Goal: Task Accomplishment & Management: Manage account settings

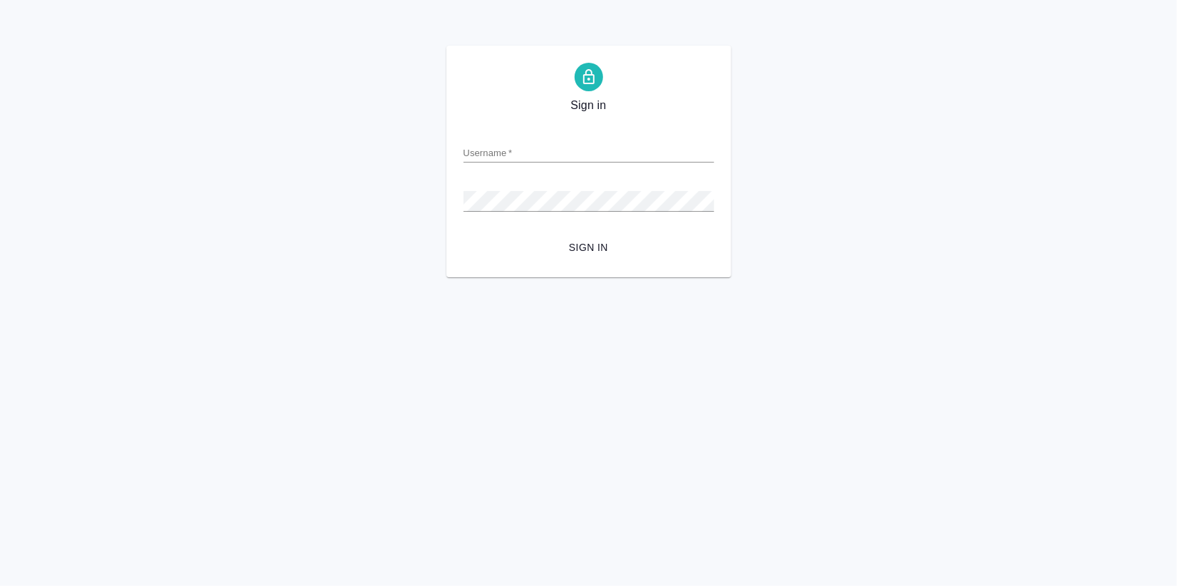
click at [529, 150] on input "Username   *" at bounding box center [589, 152] width 251 height 20
type input "v.zagorodnikh@awatera.com"
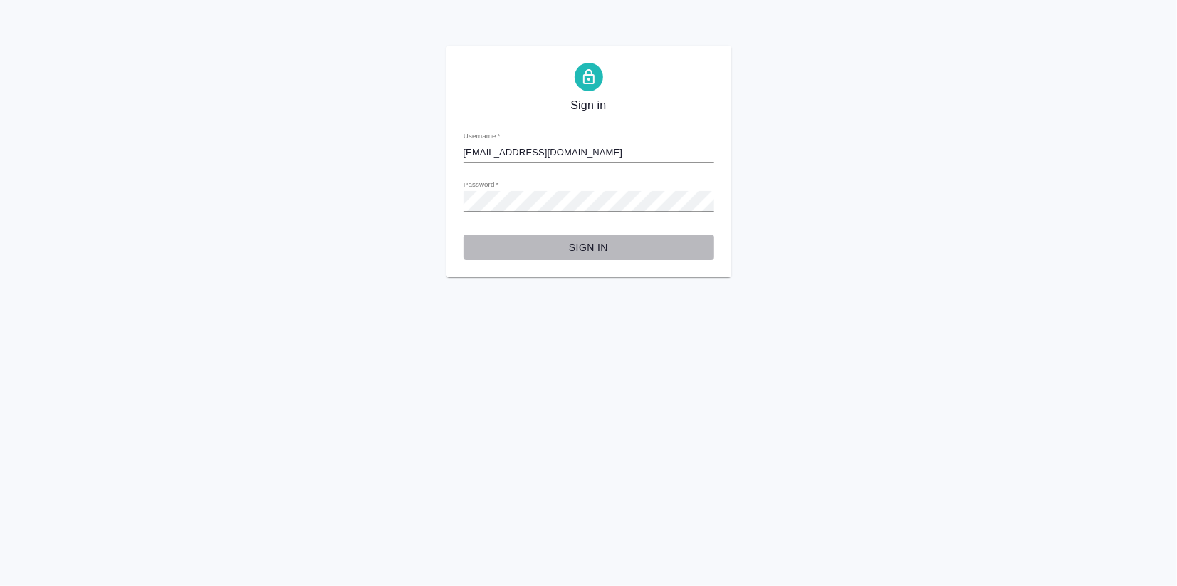
click at [600, 250] on span "Sign in" at bounding box center [589, 248] width 228 height 18
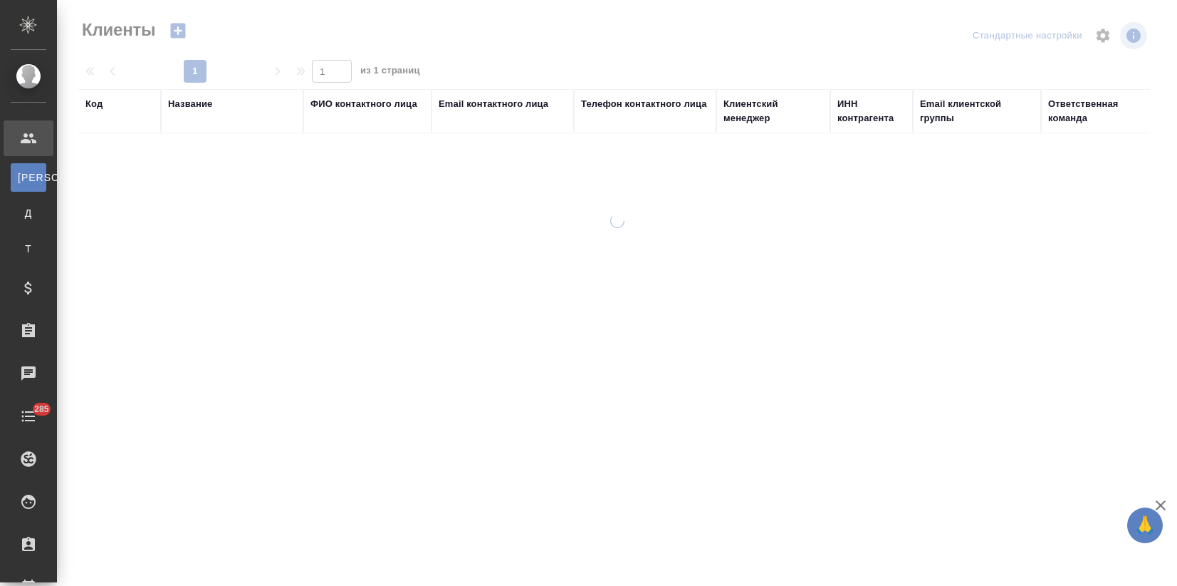
select select "RU"
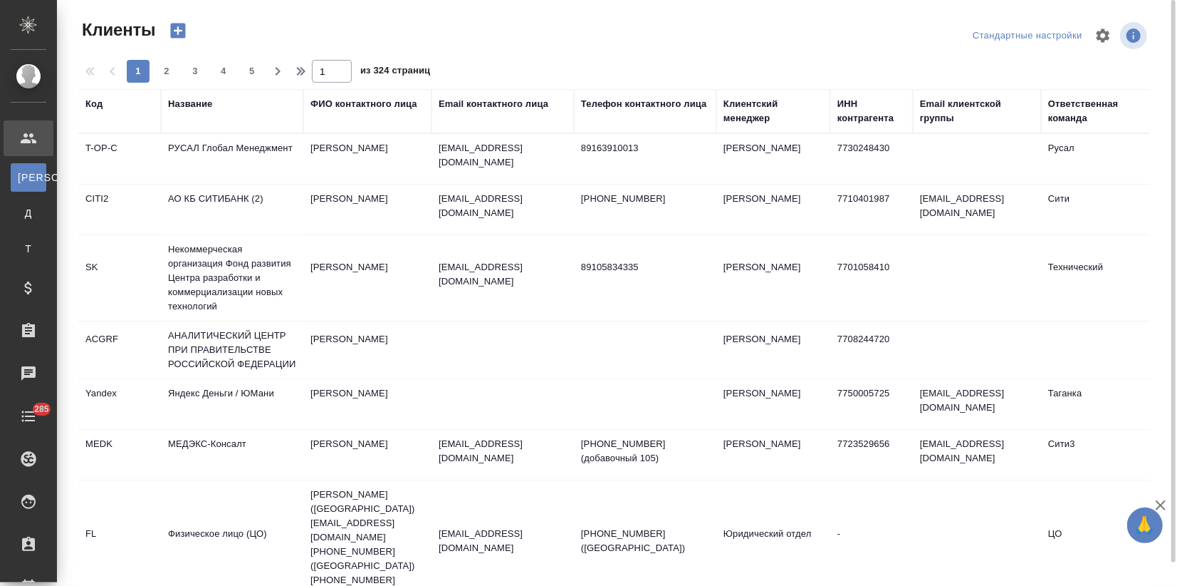
click at [189, 104] on div "Название" at bounding box center [190, 104] width 44 height 14
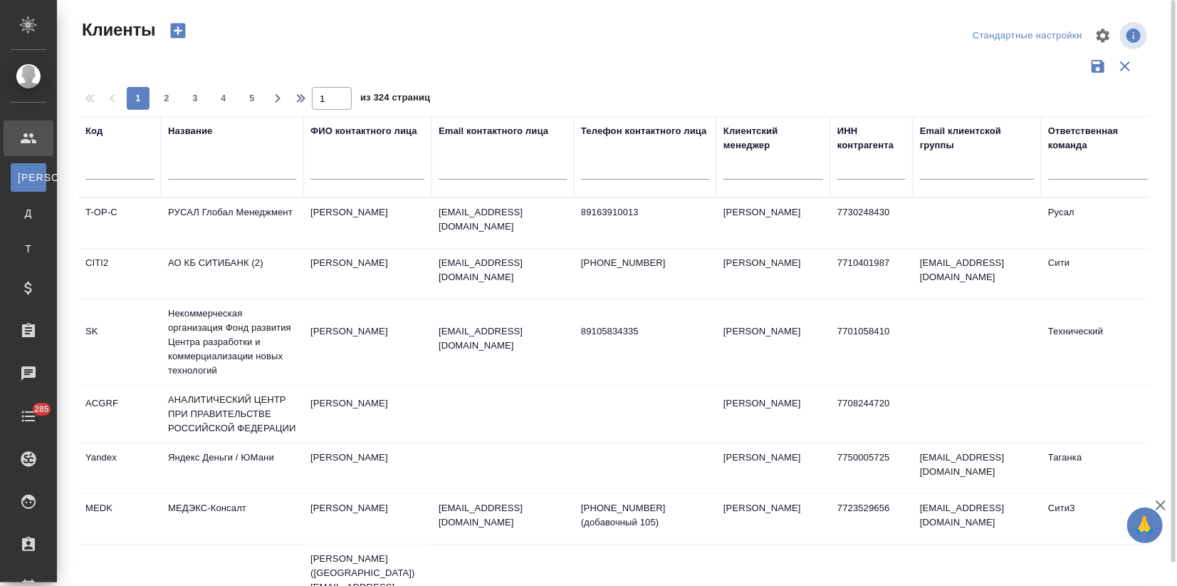
click at [194, 169] on input "text" at bounding box center [232, 171] width 128 height 18
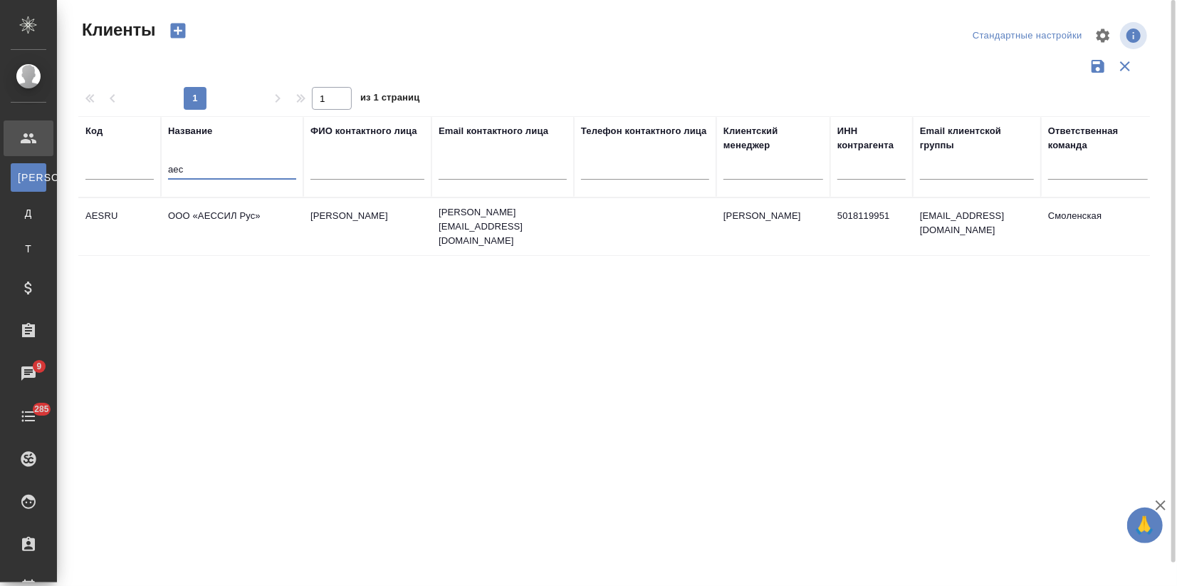
drag, startPoint x: 194, startPoint y: 168, endPoint x: 139, endPoint y: 171, distance: 55.6
click at [139, 171] on tr "Код Название аес ФИО контактного лица Email контактного лица Телефон контактног…" at bounding box center [616, 156] width 1077 height 81
type input "ftc"
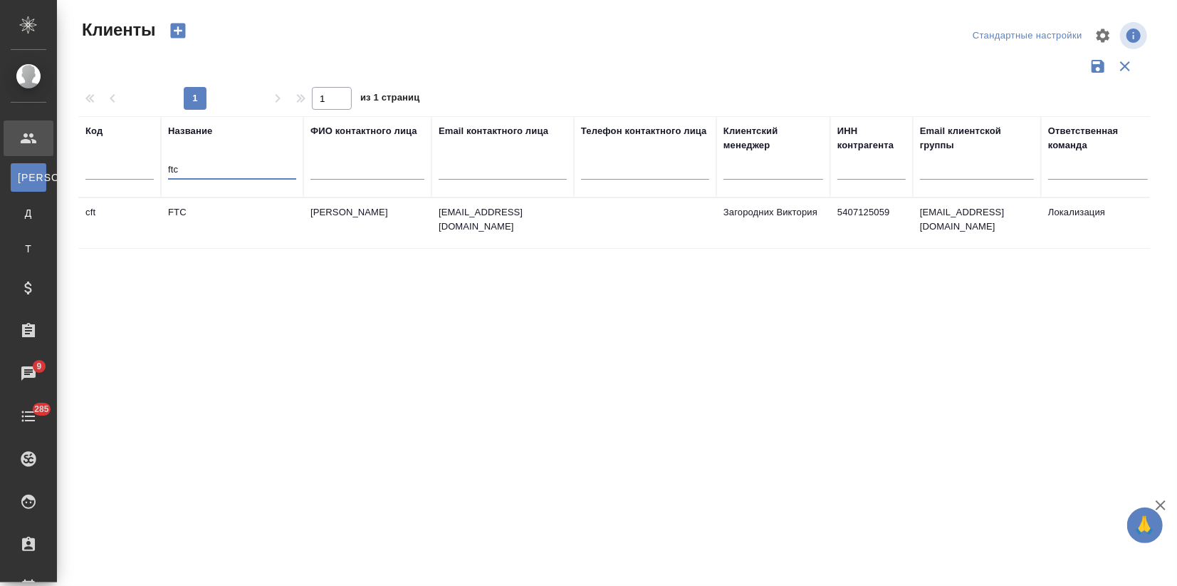
click at [288, 228] on td "FTC" at bounding box center [232, 223] width 142 height 50
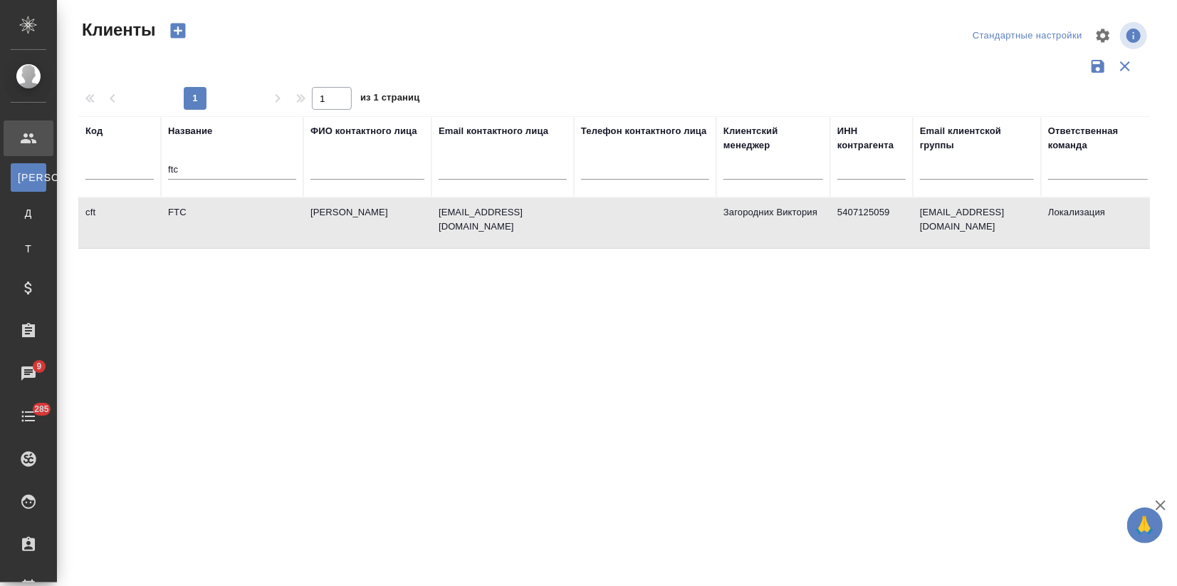
click at [288, 228] on td "FTC" at bounding box center [232, 223] width 142 height 50
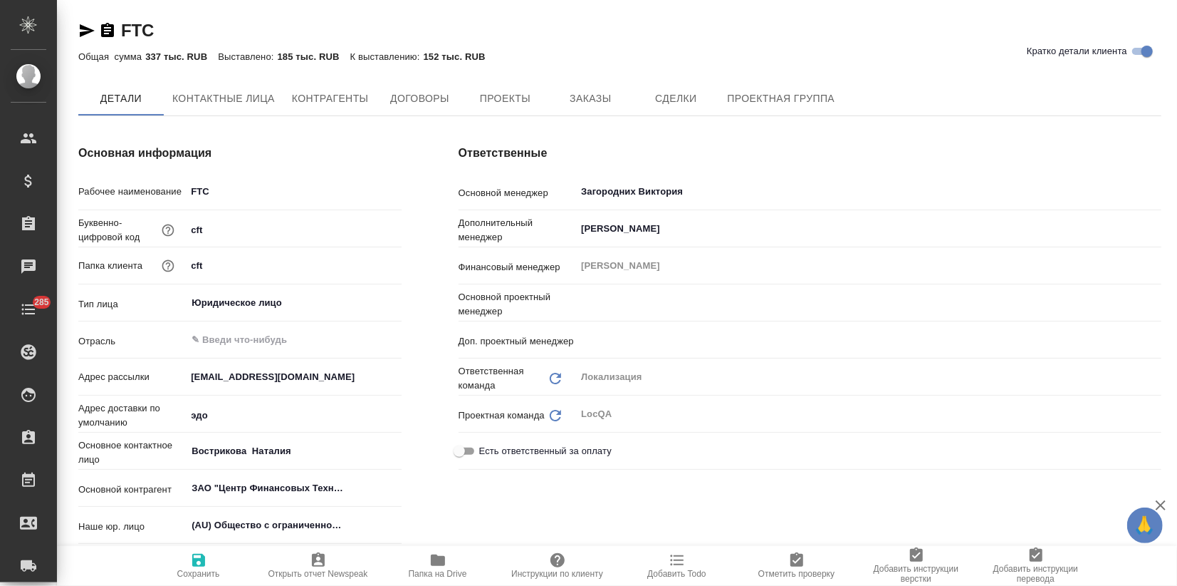
type textarea "x"
type input "Третьякова Ольга"
type input "Муталимов Марк"
drag, startPoint x: 602, startPoint y: 80, endPoint x: 593, endPoint y: 95, distance: 18.2
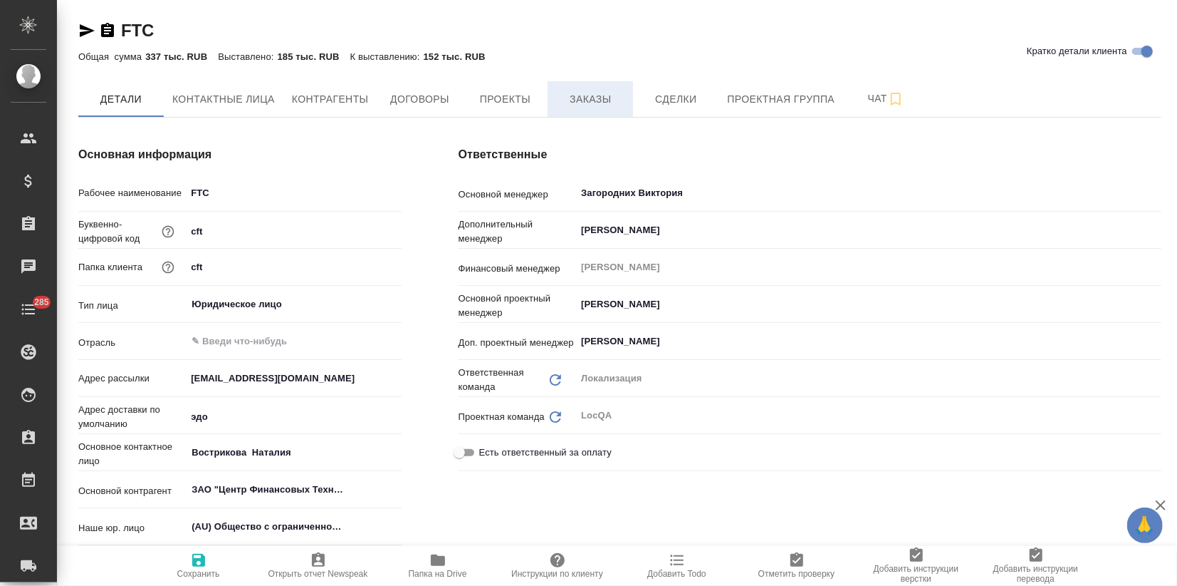
type textarea "x"
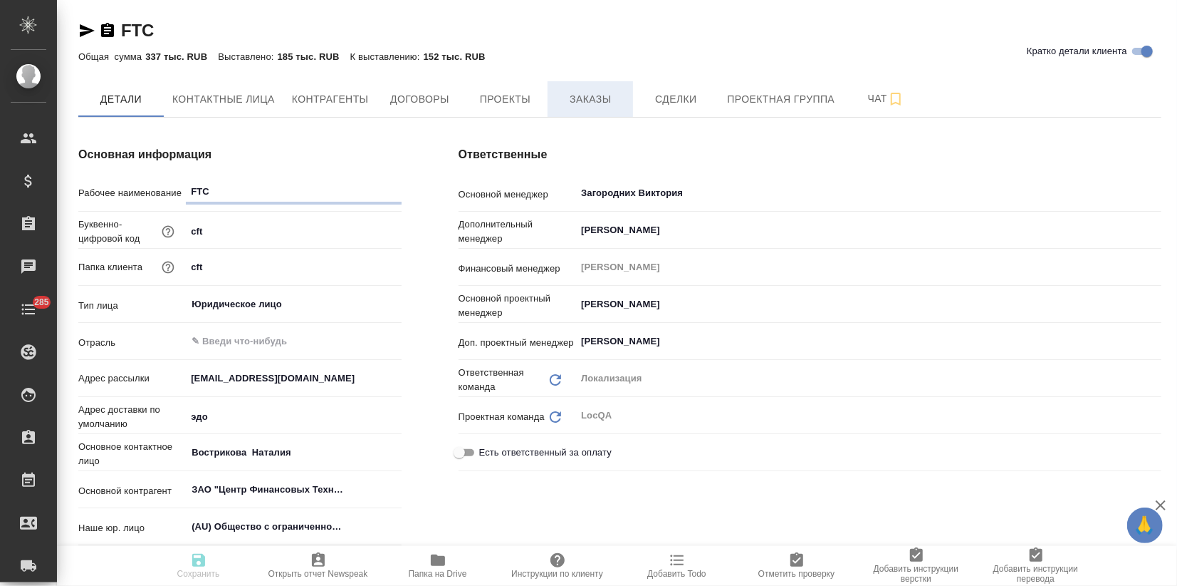
click at [591, 97] on span "Заказы" at bounding box center [590, 99] width 68 height 18
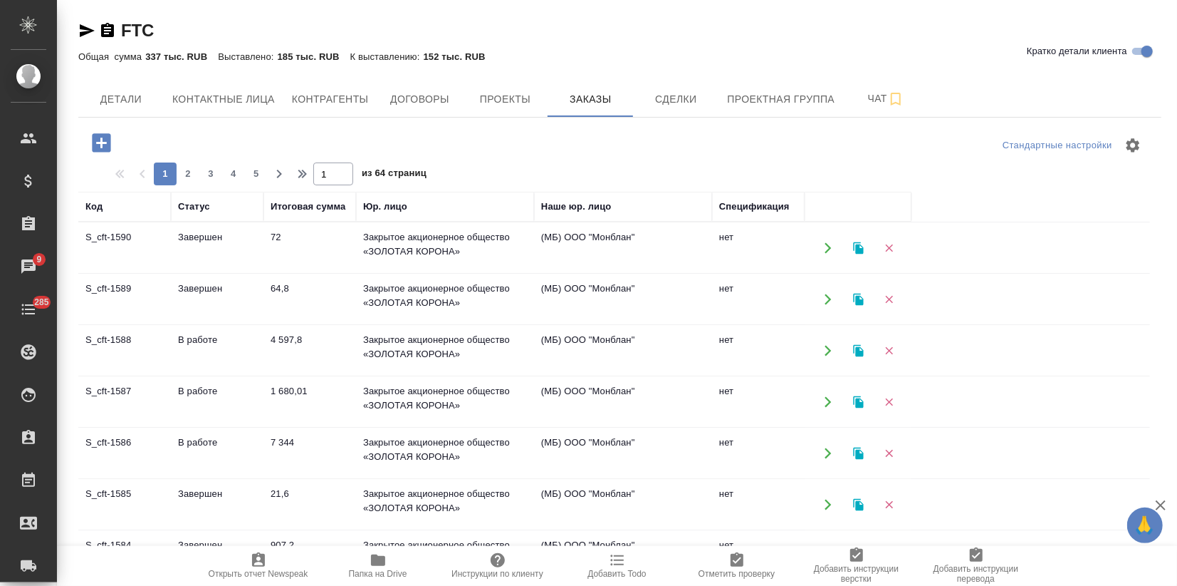
click at [250, 355] on td "В работе" at bounding box center [217, 351] width 93 height 50
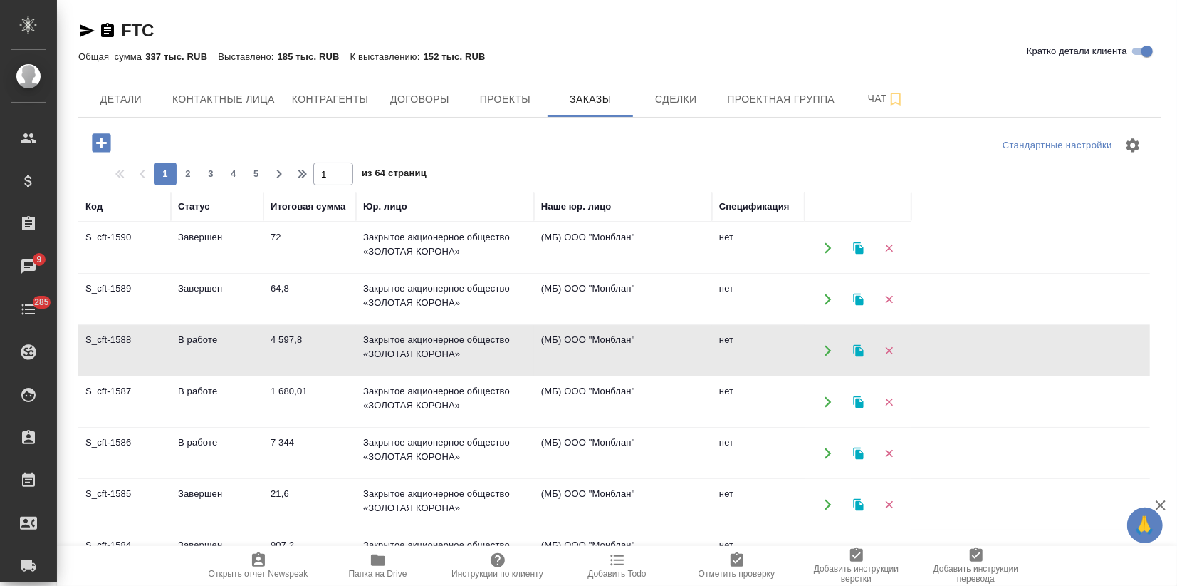
click at [254, 423] on td "В работе" at bounding box center [217, 402] width 93 height 50
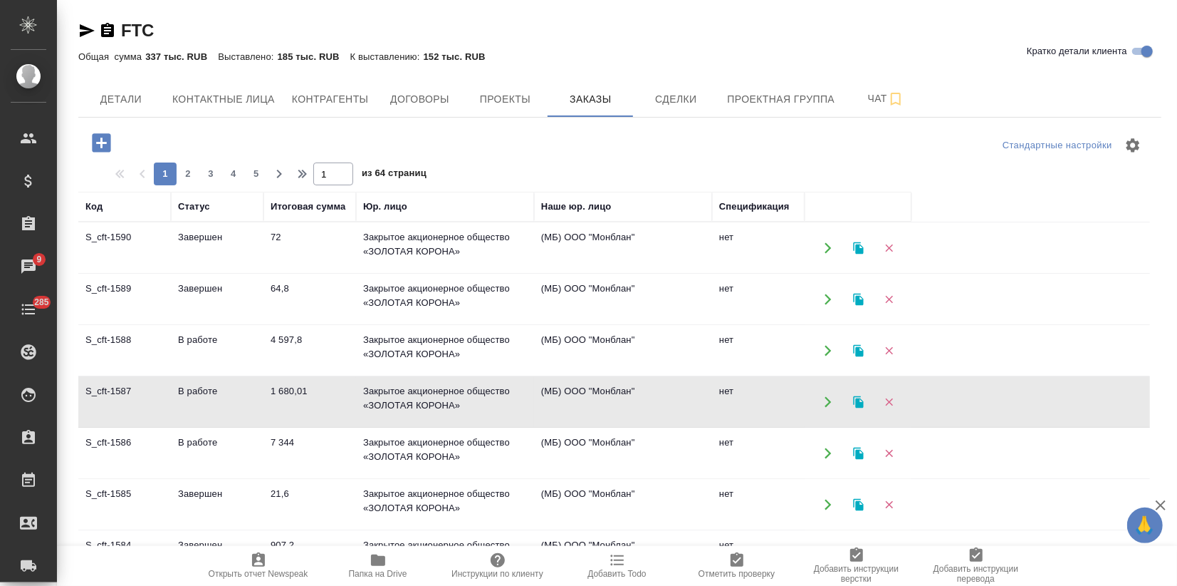
click at [254, 423] on td "В работе" at bounding box center [217, 402] width 93 height 50
click at [858, 401] on icon "button" at bounding box center [858, 401] width 10 height 12
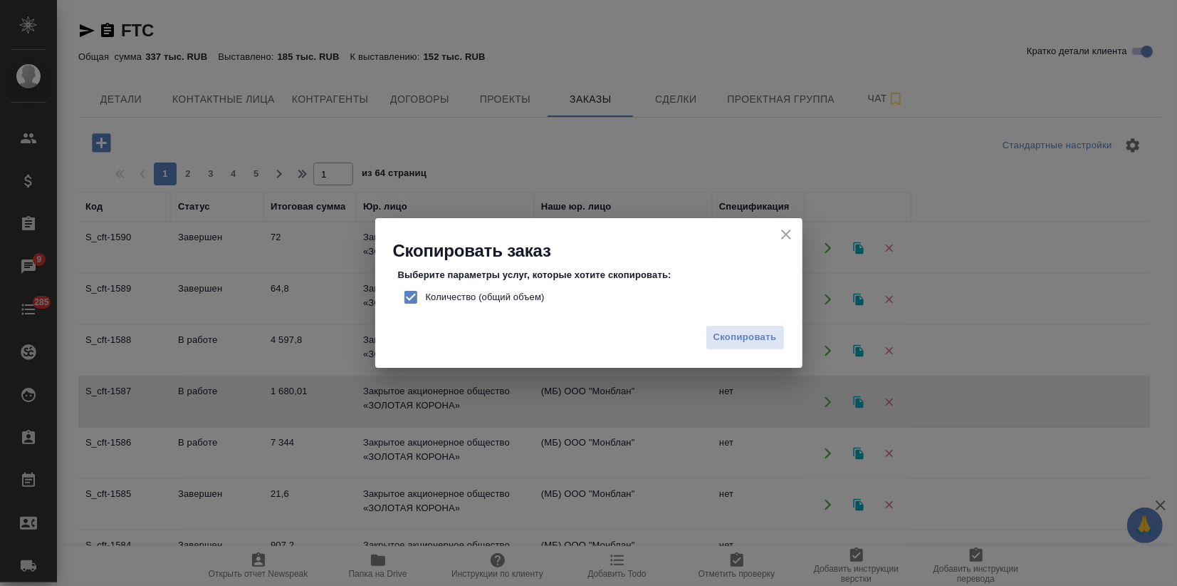
click at [414, 293] on input "Количество (общий объем)" at bounding box center [411, 297] width 30 height 30
checkbox input "false"
click at [765, 341] on span "Скопировать" at bounding box center [745, 337] width 63 height 16
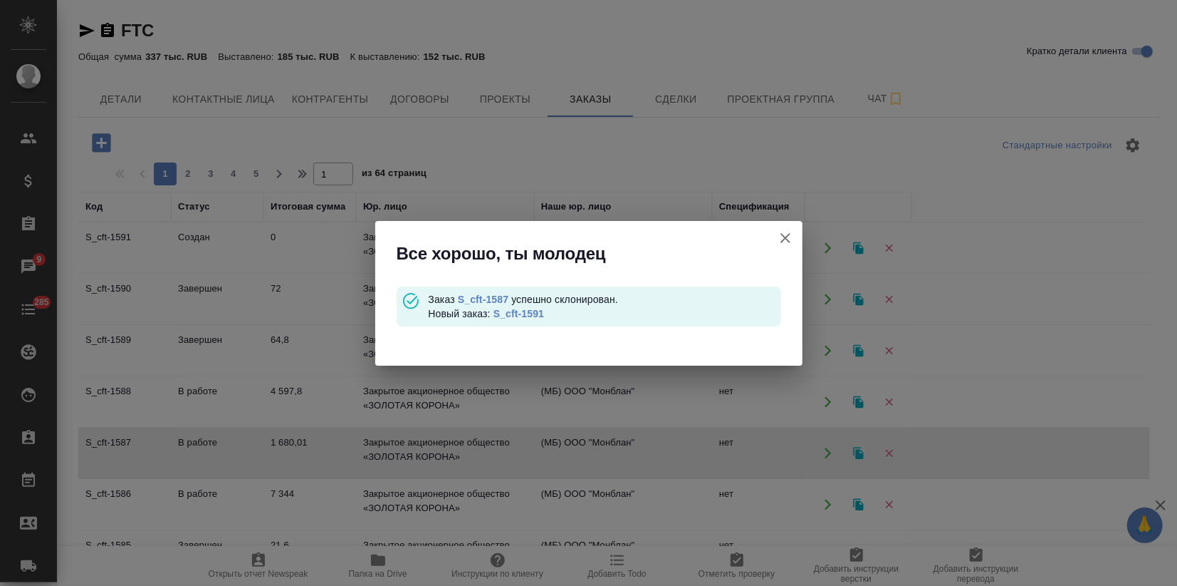
click at [529, 318] on div "Заказ S_cft-1587 успешно склонирован. Новый заказ: S_cft-1591" at bounding box center [604, 306] width 353 height 28
click at [525, 313] on link "S_cft-1591" at bounding box center [519, 313] width 51 height 11
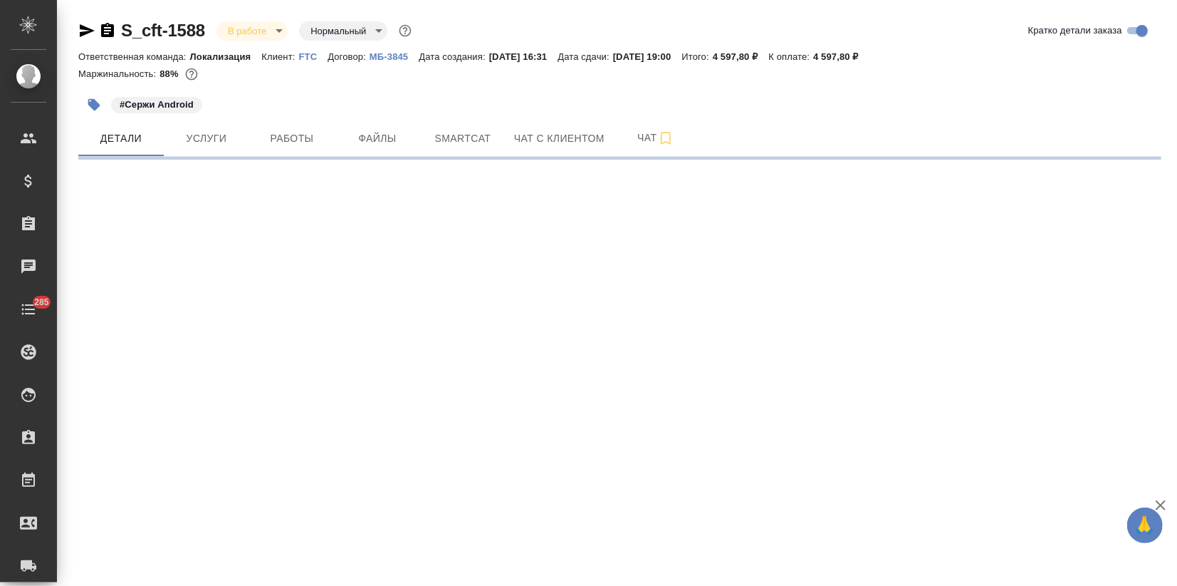
select select "RU"
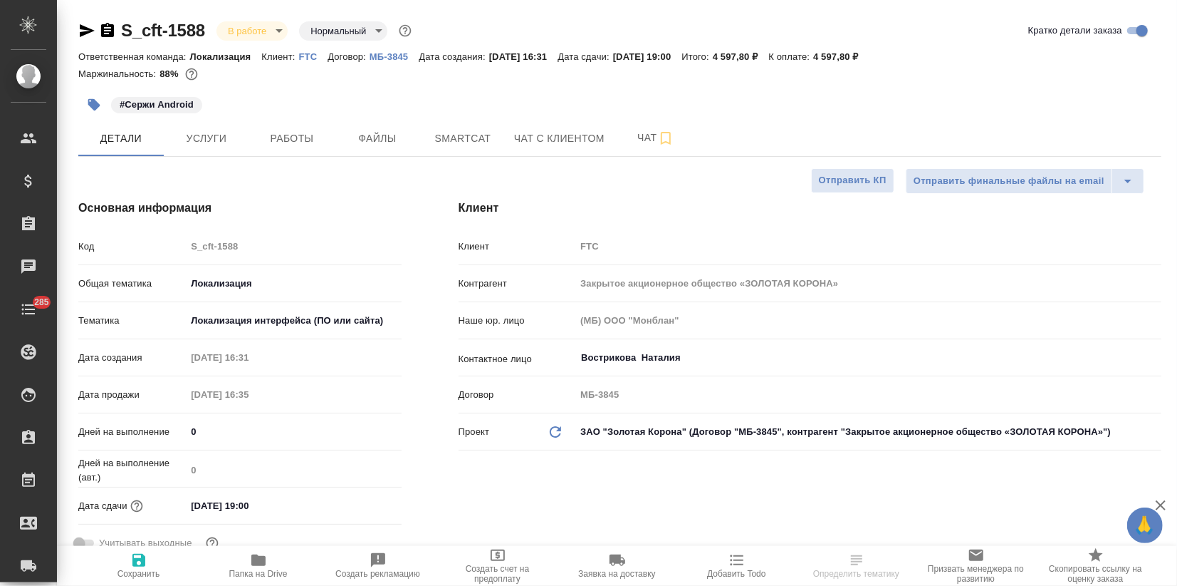
type textarea "x"
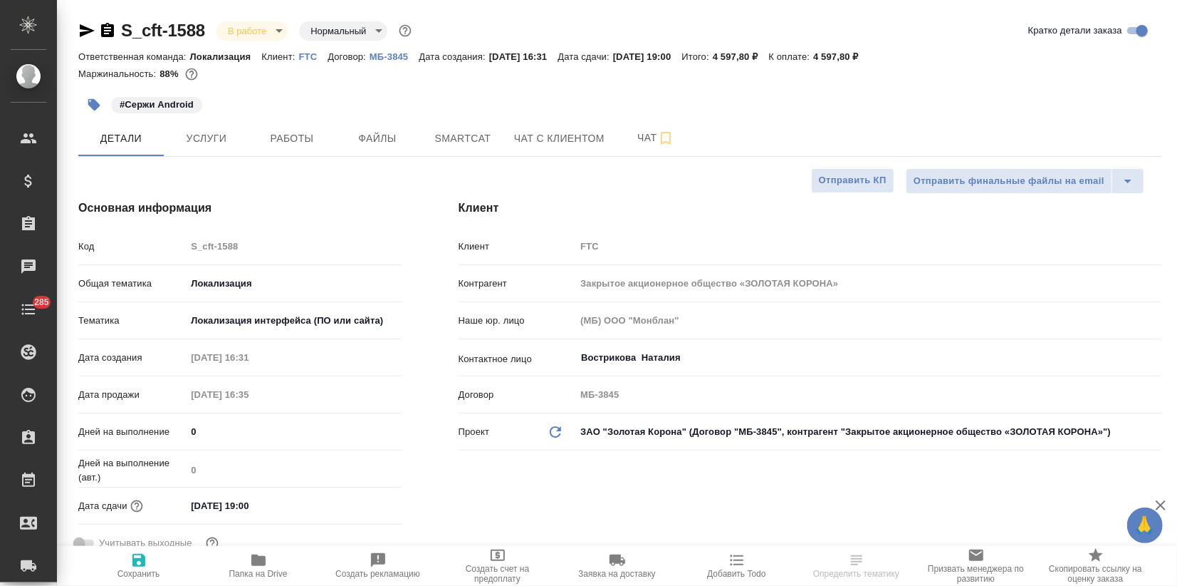
type textarea "x"
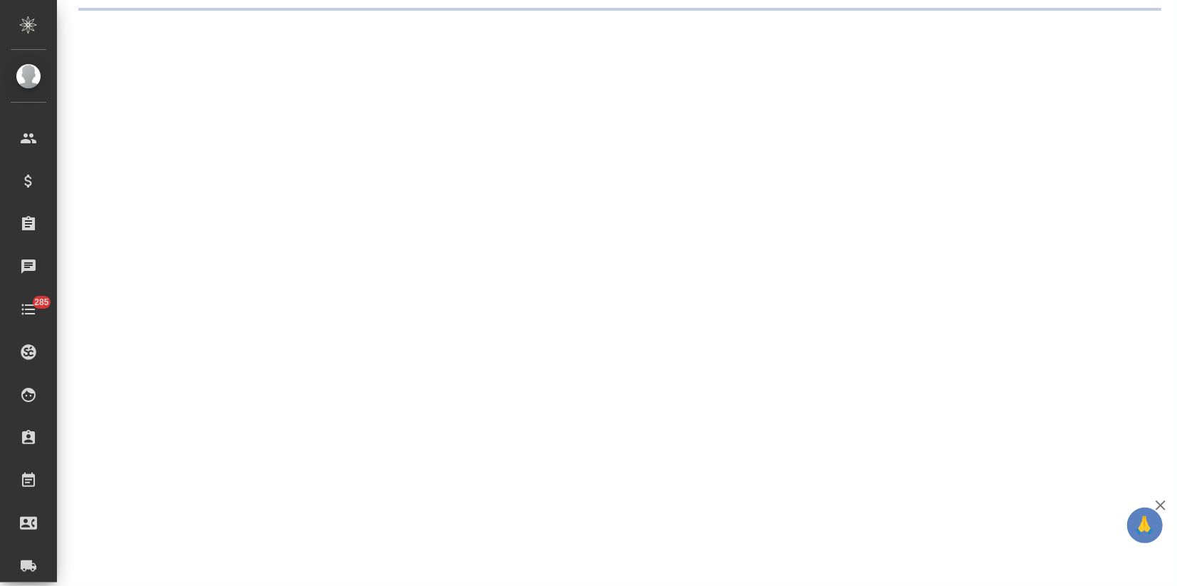
select select "RU"
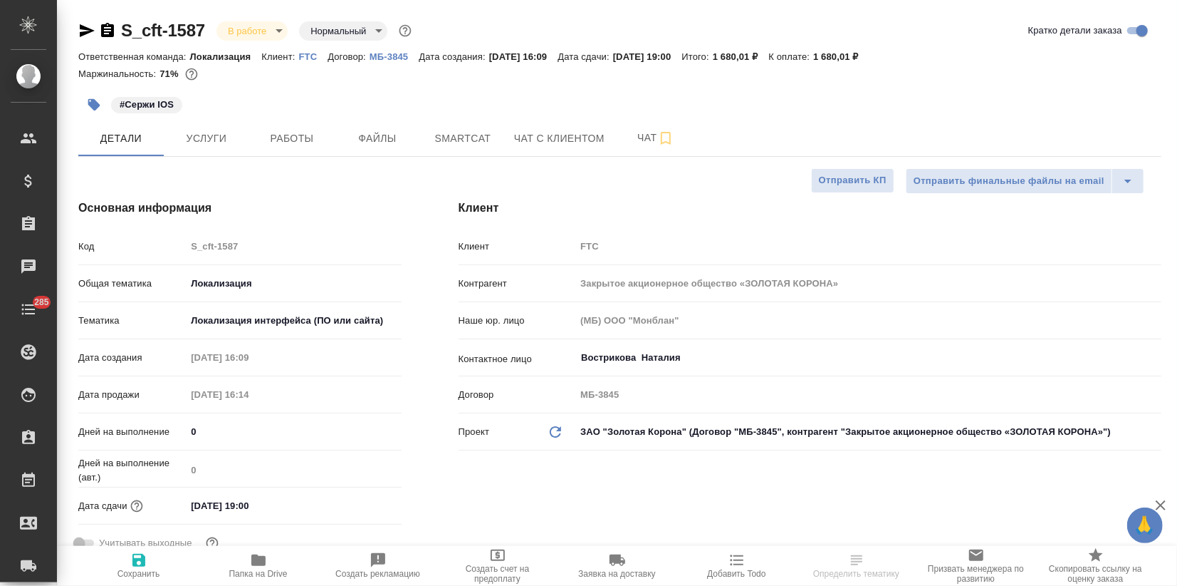
type textarea "x"
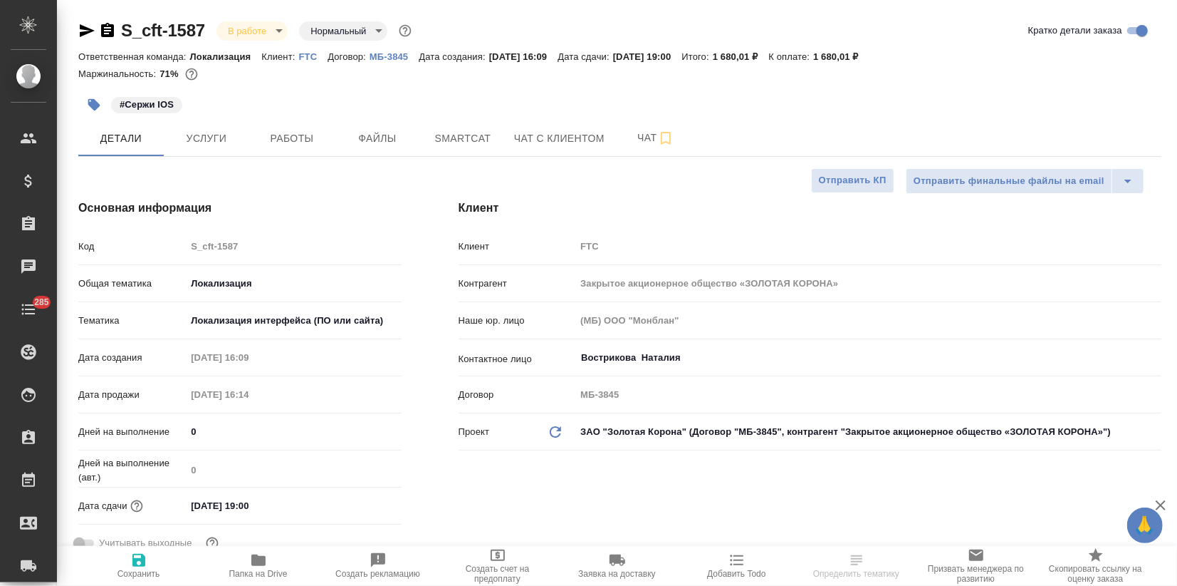
type textarea "x"
click at [224, 136] on span "Услуги" at bounding box center [206, 139] width 68 height 18
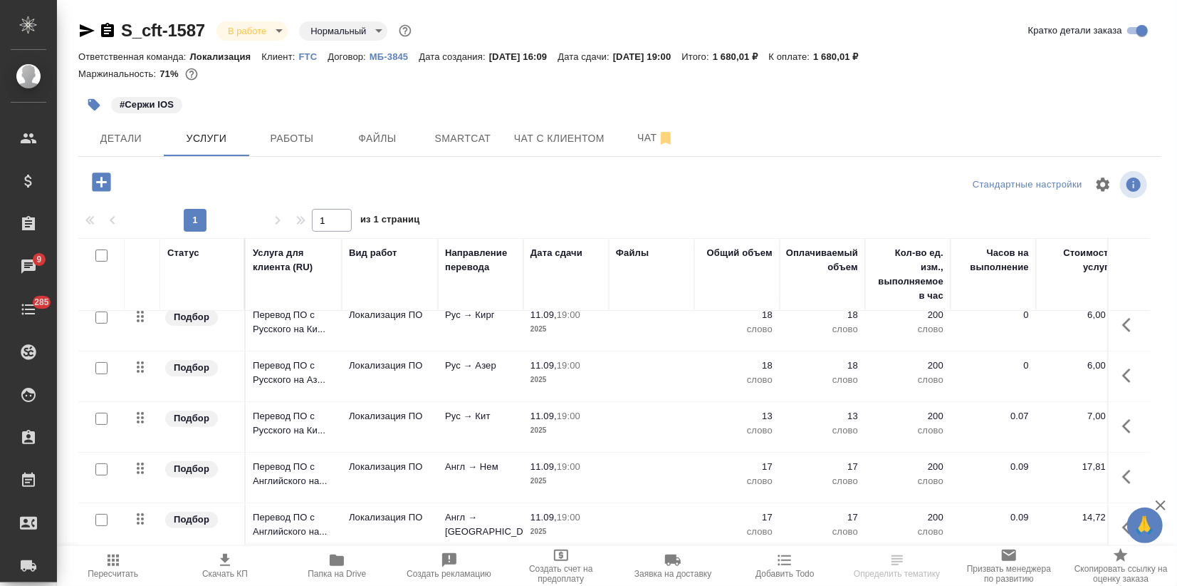
scroll to position [237, 0]
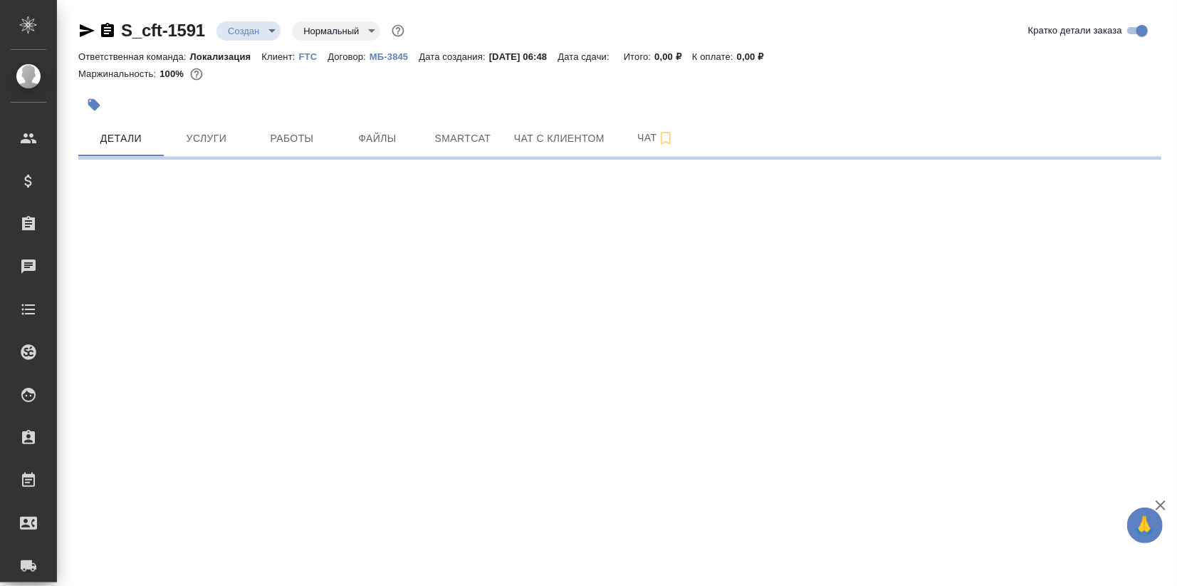
select select "RU"
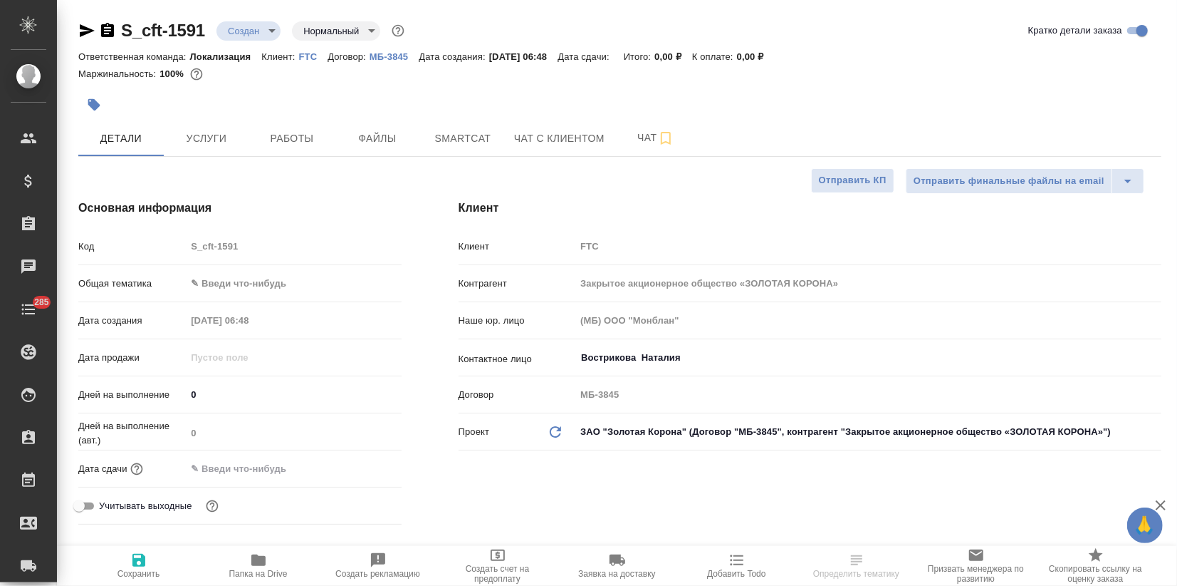
type textarea "x"
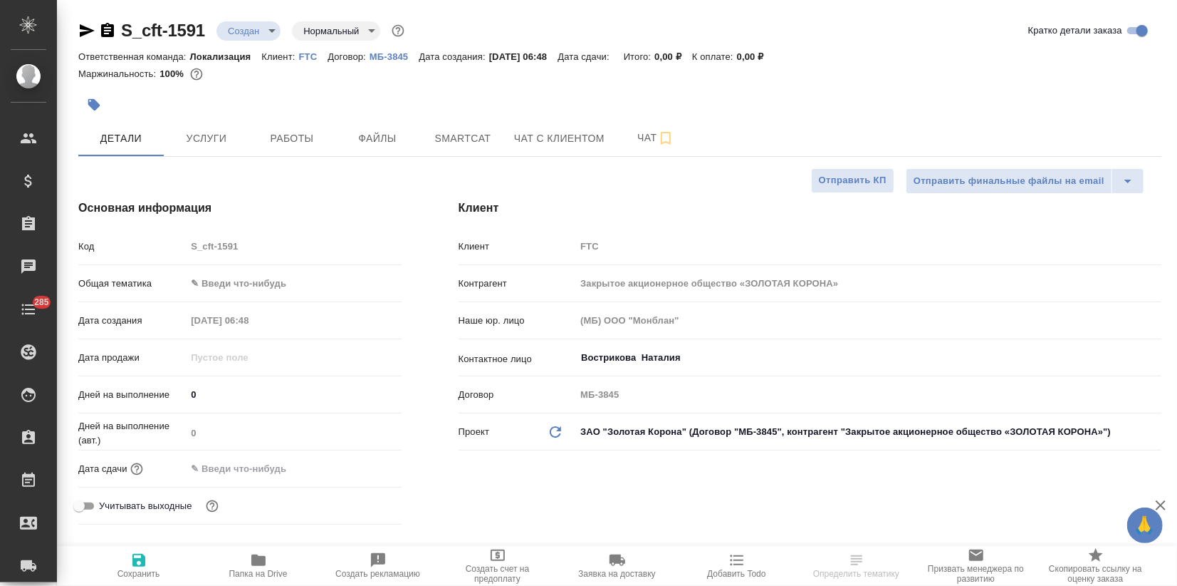
type textarea "x"
click at [202, 285] on body "🙏 .cls-1 fill:#fff; AWATERA Zagorodnikh [PERSON_NAME] Спецификации Заказы Чаты …" at bounding box center [588, 293] width 1177 height 586
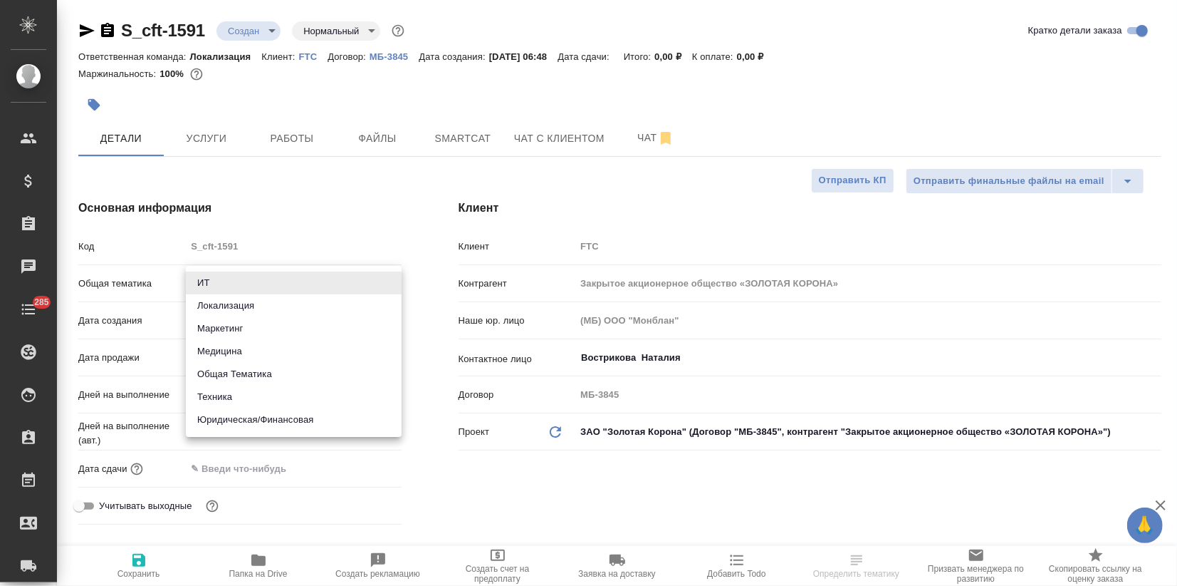
click at [227, 311] on li "Локализация" at bounding box center [294, 305] width 216 height 23
type input "local"
type textarea "x"
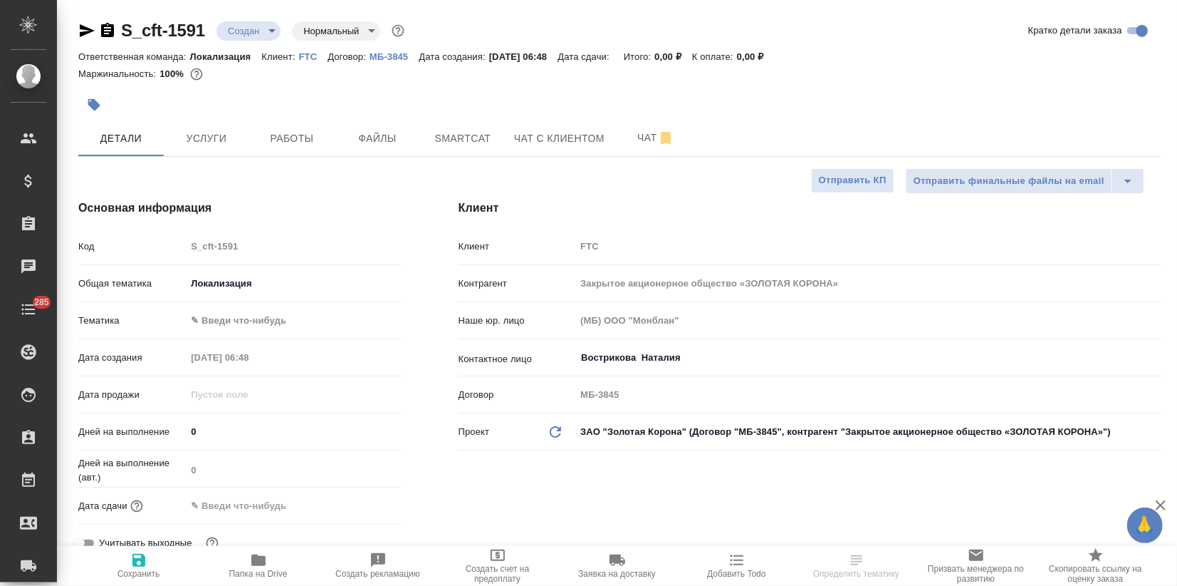
click at [224, 323] on body "🙏 .cls-1 fill:#fff; AWATERA Zagorodnikh [PERSON_NAME] Спецификации Заказы Чаты …" at bounding box center [588, 293] width 1177 height 586
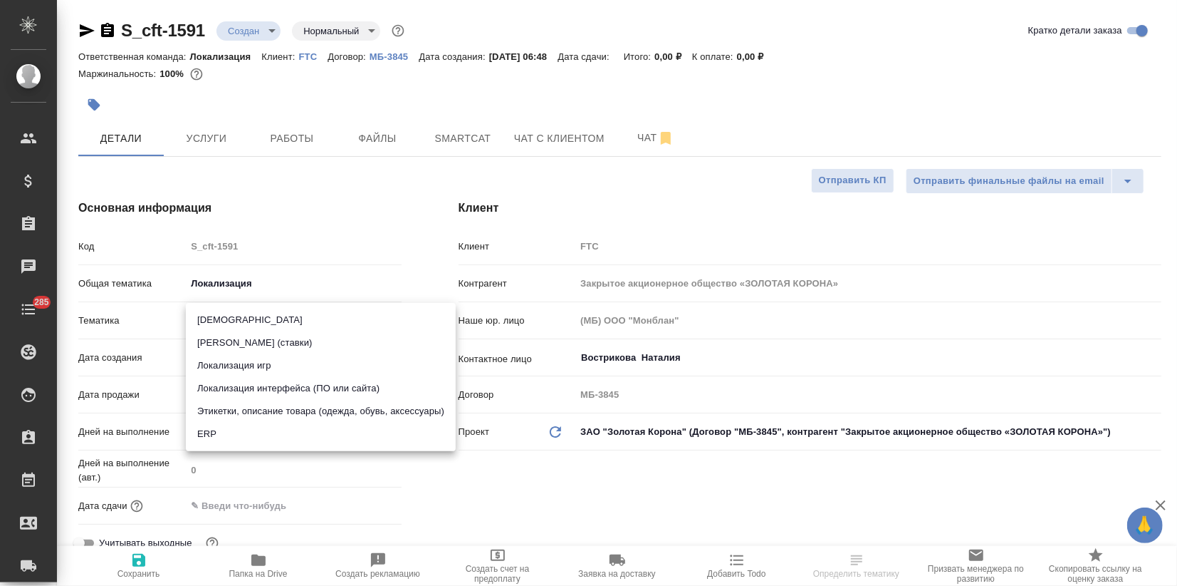
drag, startPoint x: 249, startPoint y: 384, endPoint x: 246, endPoint y: 395, distance: 11.1
click at [250, 384] on li "Локализация интерфейса (ПО или сайта)" at bounding box center [321, 388] width 270 height 23
type textarea "x"
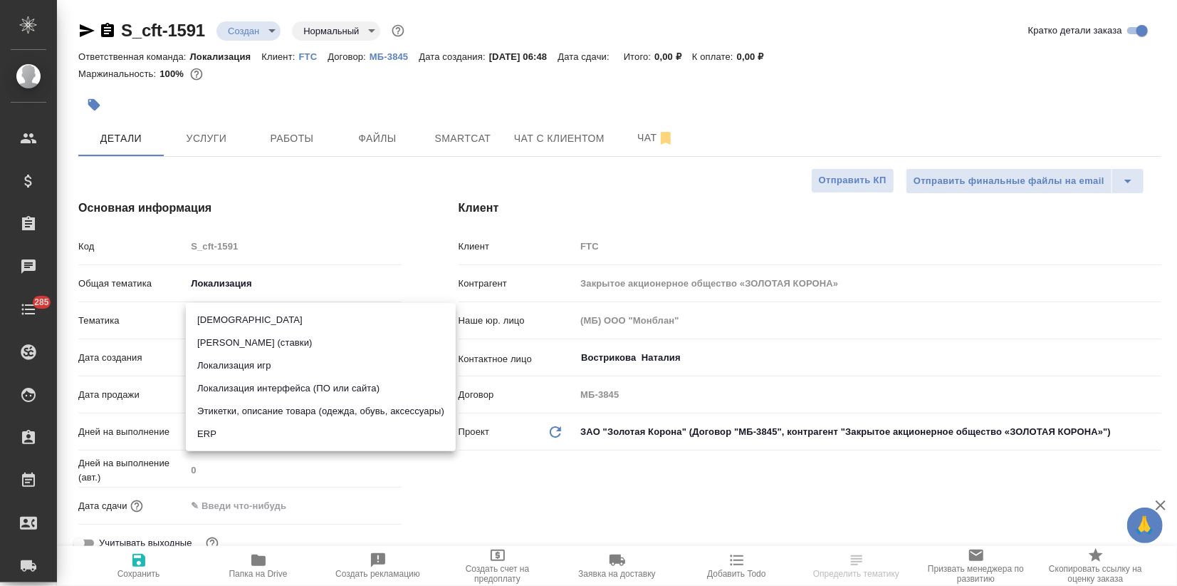
type input "5a8b8b956a9677013d343e0d"
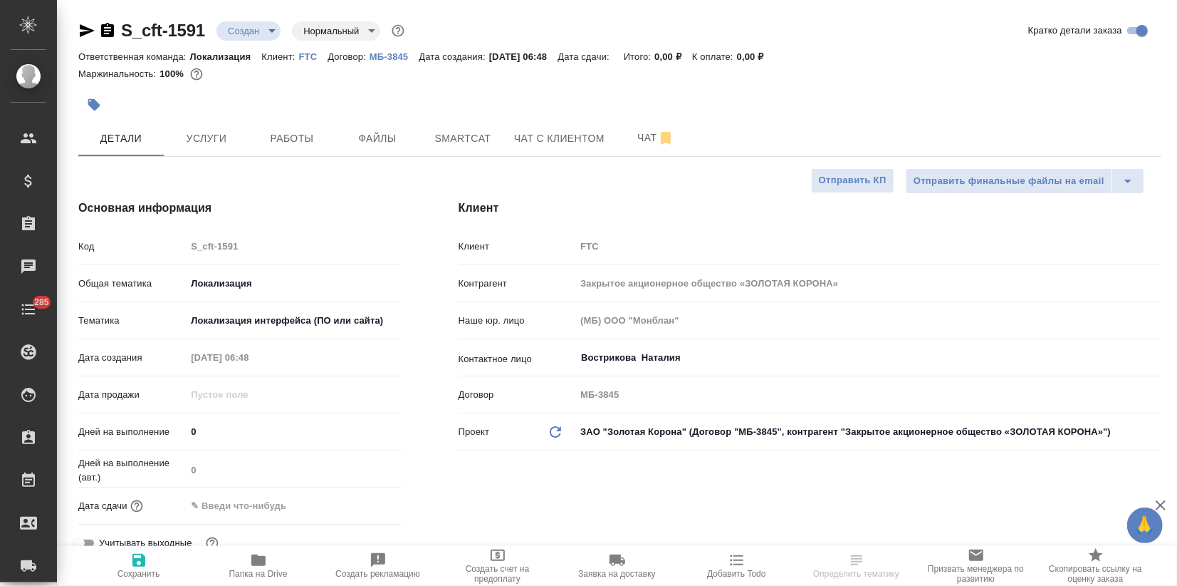
click at [125, 561] on span "Сохранить" at bounding box center [139, 564] width 103 height 27
type textarea "x"
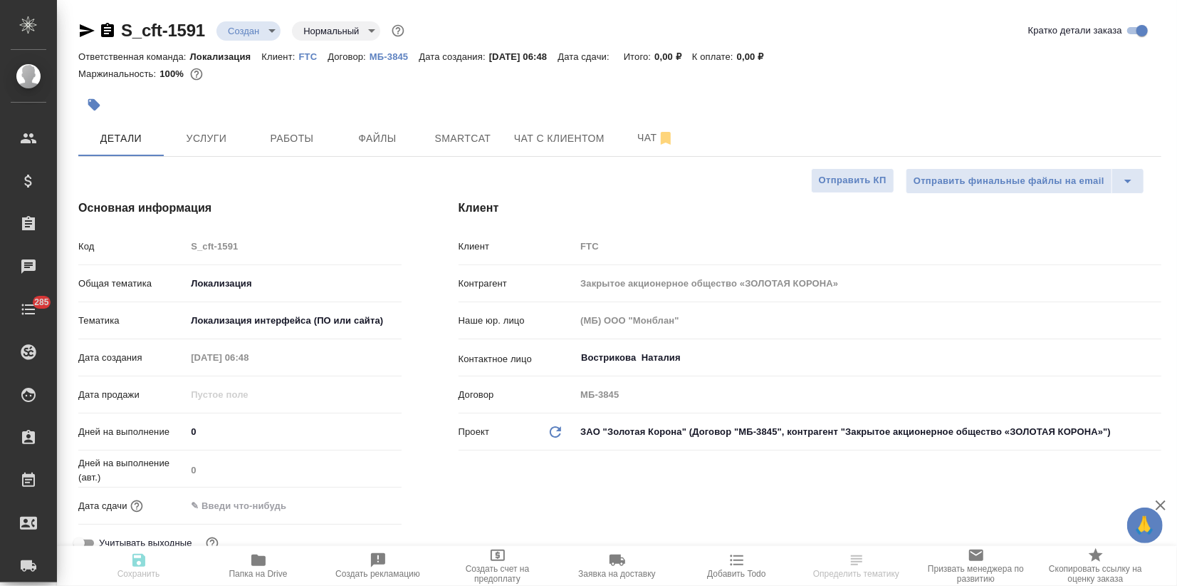
type textarea "x"
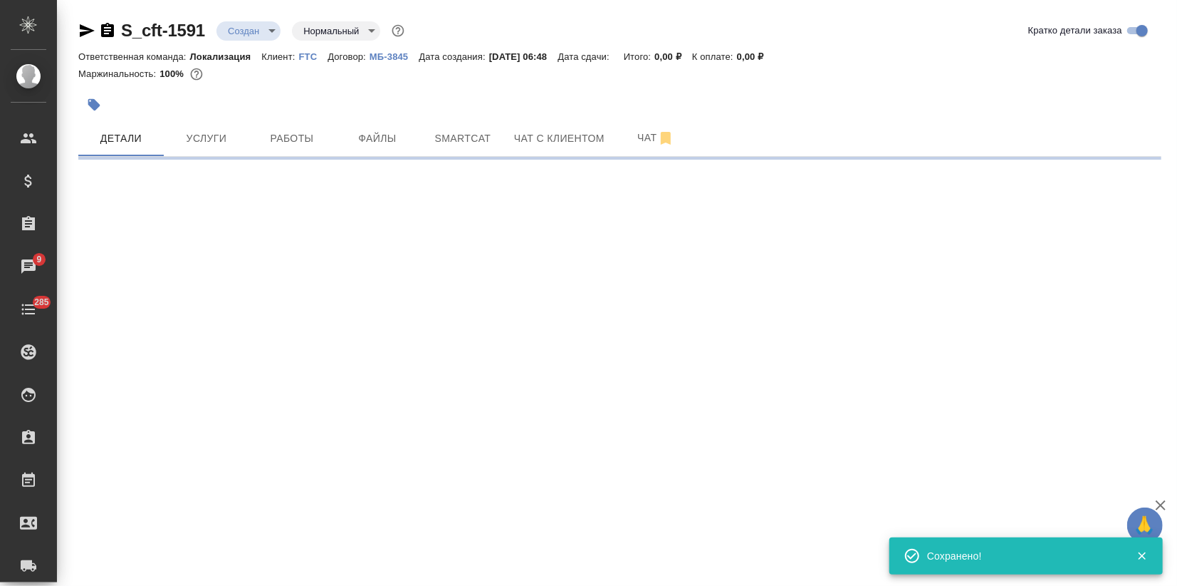
select select "RU"
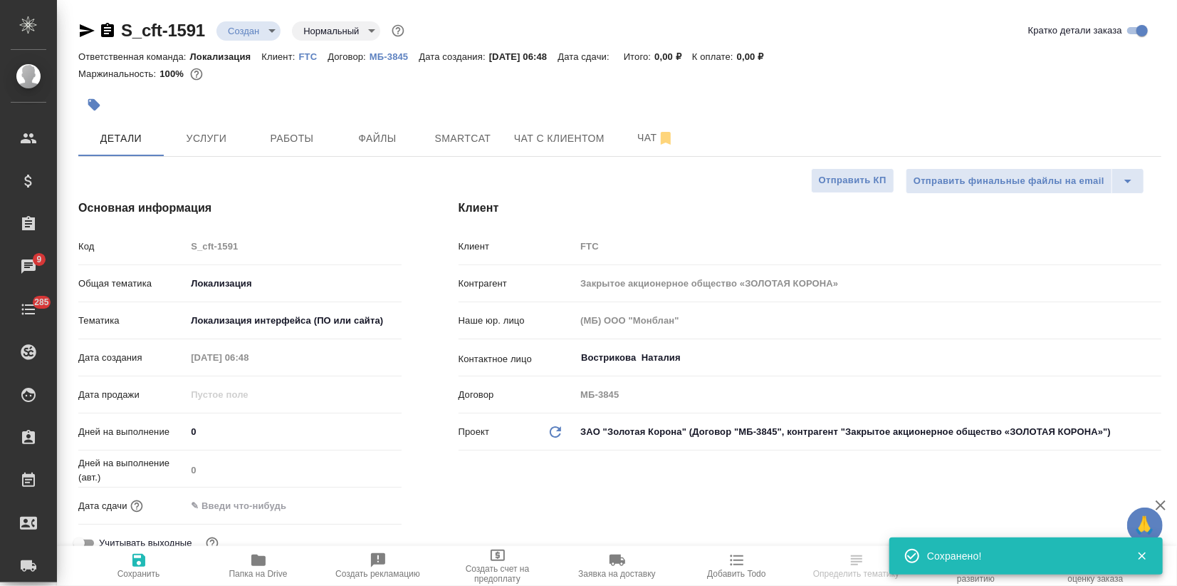
type textarea "x"
click at [97, 98] on icon "button" at bounding box center [94, 105] width 14 height 14
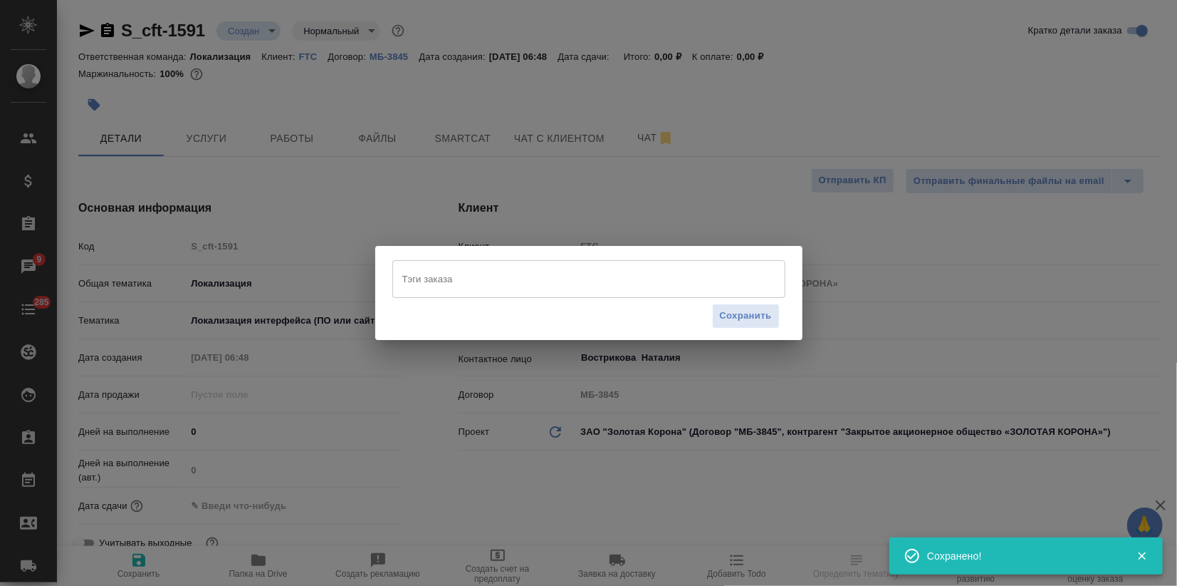
click at [447, 287] on input "Тэги заказа" at bounding box center [575, 278] width 353 height 24
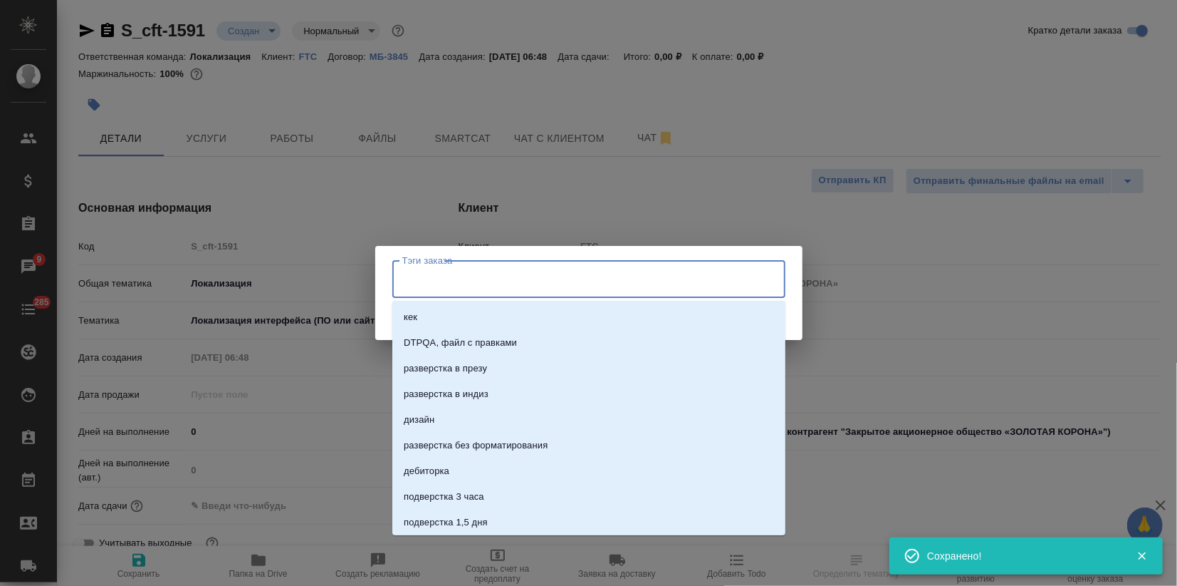
paste input "Азербайджанский ([GEOGRAPHIC_DATA])"
type input "Азербайджанский ([GEOGRAPHIC_DATA])"
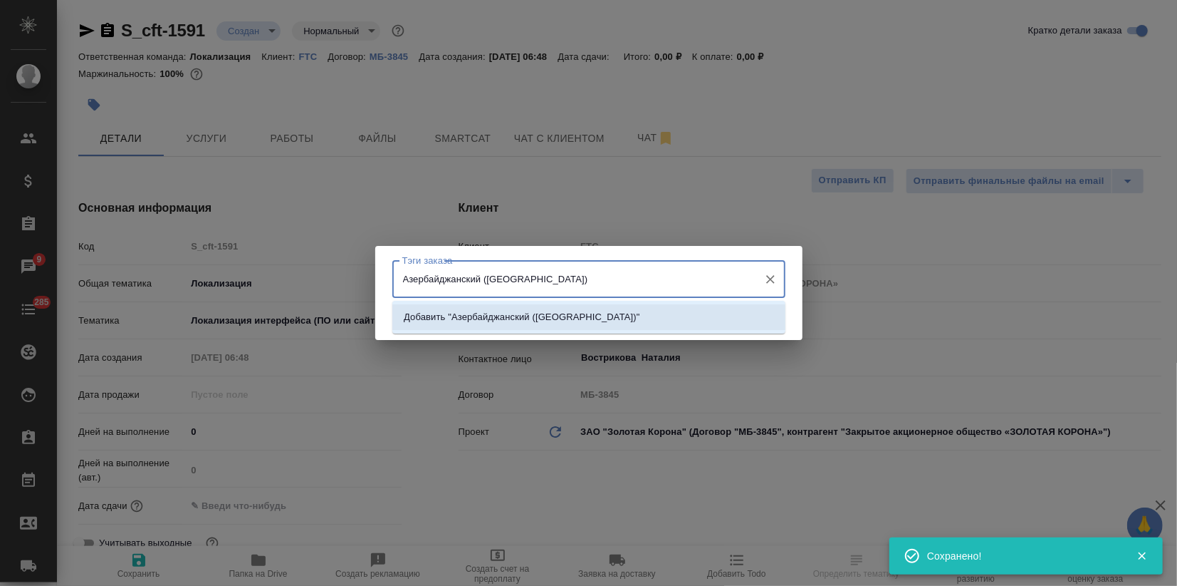
click at [435, 313] on p "Добавить "Азербайджанский ([GEOGRAPHIC_DATA])"" at bounding box center [522, 317] width 236 height 14
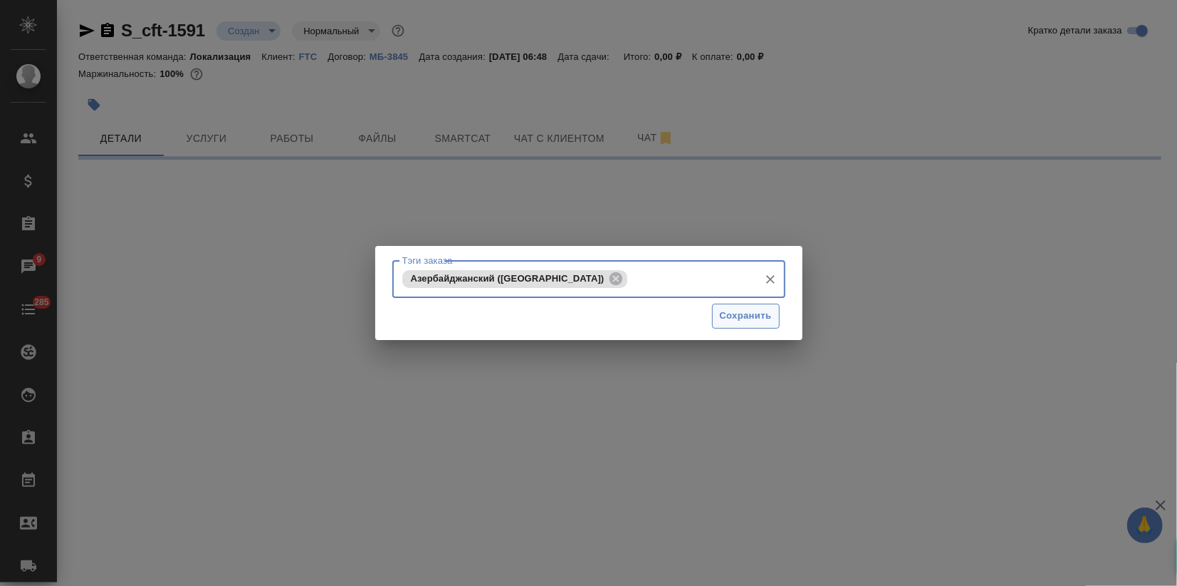
select select "RU"
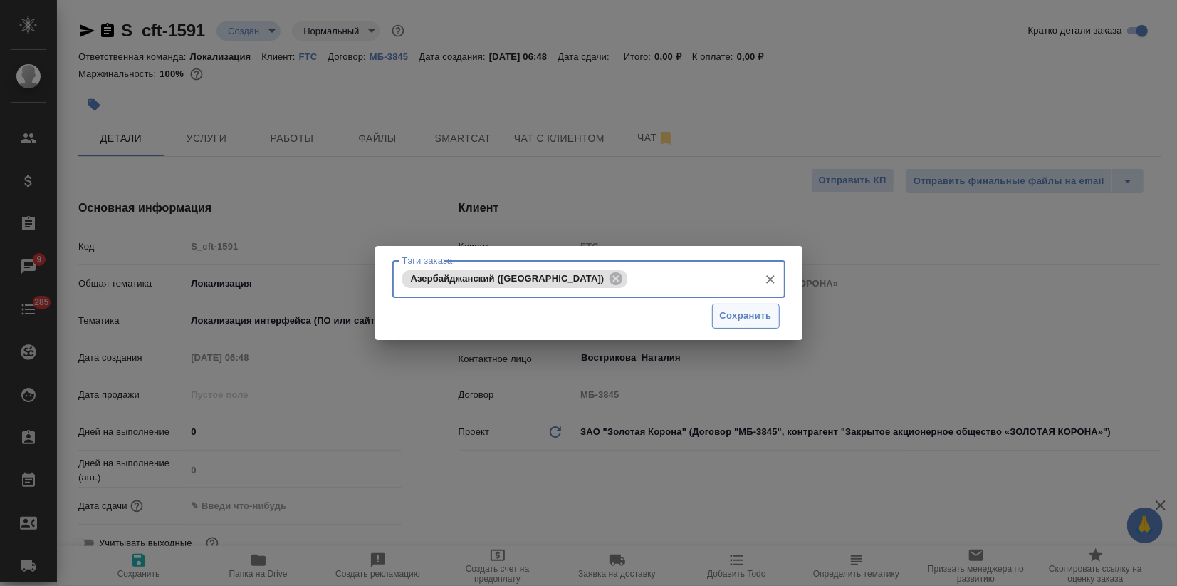
click at [761, 318] on span "Сохранить" at bounding box center [746, 316] width 52 height 16
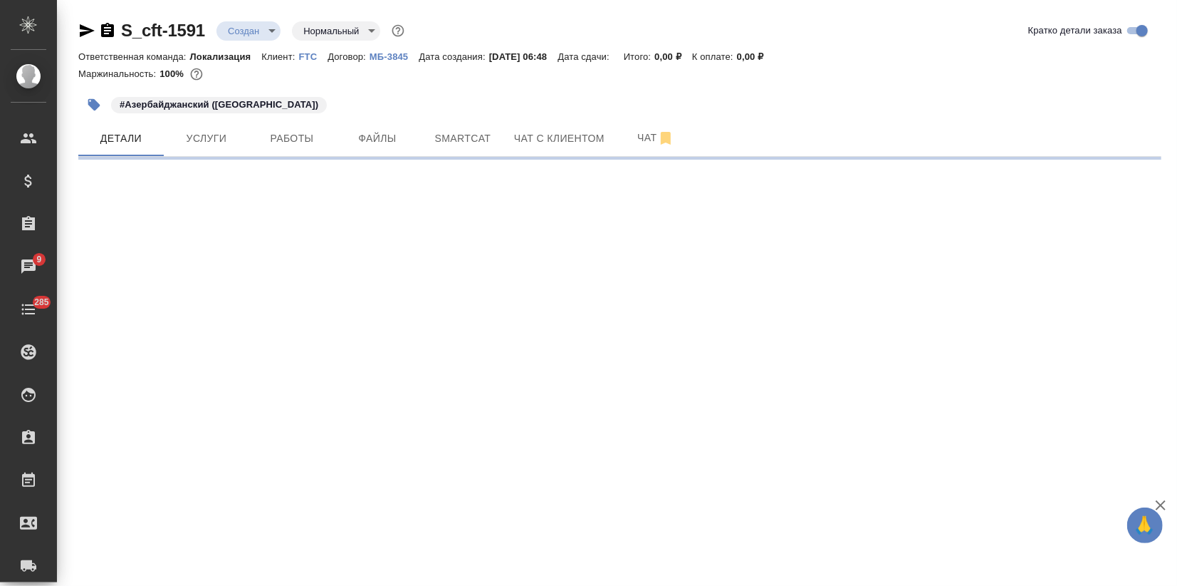
select select "RU"
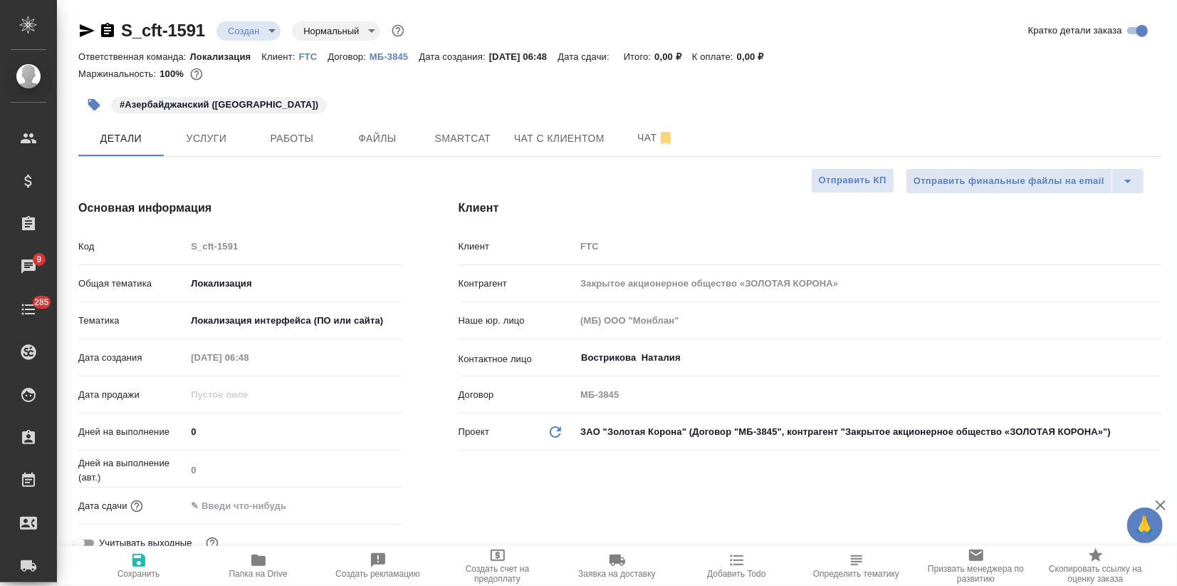
type textarea "x"
click at [216, 130] on span "Услуги" at bounding box center [206, 139] width 68 height 18
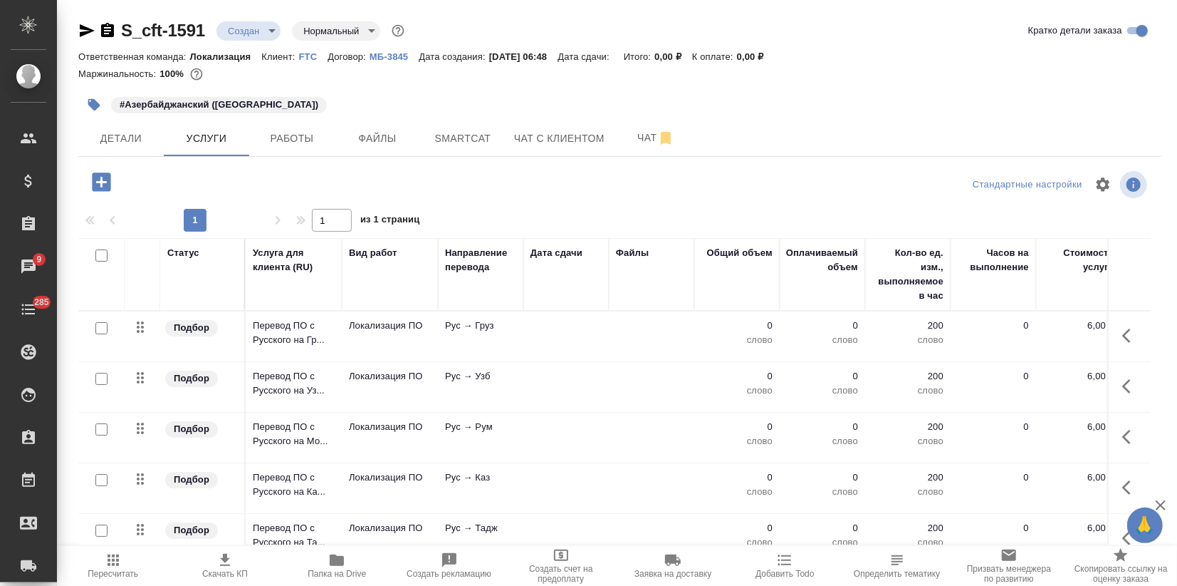
click at [98, 256] on input "checkbox" at bounding box center [101, 255] width 12 height 12
checkbox input "true"
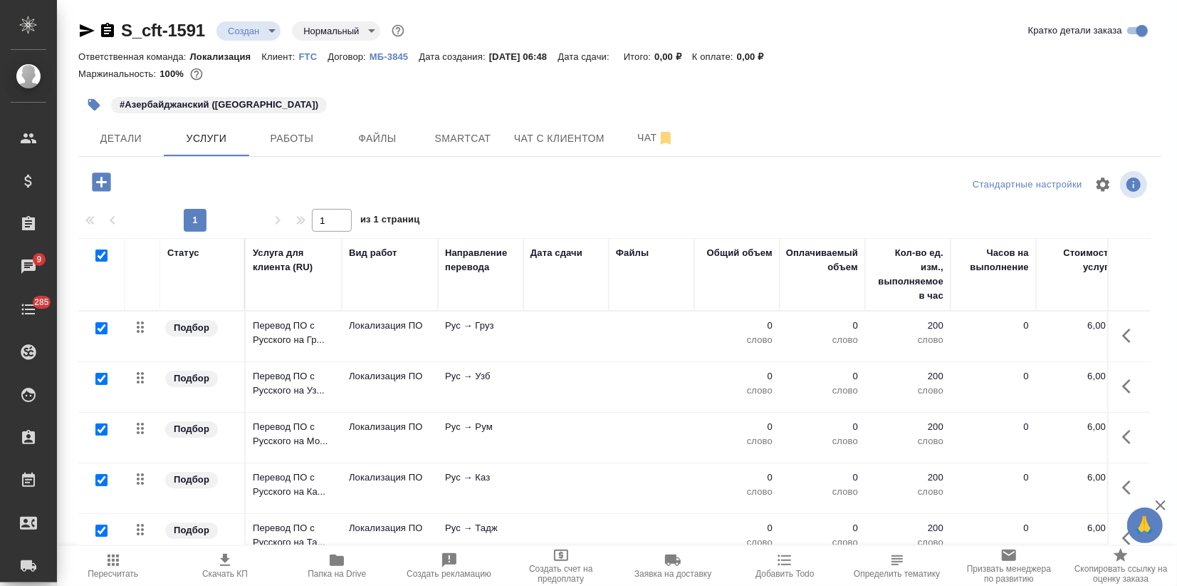
checkbox input "true"
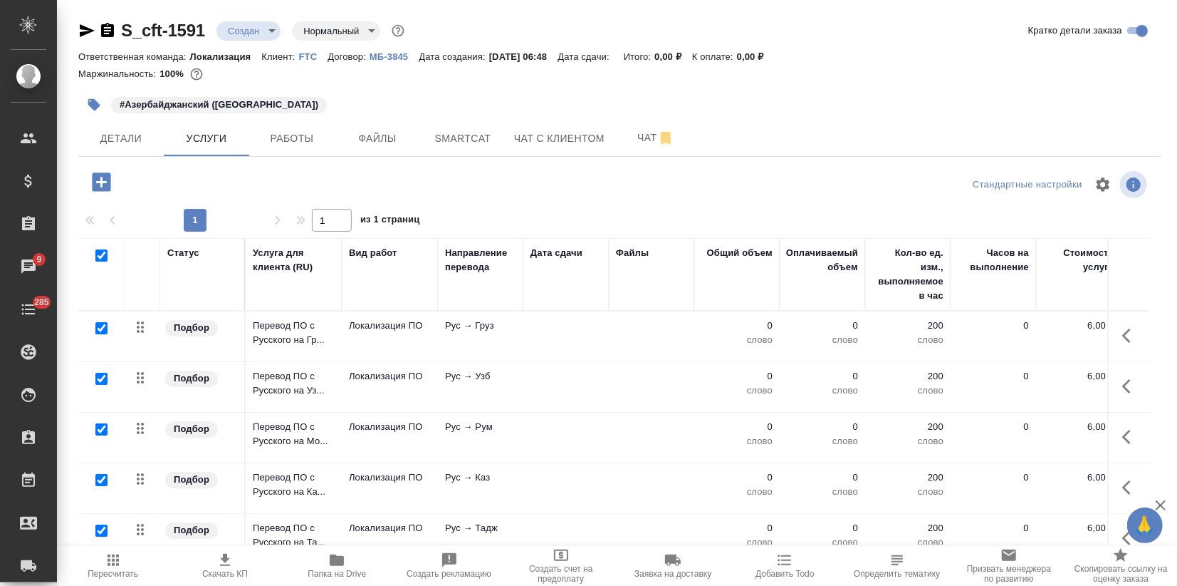
checkbox input "true"
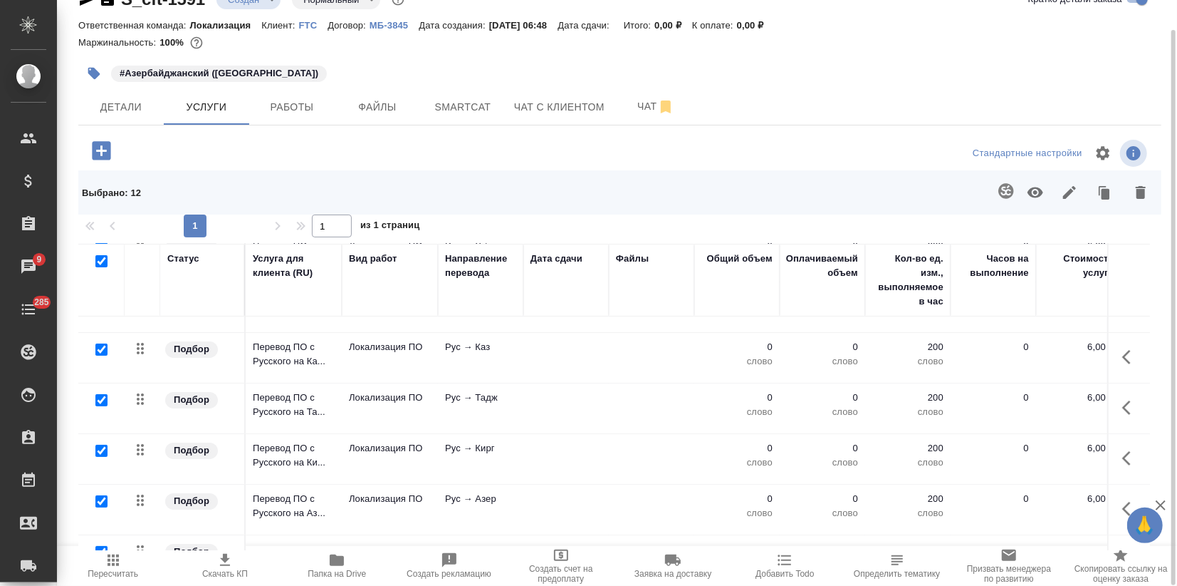
scroll to position [141, 0]
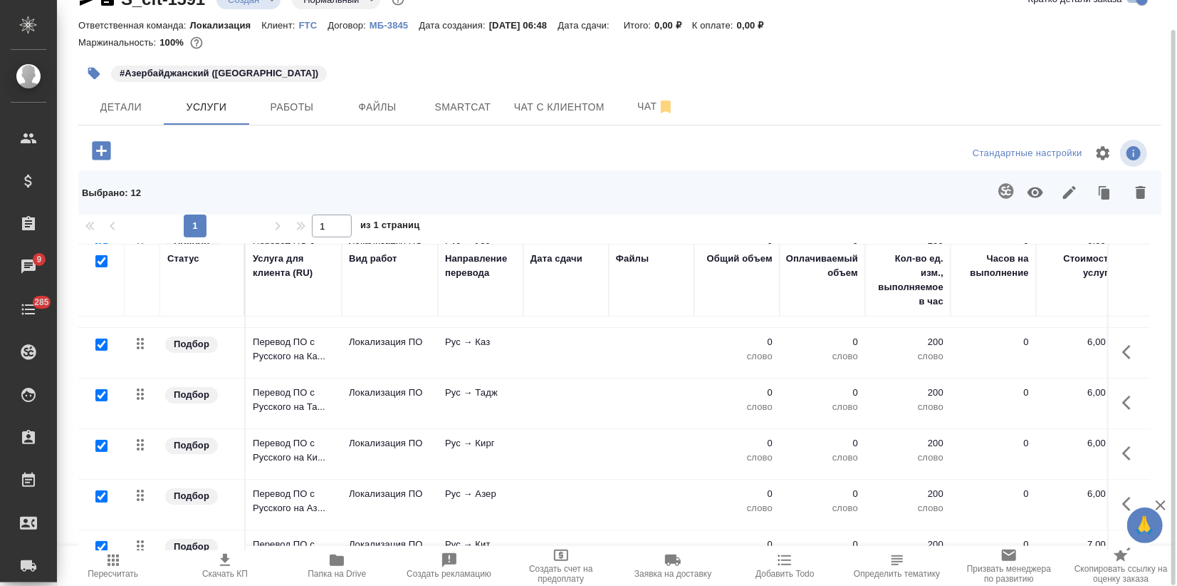
click at [100, 493] on input "checkbox" at bounding box center [101, 496] width 12 height 12
checkbox input "false"
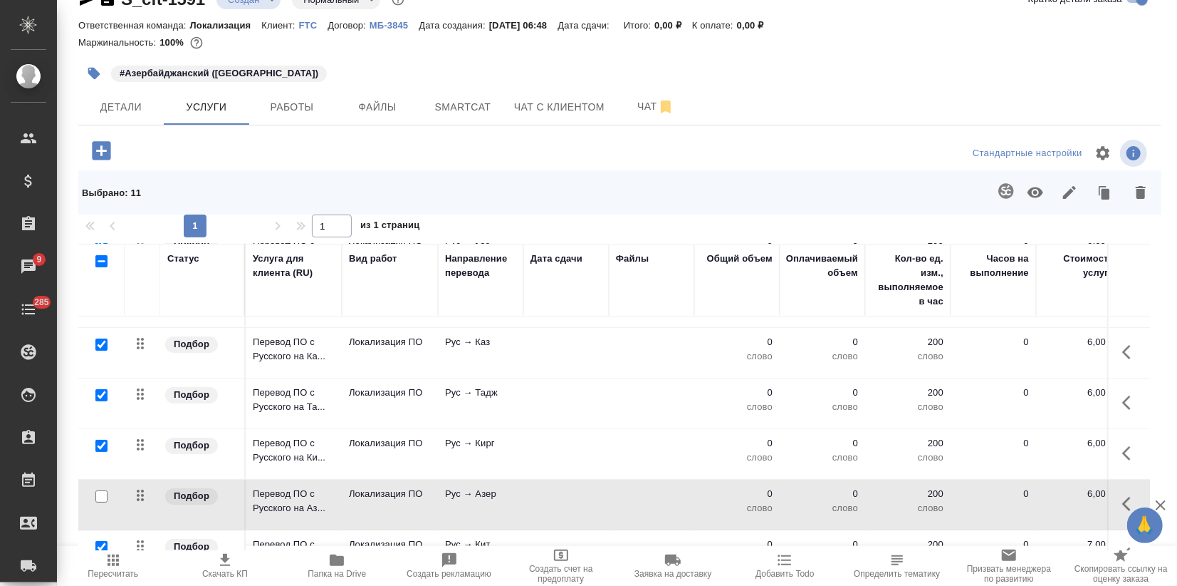
drag, startPoint x: 1147, startPoint y: 184, endPoint x: 1138, endPoint y: 194, distance: 13.1
click at [1148, 184] on icon "button" at bounding box center [1141, 192] width 17 height 17
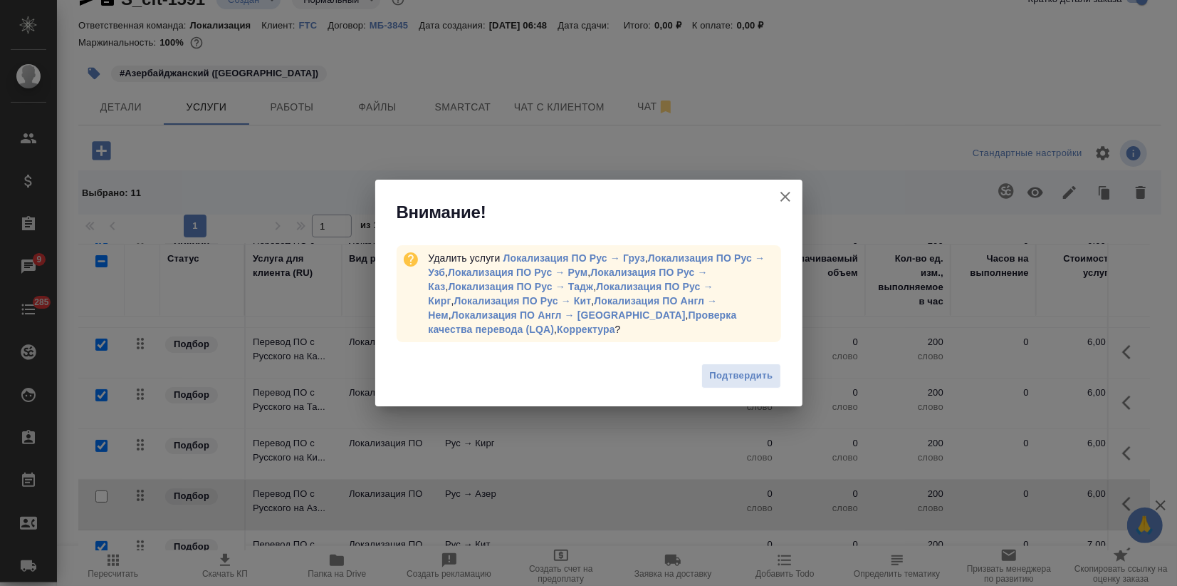
click at [689, 374] on div "Подтвердить" at bounding box center [588, 377] width 427 height 57
click at [760, 375] on span "Подтвердить" at bounding box center [740, 376] width 63 height 16
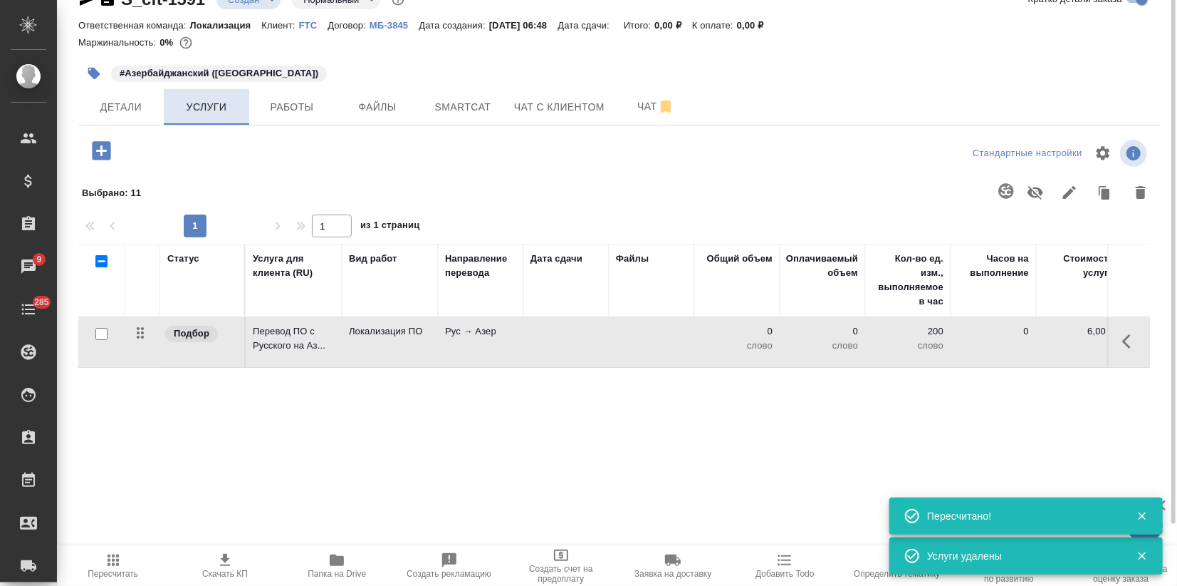
scroll to position [0, 0]
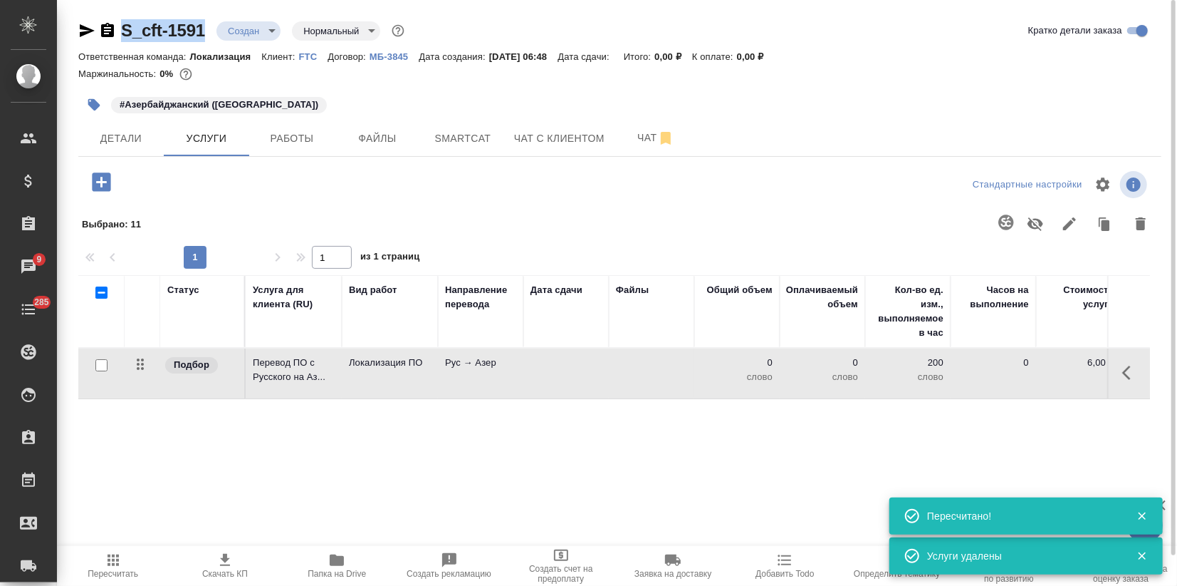
drag, startPoint x: 209, startPoint y: 32, endPoint x: 123, endPoint y: 30, distance: 86.9
click at [123, 30] on div "S_cft-1591 Создан new Нормальный normal" at bounding box center [242, 30] width 329 height 23
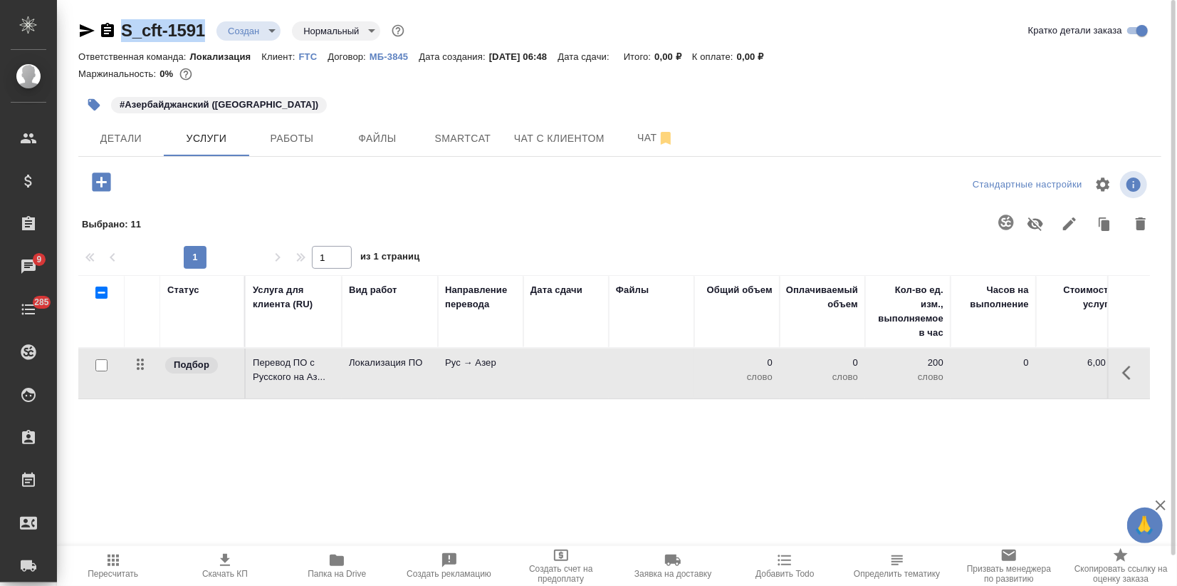
copy link "S_cft-1591"
click at [142, 140] on span "Детали" at bounding box center [121, 139] width 68 height 18
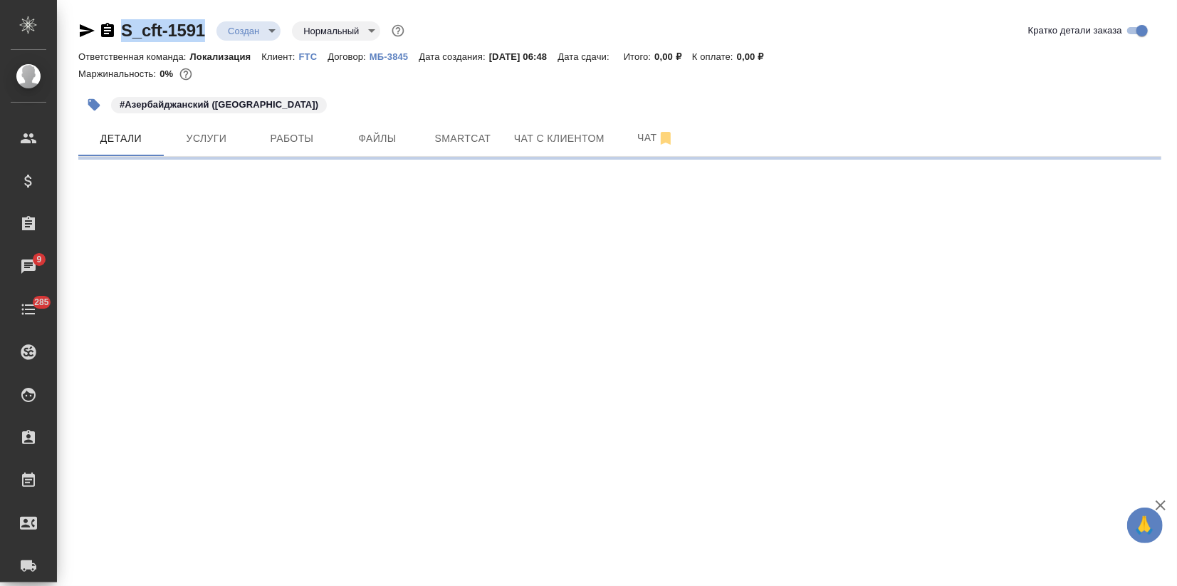
select select "RU"
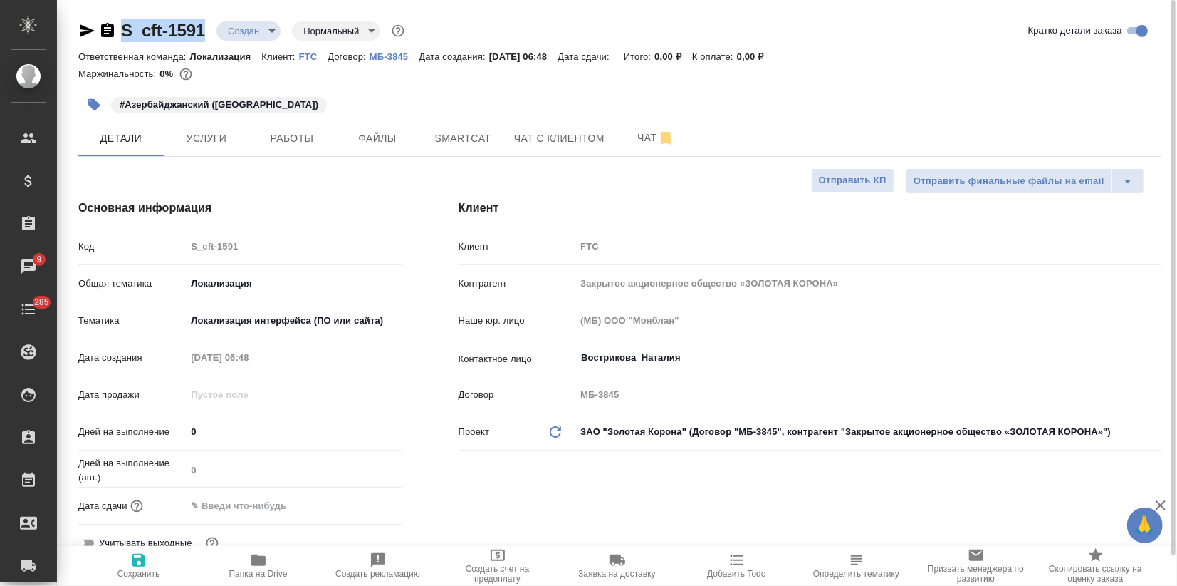
type textarea "x"
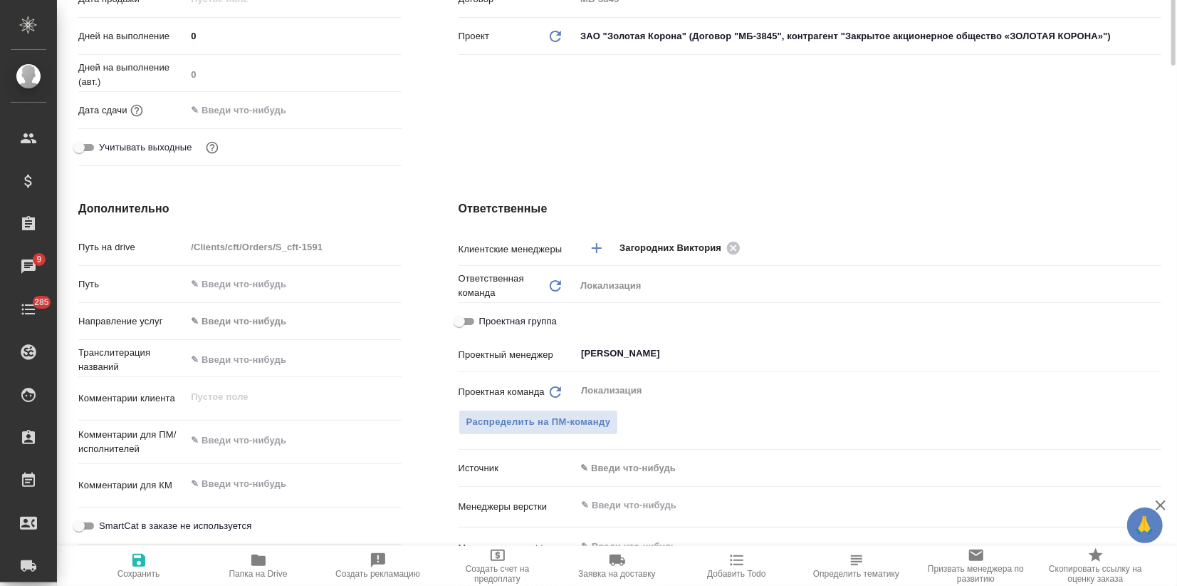
scroll to position [474, 0]
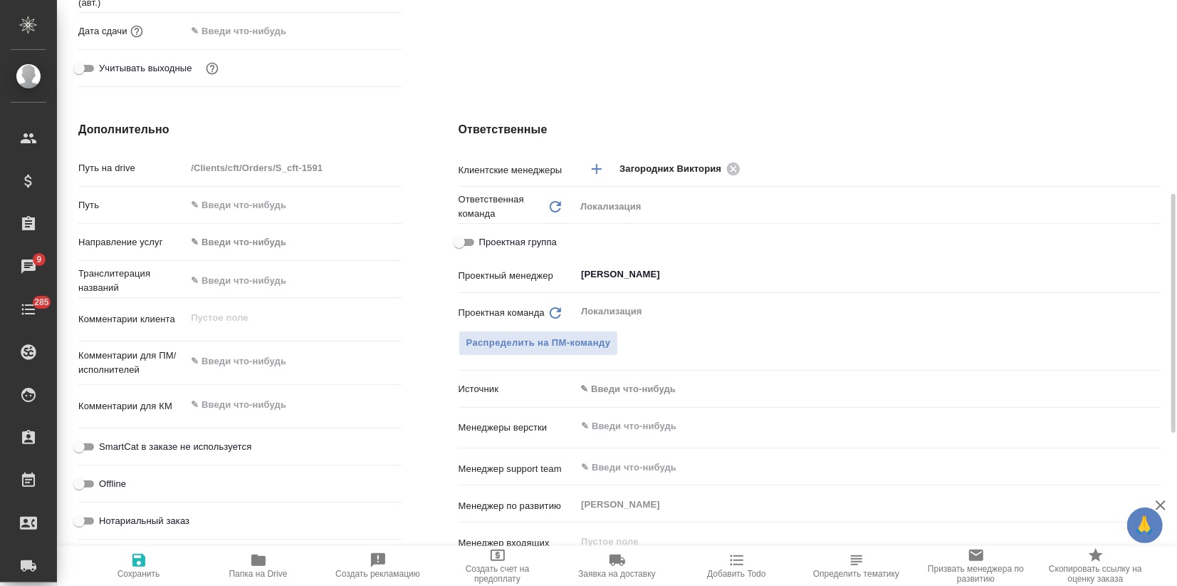
type textarea "x"
click at [217, 406] on textarea at bounding box center [293, 404] width 215 height 24
paste textarea "По оплате: просим данный проект разбить пополам: на сентябрь и октябрь"
type textarea "x"
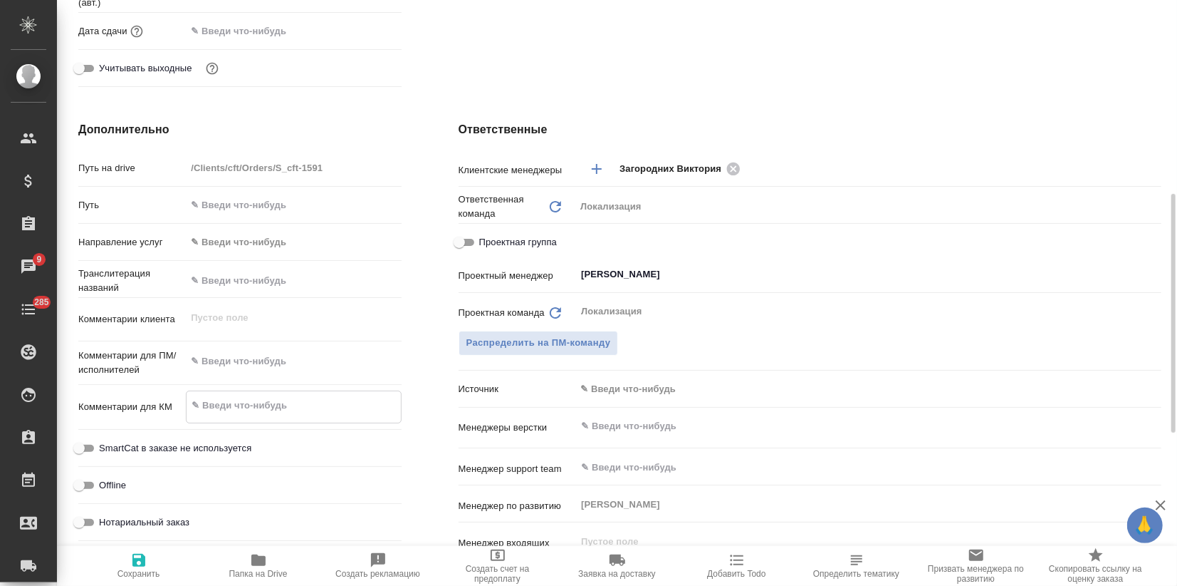
type textarea "По оплате: просим данный проект разбить пополам: на сентябрь и октябрь"
type textarea "x"
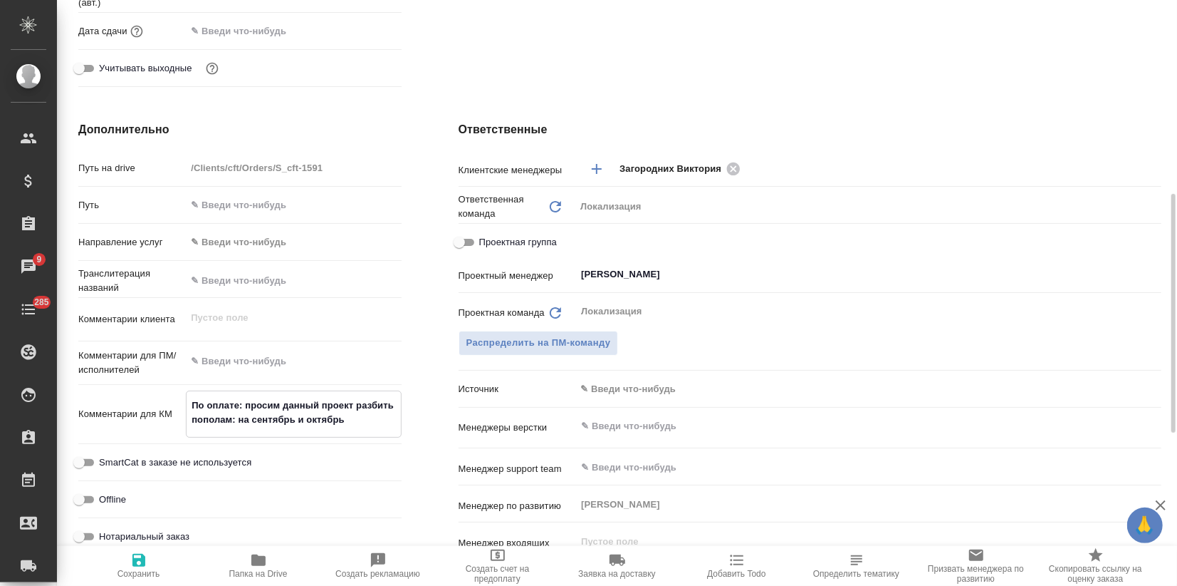
type textarea "По оплате: просим данный проект разбить пополам: на сентябрь и октябрь"
type textarea "x"
click at [144, 566] on icon "button" at bounding box center [138, 559] width 17 height 17
type textarea "x"
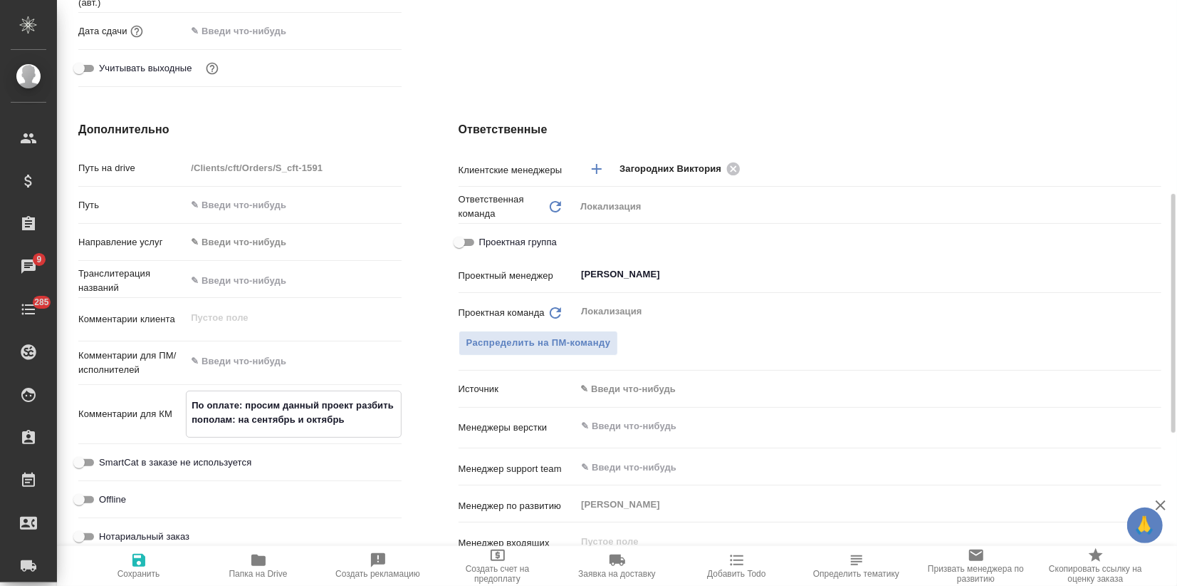
type textarea "x"
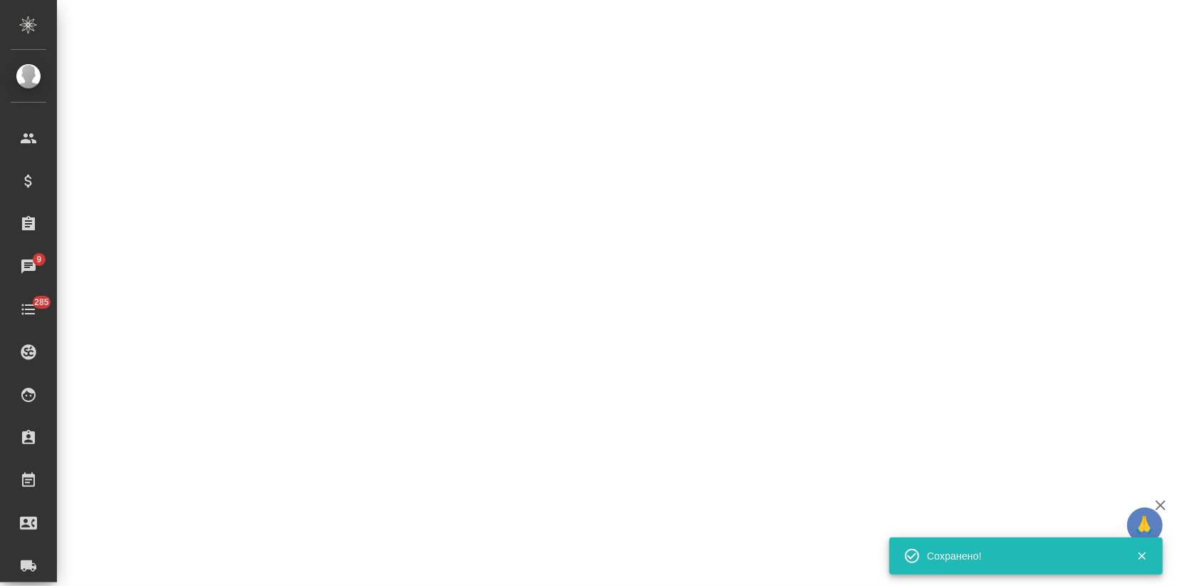
select select "RU"
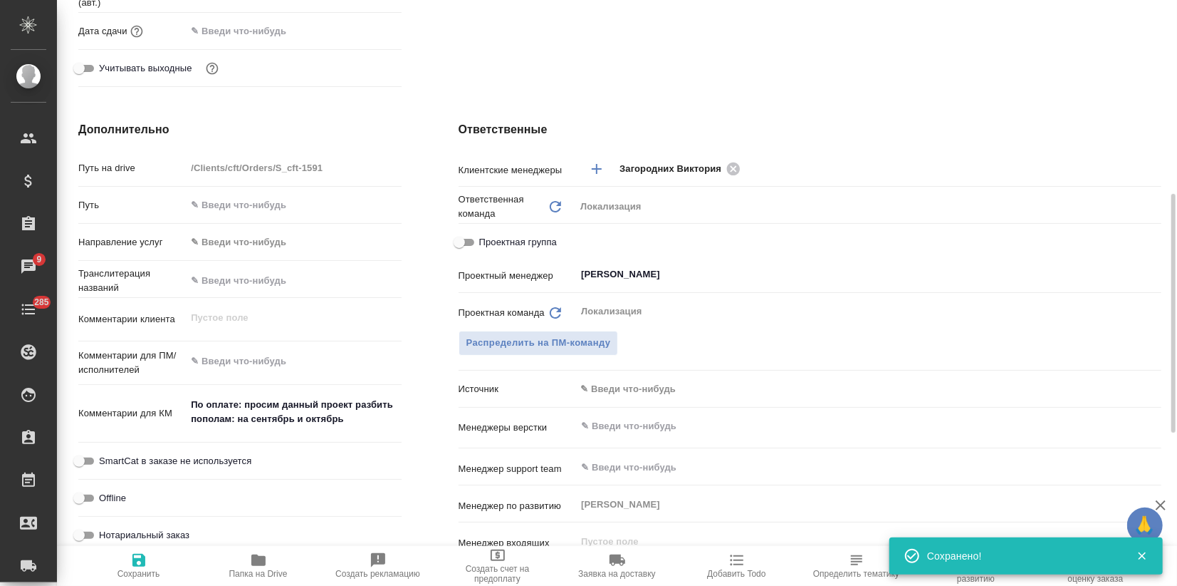
type textarea "x"
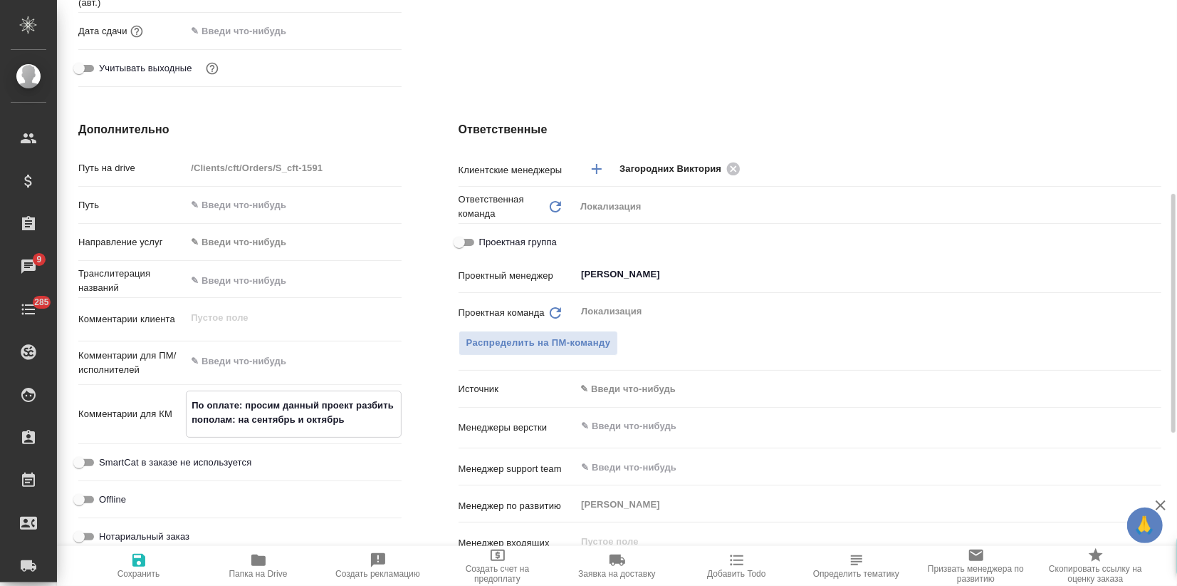
drag, startPoint x: 239, startPoint y: 416, endPoint x: 368, endPoint y: 416, distance: 129.6
click at [368, 416] on textarea "По оплате: просим данный проект разбить пополам: на сентябрь и октябрь" at bounding box center [294, 412] width 214 height 38
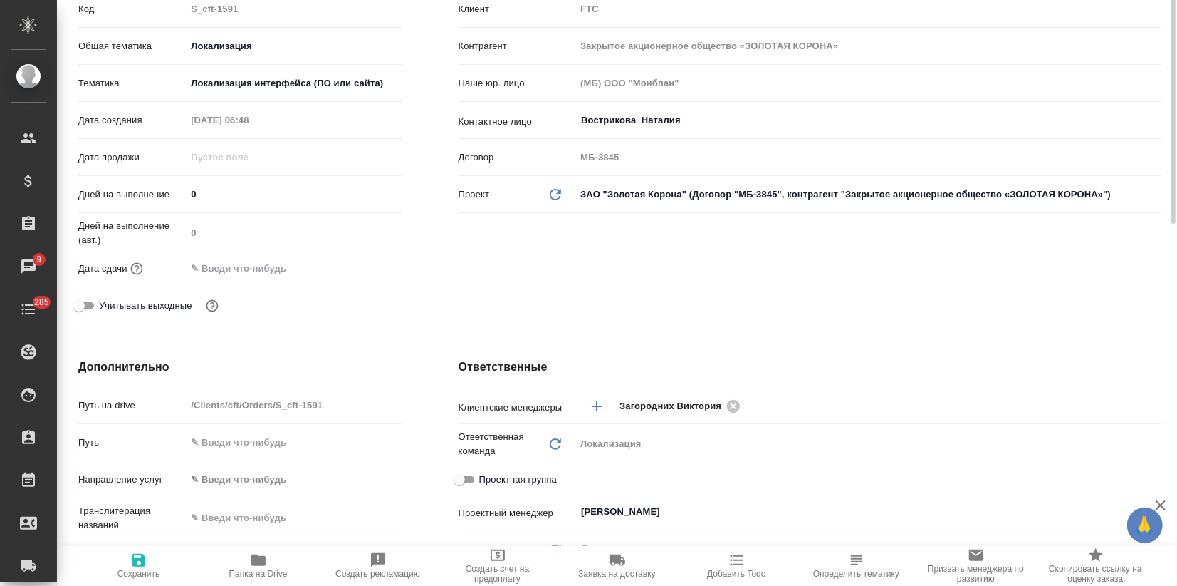
scroll to position [0, 0]
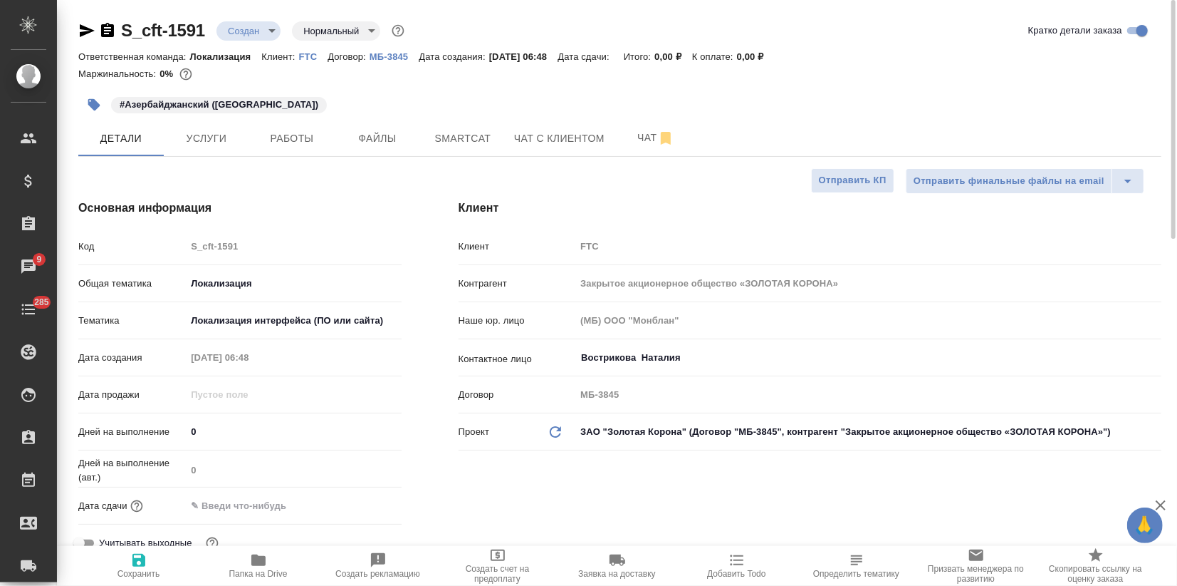
type textarea "x"
click at [88, 102] on icon "button" at bounding box center [94, 105] width 14 height 14
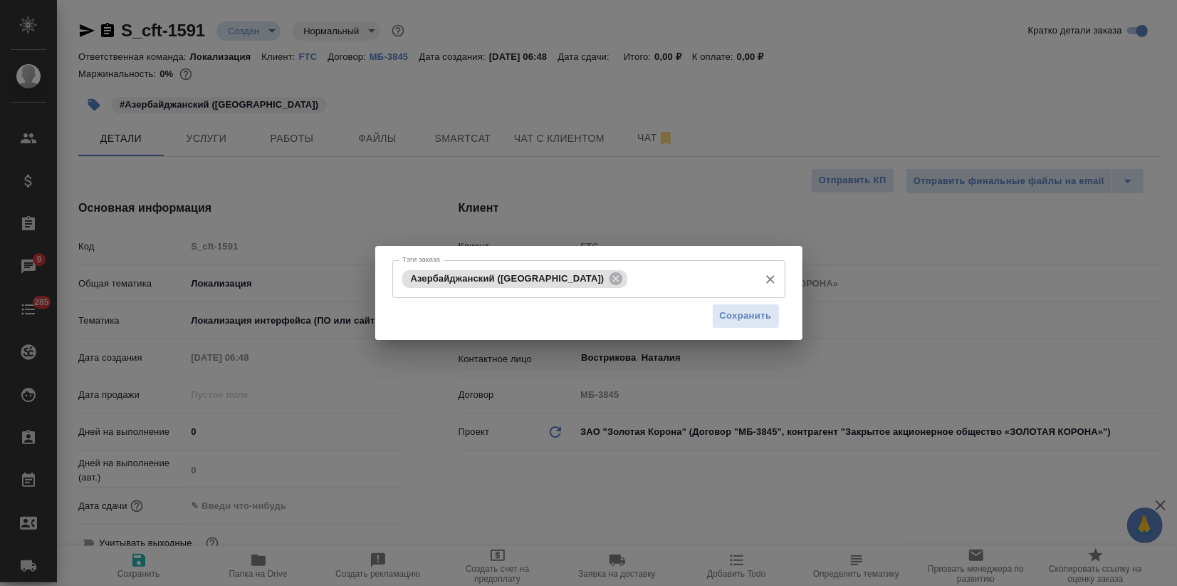
click at [631, 283] on input "Тэги заказа" at bounding box center [691, 278] width 120 height 24
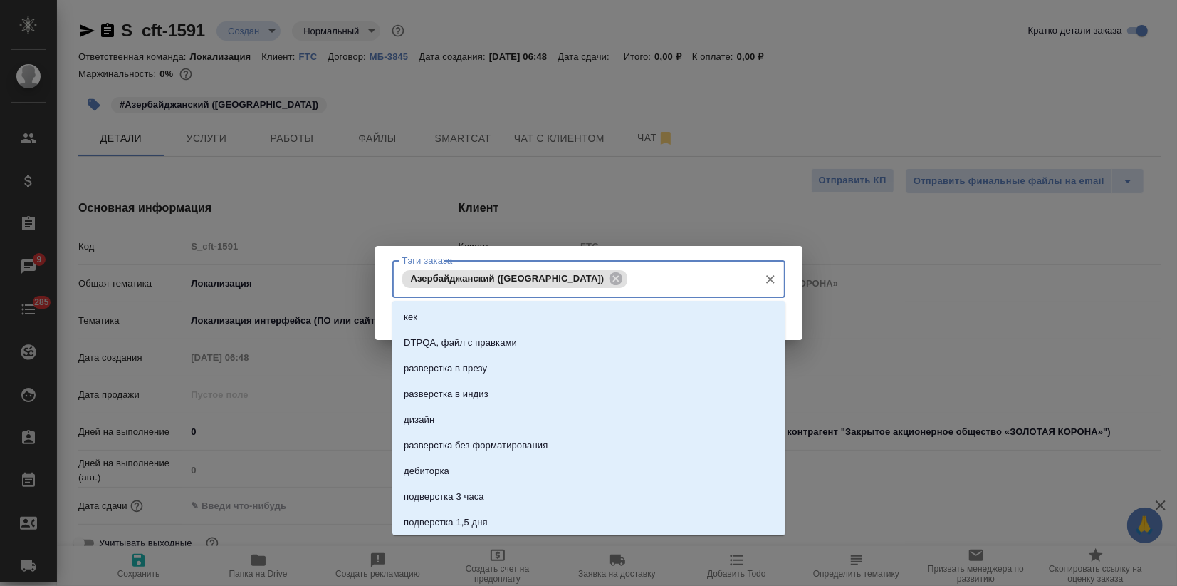
paste input "на сентябрь и октябрь"
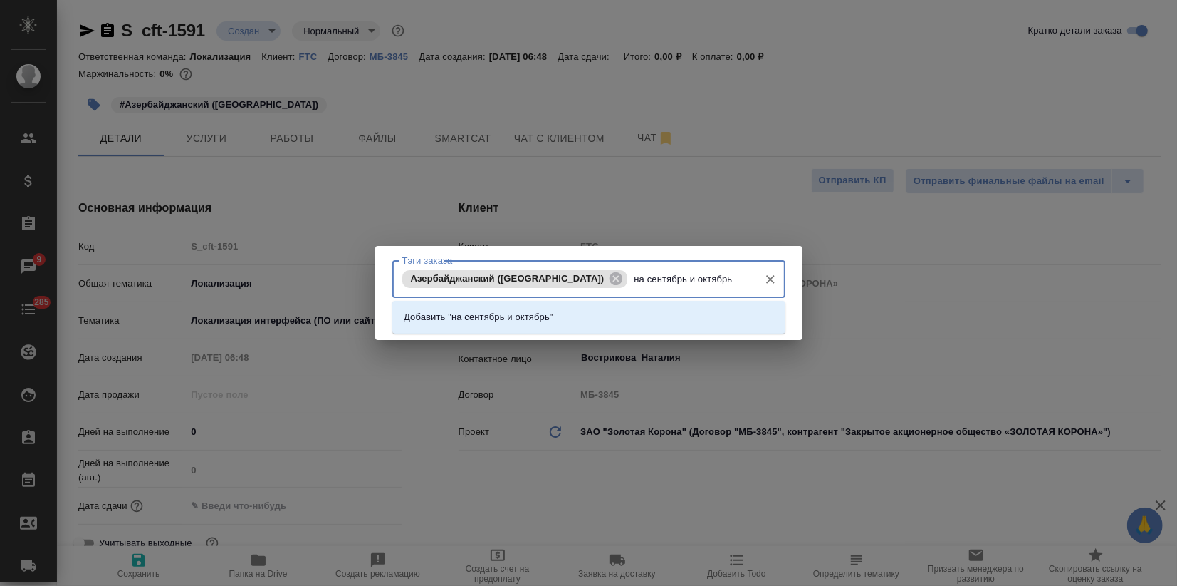
click at [631, 274] on input "на сентябрь и октябрь" at bounding box center [691, 278] width 120 height 24
type input "оплата на сентябрь и октябрь"
click at [541, 310] on p "Добавить "оплата на сентябрь и октябрь"" at bounding box center [495, 317] width 182 height 14
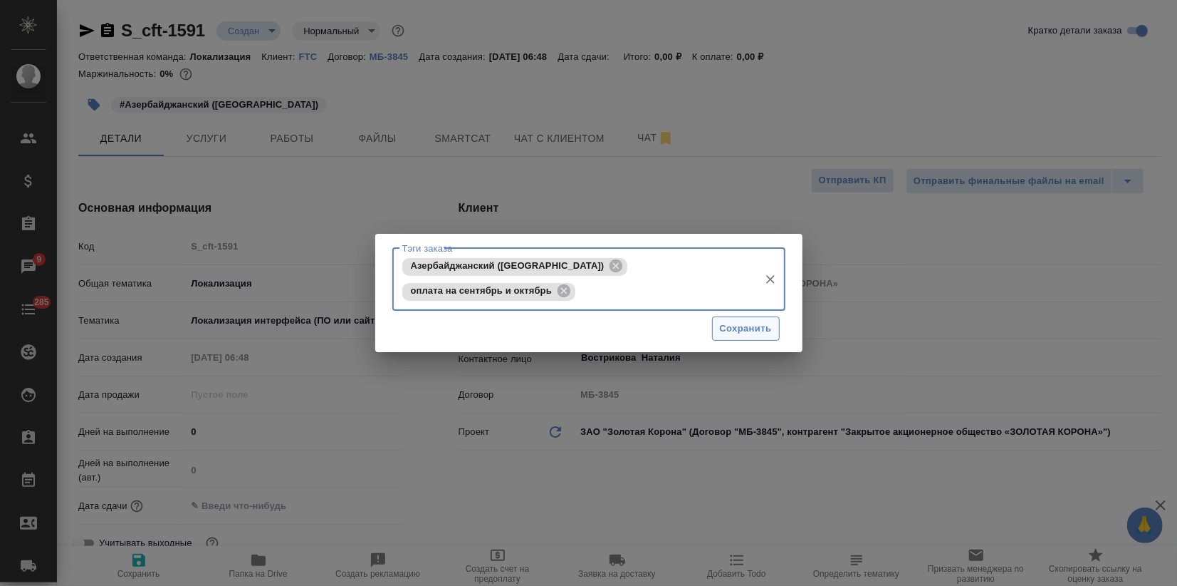
click at [723, 331] on span "Сохранить" at bounding box center [746, 329] width 52 height 16
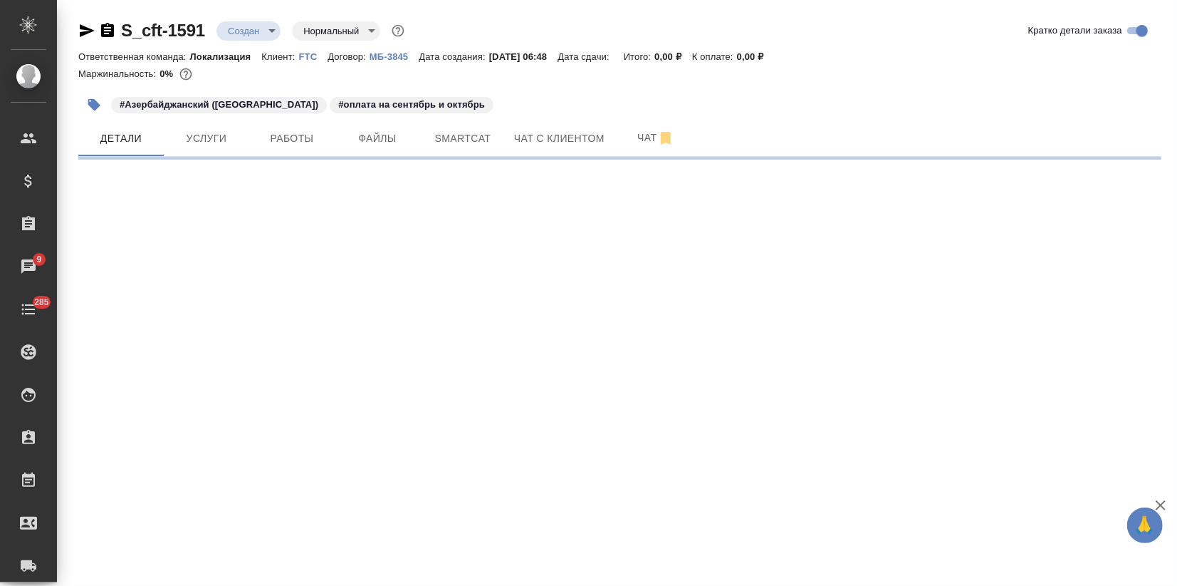
select select "RU"
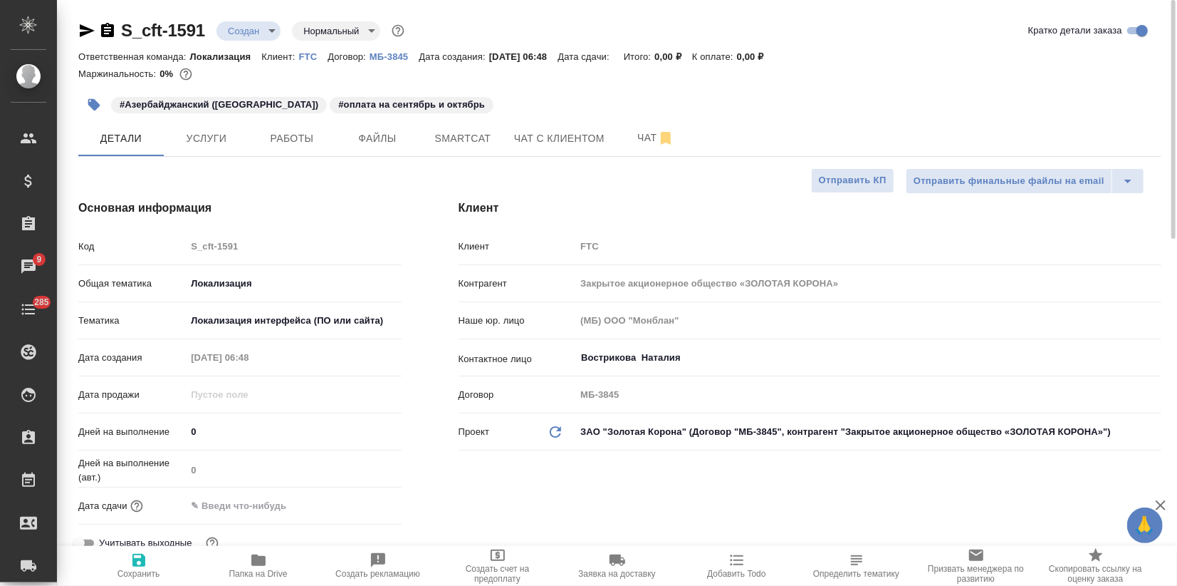
type textarea "x"
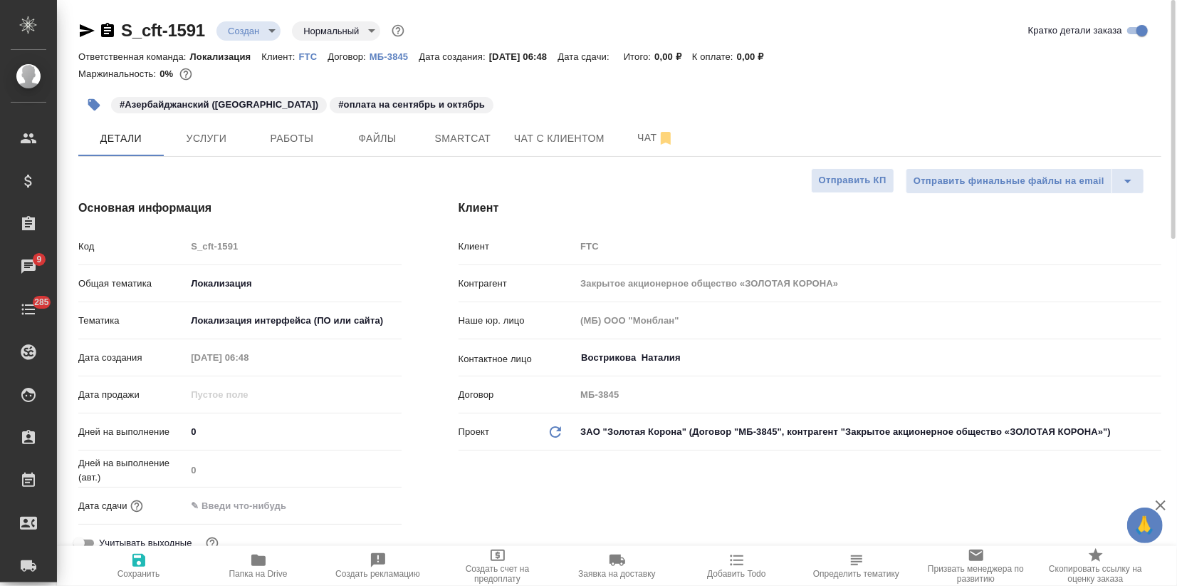
type textarea "x"
click at [89, 99] on icon "button" at bounding box center [94, 105] width 12 height 12
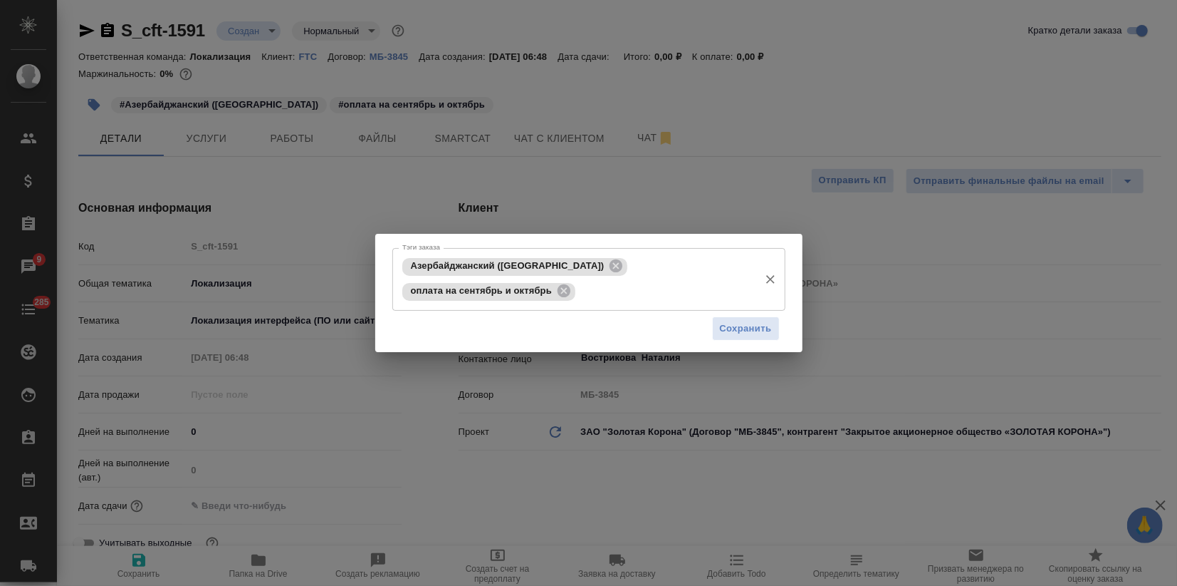
click at [579, 296] on input "Тэги заказа" at bounding box center [665, 291] width 173 height 24
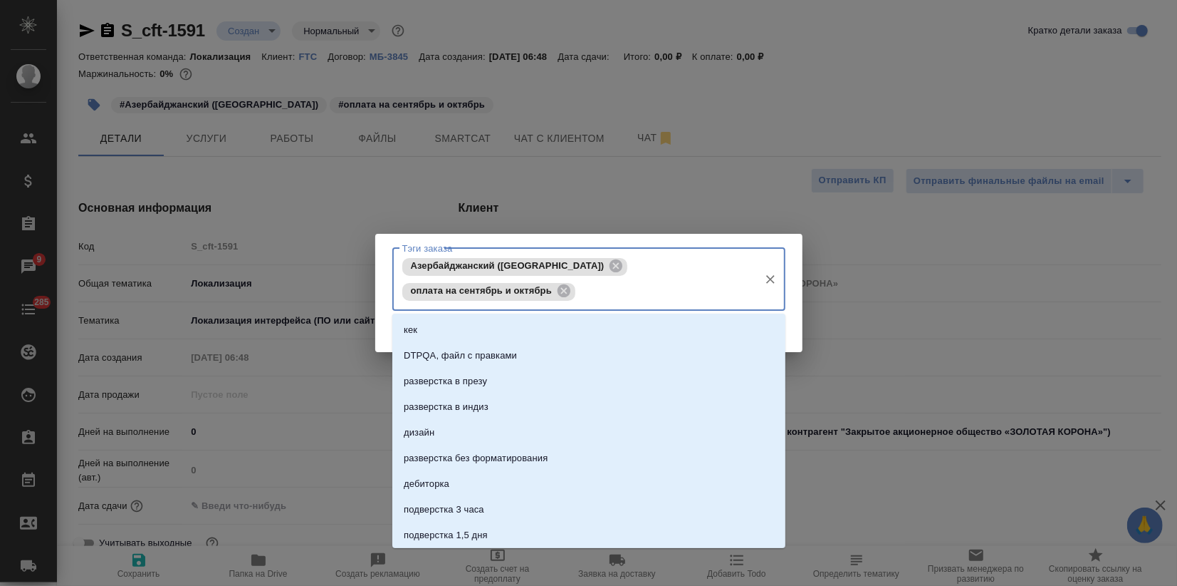
paste input "Нужен качественный перевод"
type input "Нужен качественный перевод"
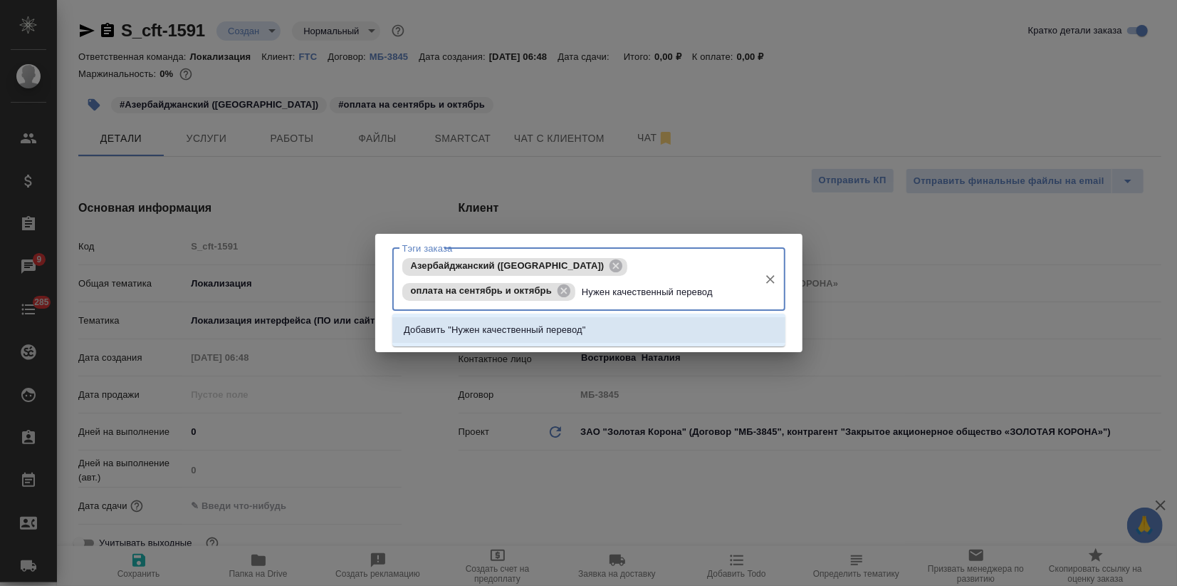
click at [564, 333] on p "Добавить "Нужен качественный перевод"" at bounding box center [495, 330] width 182 height 14
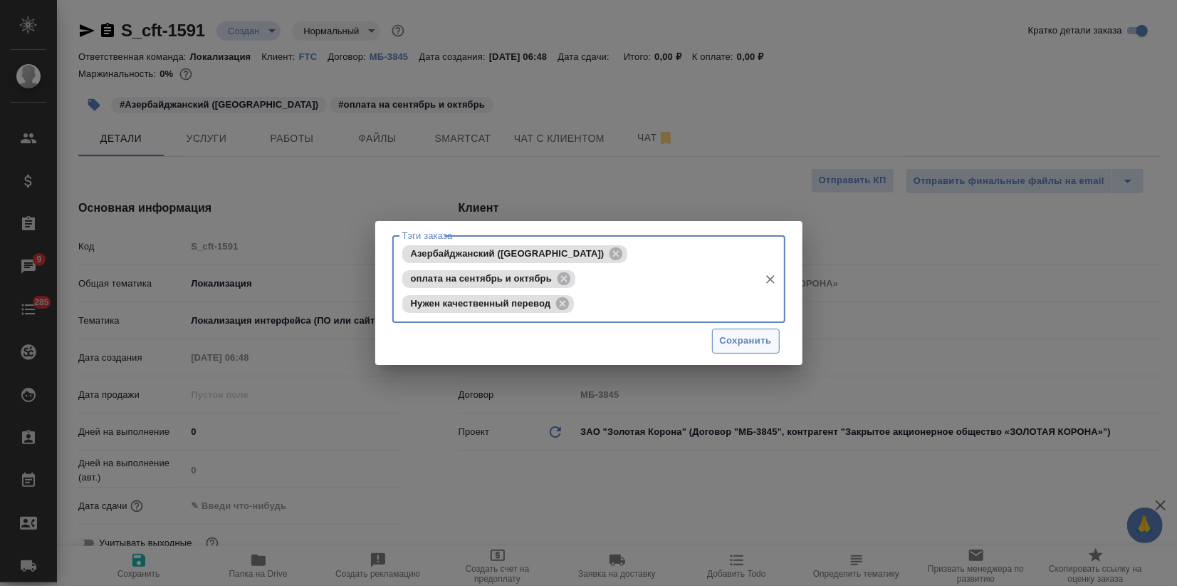
click at [733, 333] on span "Сохранить" at bounding box center [746, 341] width 52 height 16
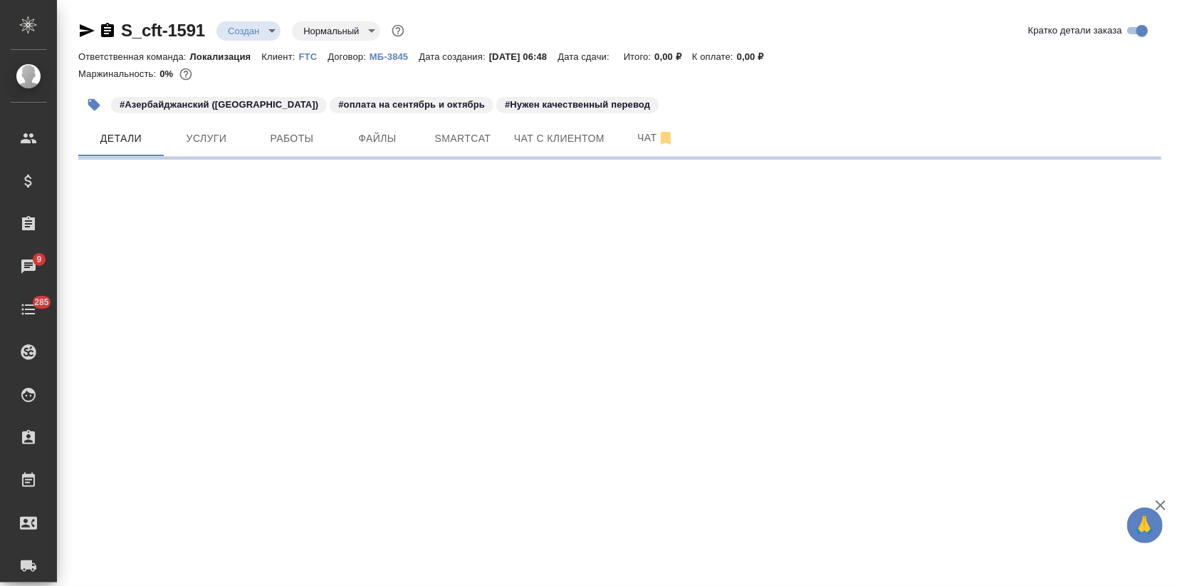
select select "RU"
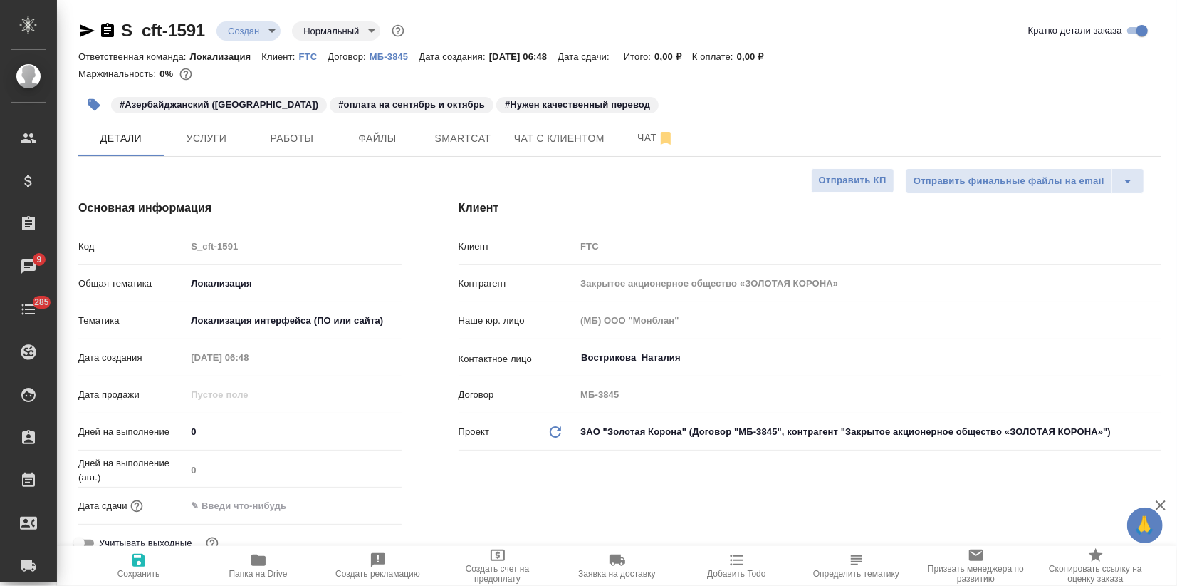
type textarea "x"
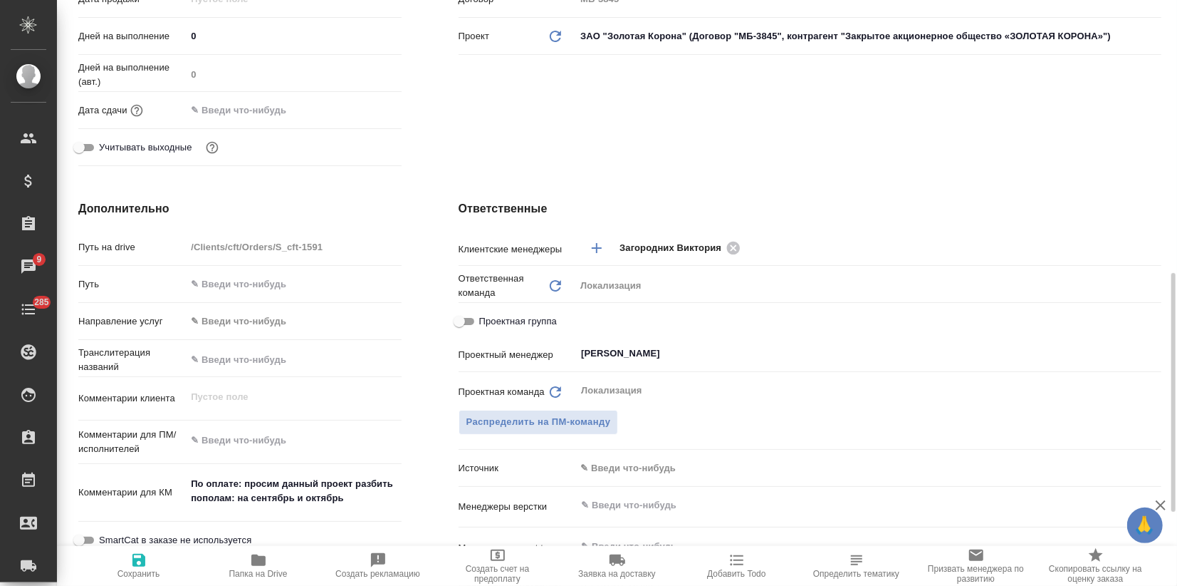
scroll to position [474, 0]
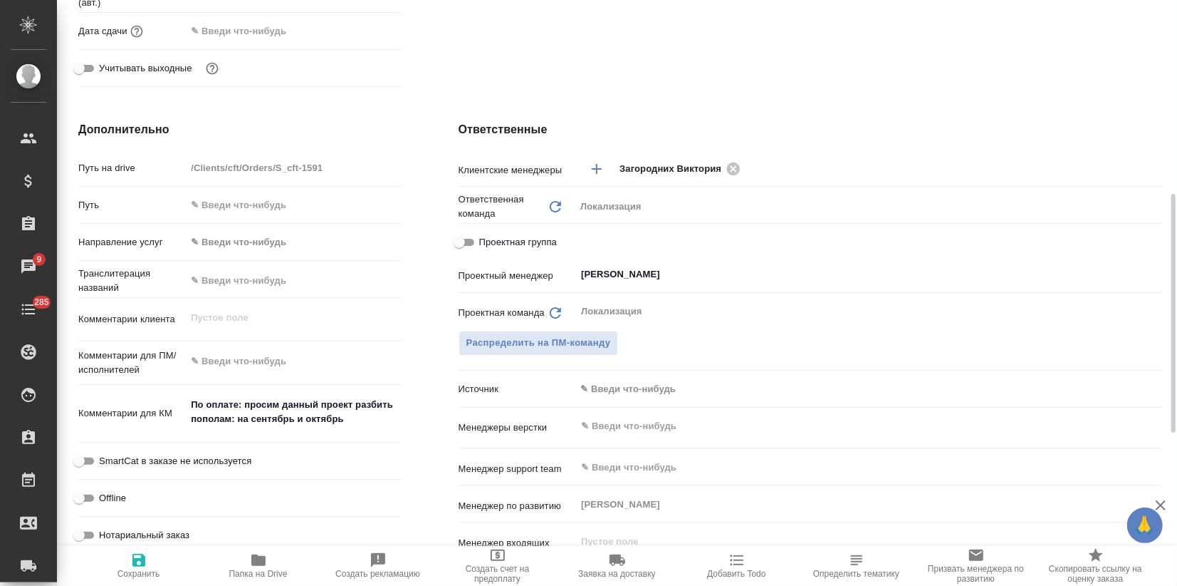
type textarea "x"
click at [283, 355] on textarea at bounding box center [294, 362] width 214 height 24
paste textarea "Нужен качественный перевод"
type textarea "x"
type textarea "Нужен качественный перевод"
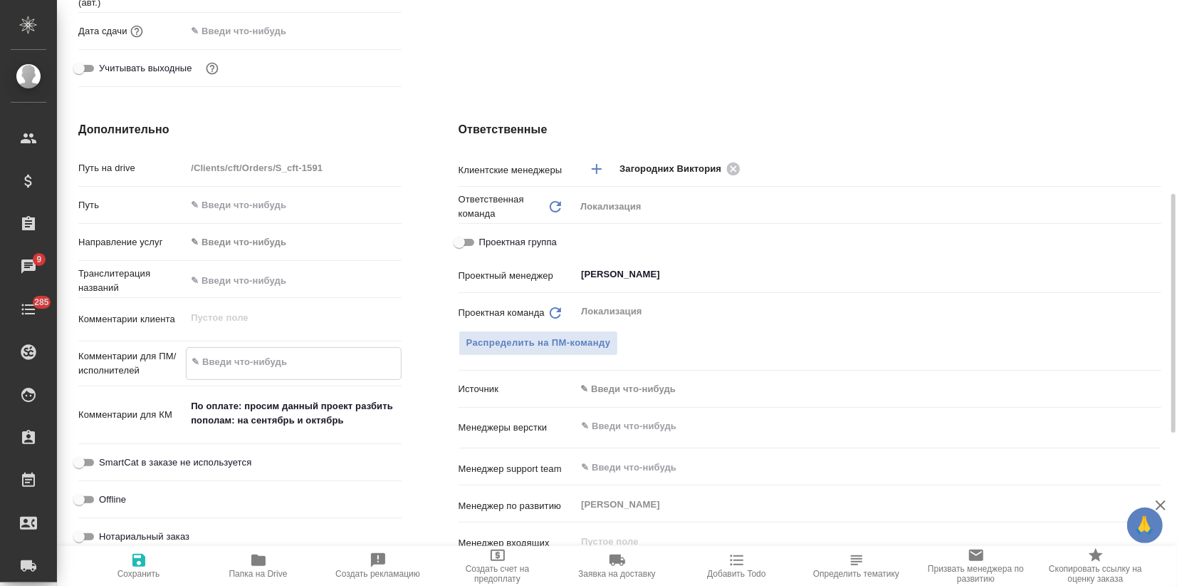
type textarea "x"
type textarea "Нужен качественный перевод"
type textarea "x"
click at [148, 557] on span "Сохранить" at bounding box center [139, 564] width 103 height 27
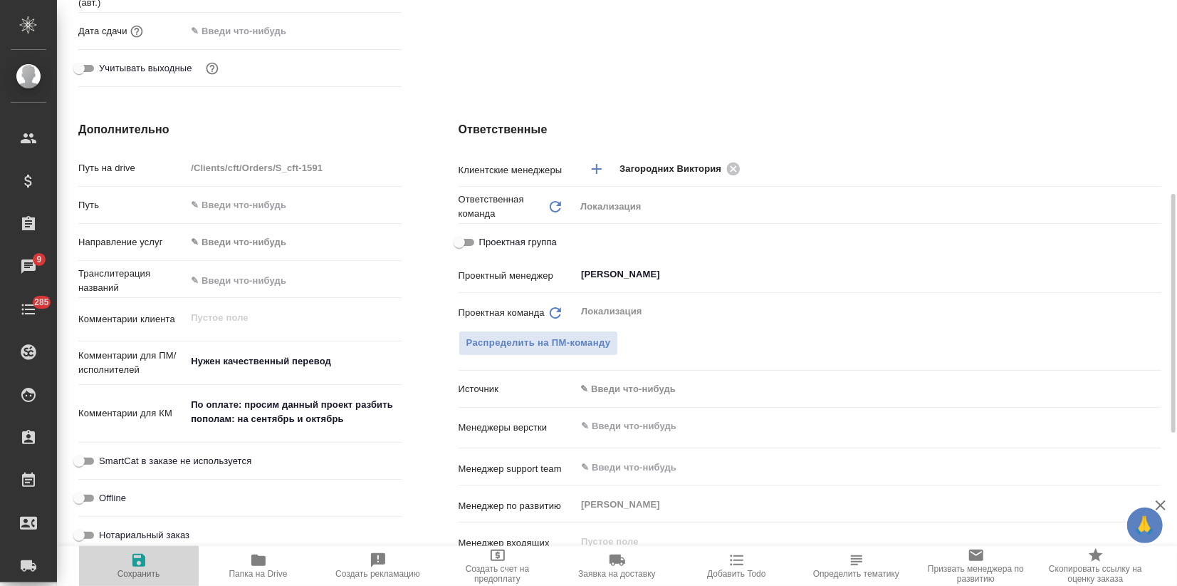
type textarea "x"
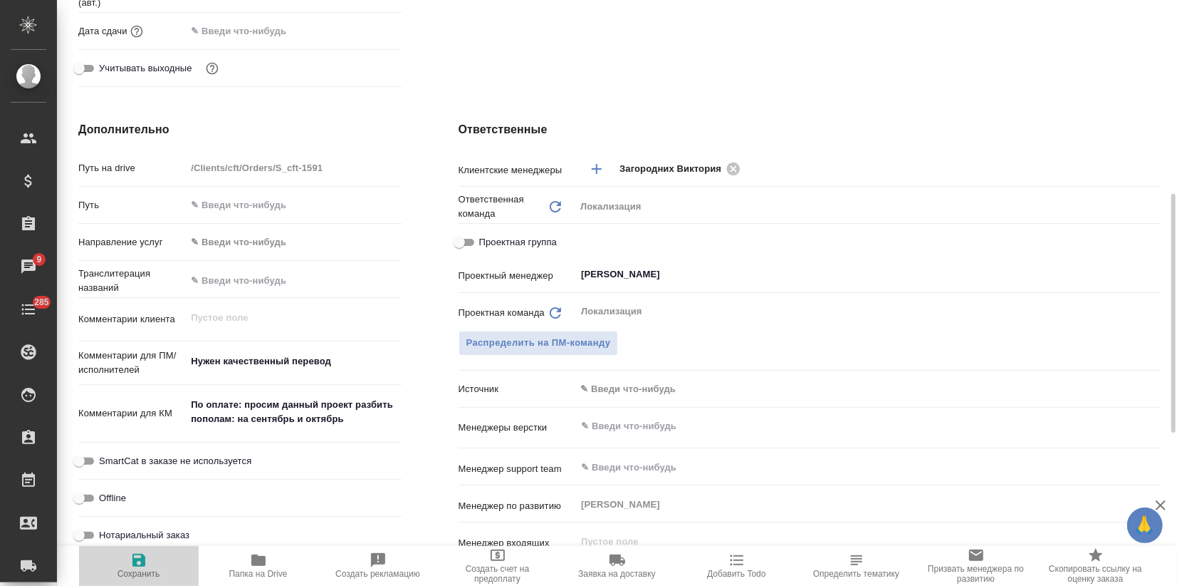
type textarea "x"
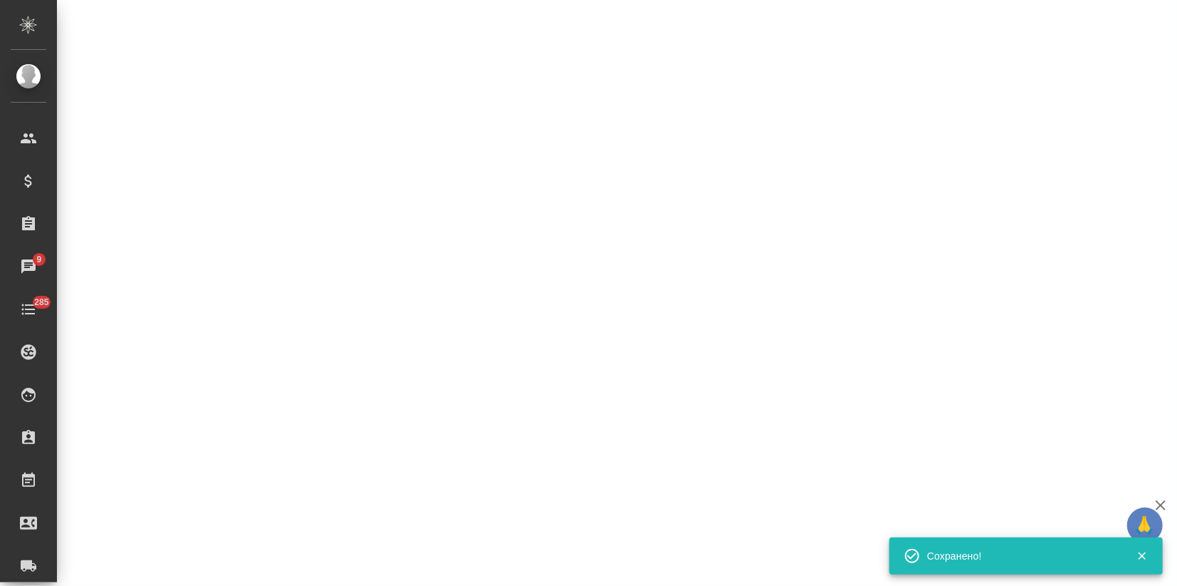
select select "RU"
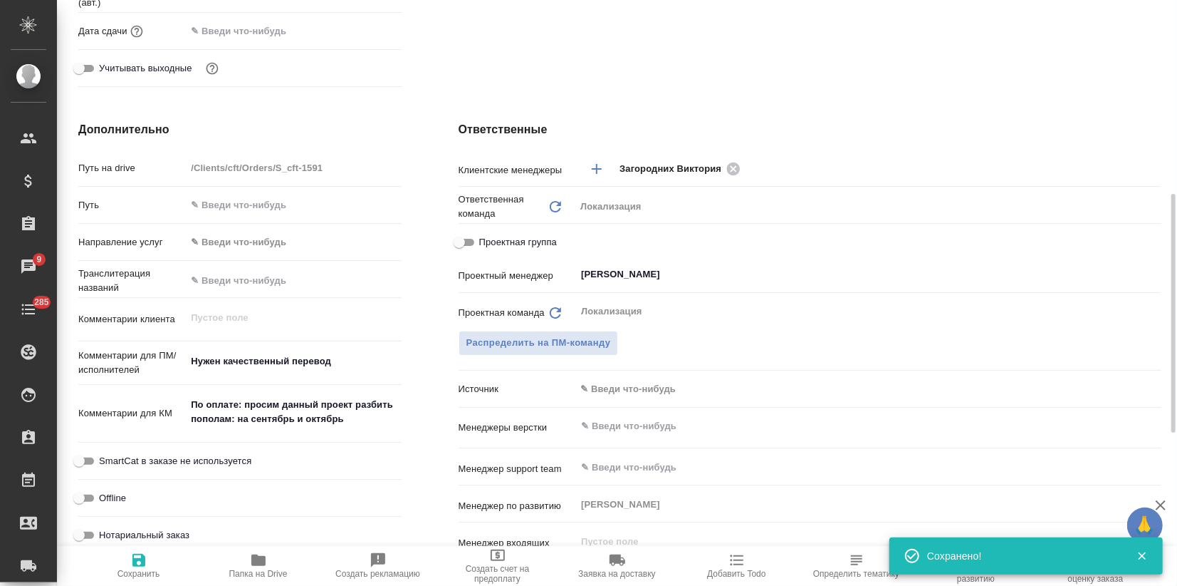
type textarea "x"
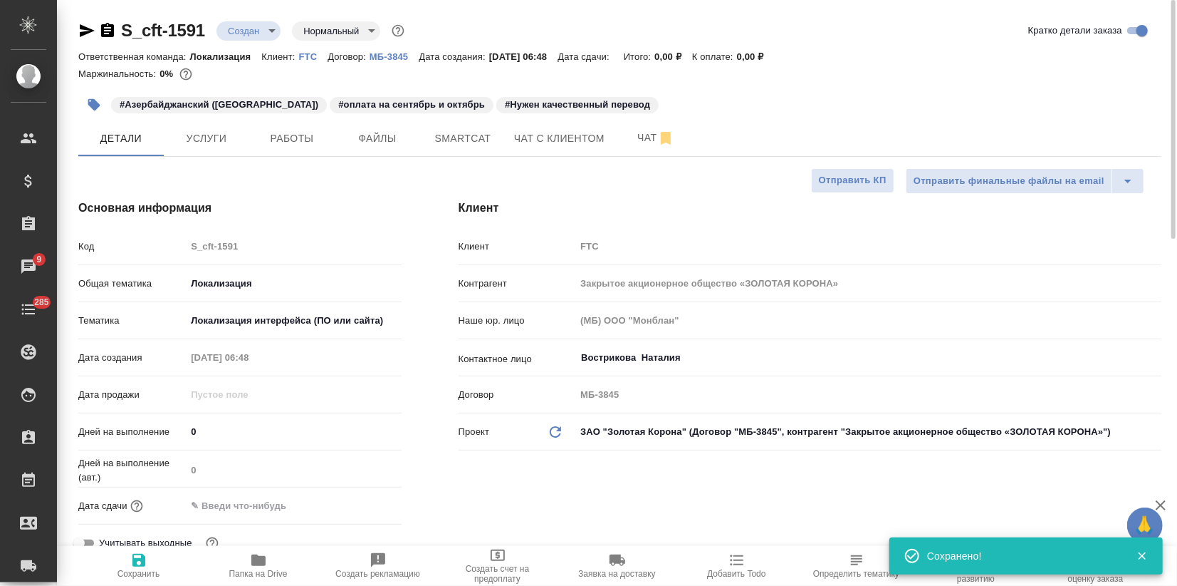
type textarea "x"
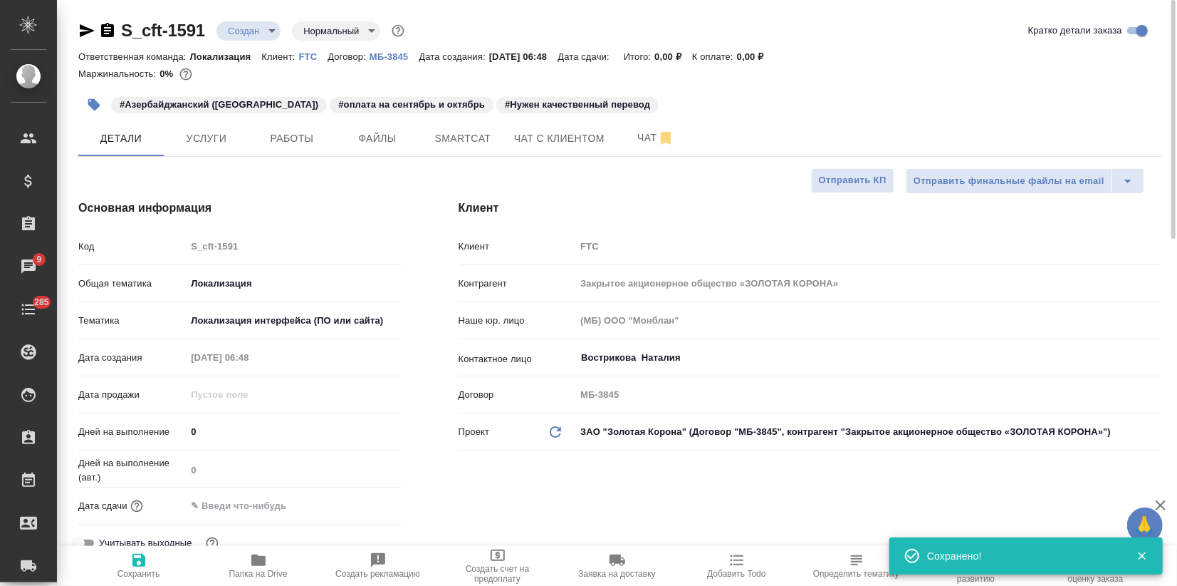
type textarea "x"
click at [194, 138] on span "Услуги" at bounding box center [206, 139] width 68 height 18
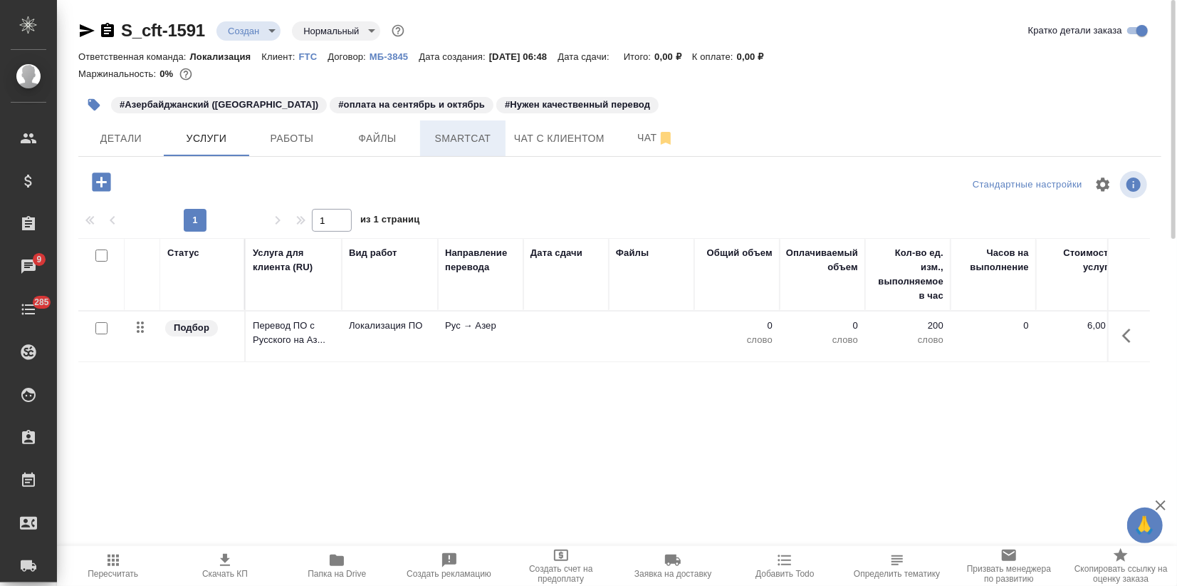
click at [469, 126] on button "Smartcat" at bounding box center [462, 138] width 85 height 36
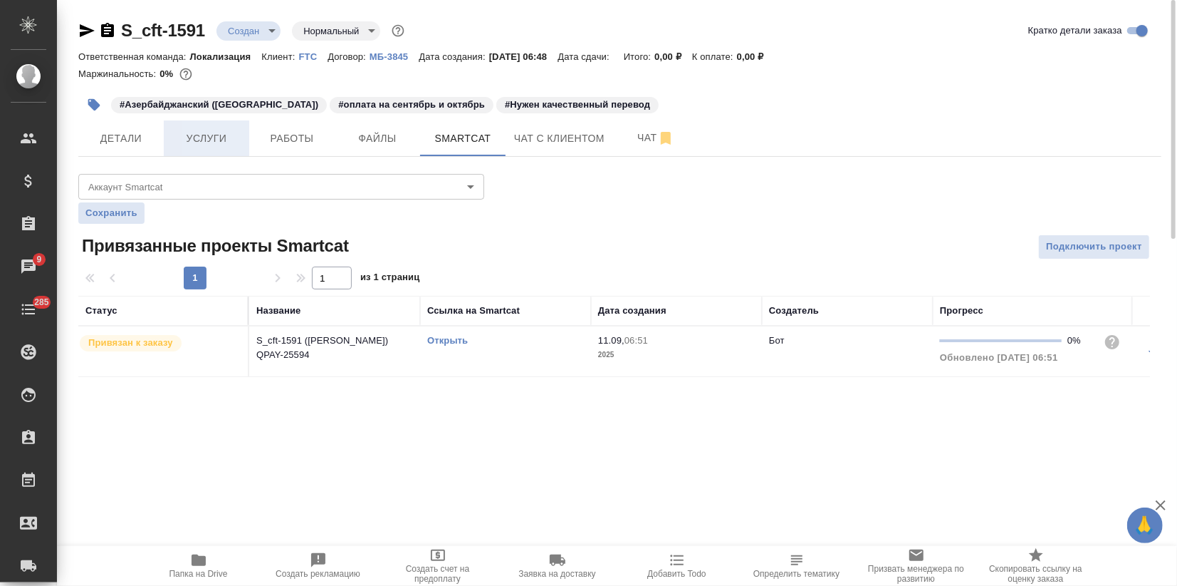
click at [224, 145] on span "Услуги" at bounding box center [206, 139] width 68 height 18
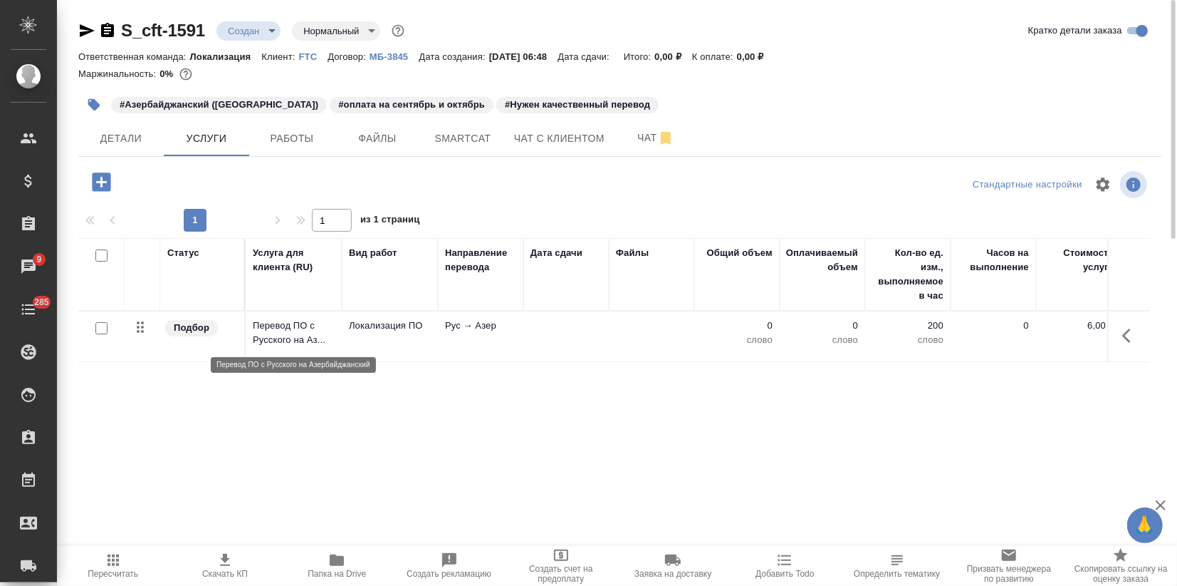
click at [313, 336] on p "Перевод ПО с Русского на Аз..." at bounding box center [294, 332] width 82 height 28
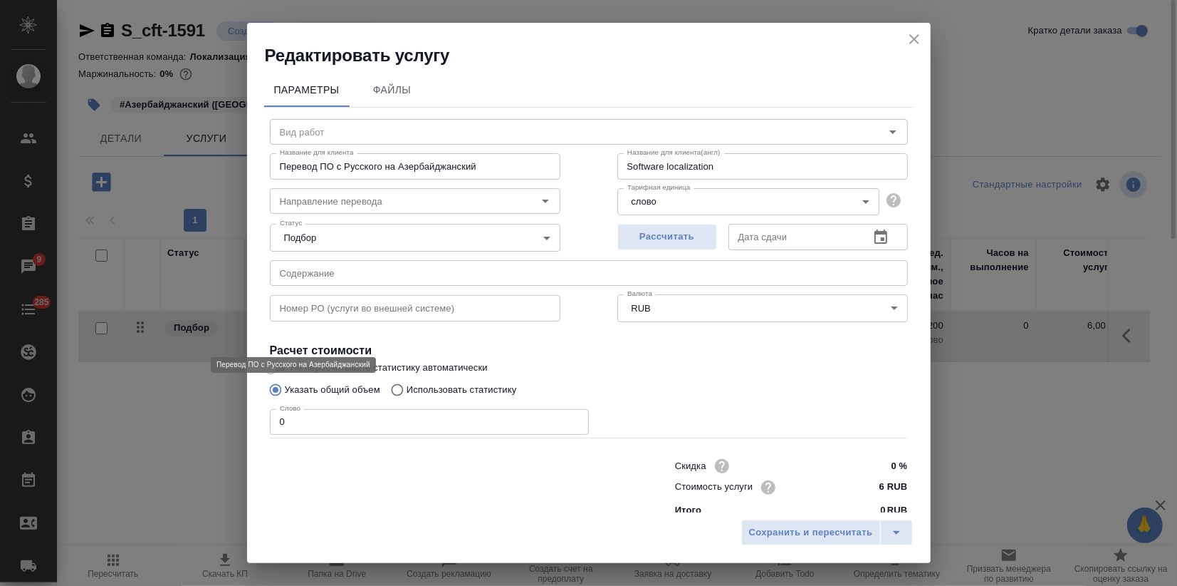
type input "Локализация ПО"
type input "рус-азер"
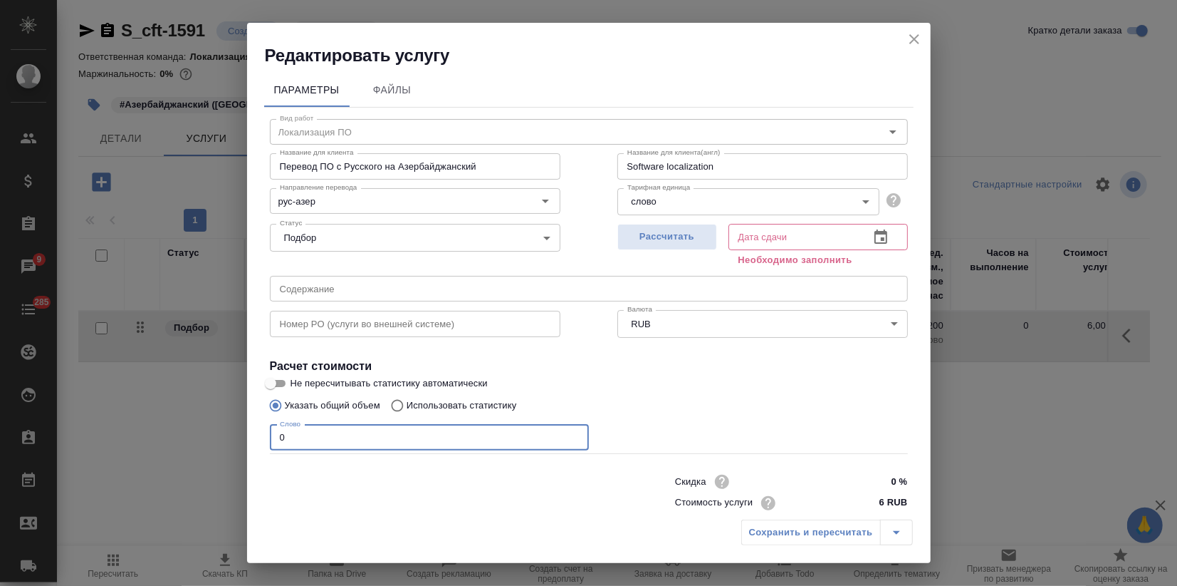
drag, startPoint x: 290, startPoint y: 447, endPoint x: 217, endPoint y: 459, distance: 73.5
click at [236, 457] on div "Редактировать услугу Параметры Файлы Вид работ Локализация ПО Вид работ Названи…" at bounding box center [588, 293] width 1177 height 586
paste input "number"
click at [437, 402] on p "Использовать статистику" at bounding box center [462, 405] width 110 height 14
click at [407, 402] on input "Использовать статистику" at bounding box center [395, 405] width 23 height 27
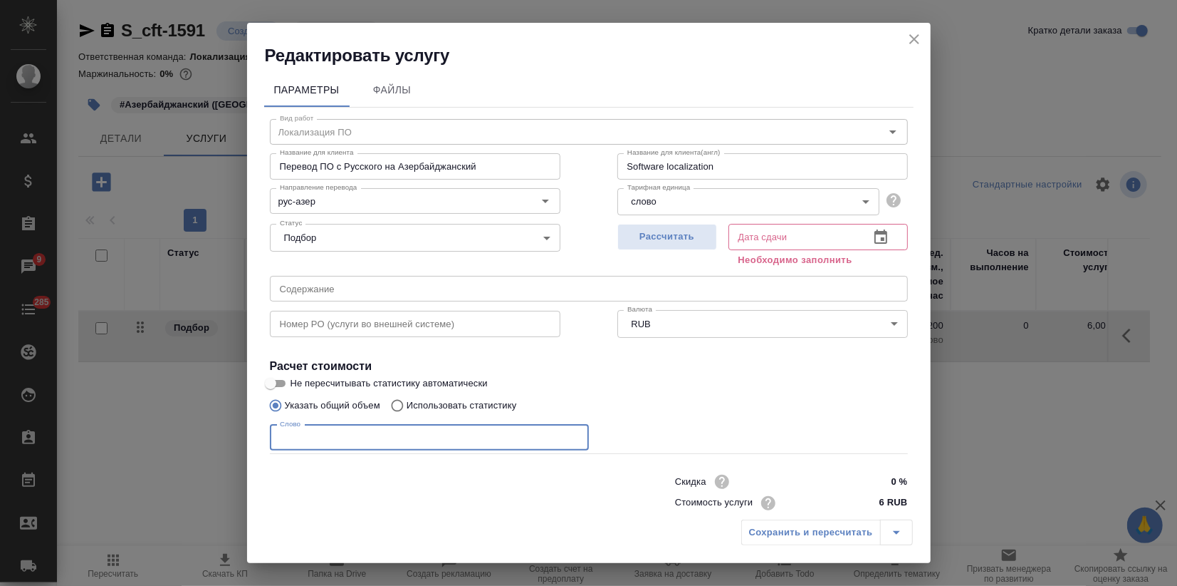
radio input "true"
radio input "false"
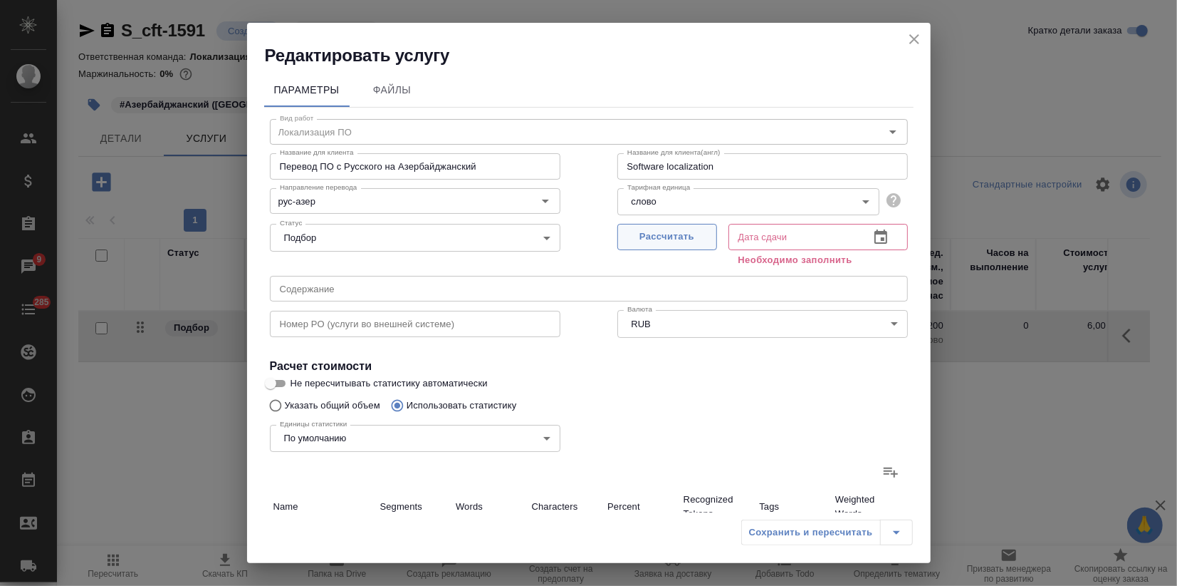
click at [666, 231] on span "Рассчитать" at bounding box center [667, 237] width 84 height 16
type input "[DATE] 06:52"
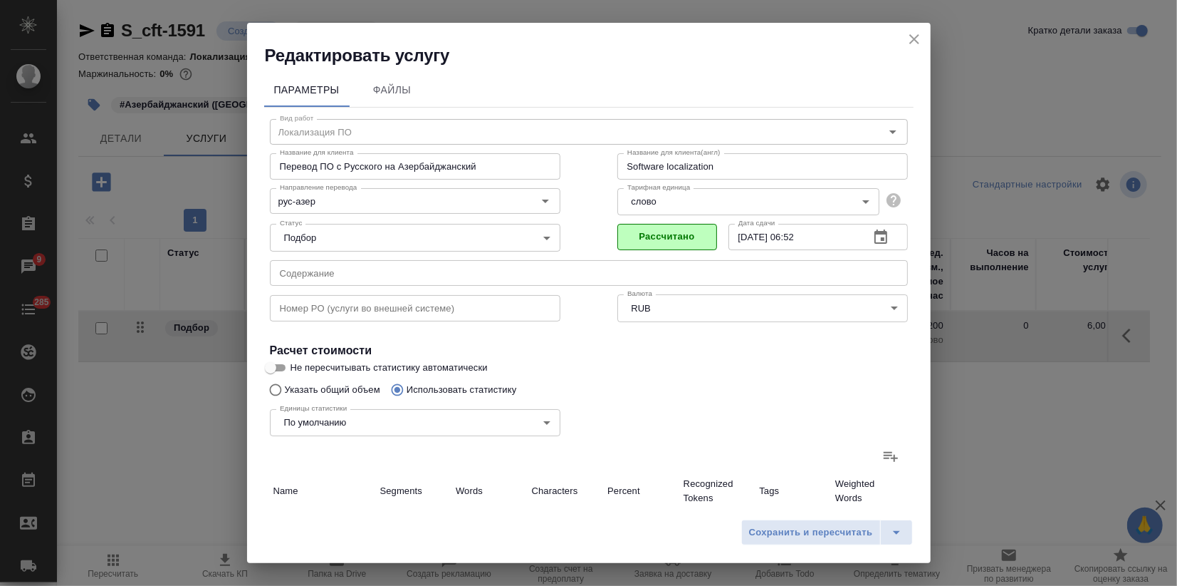
click at [883, 456] on icon at bounding box center [891, 455] width 17 height 17
click at [0, 0] on input "file" at bounding box center [0, 0] width 0 height 0
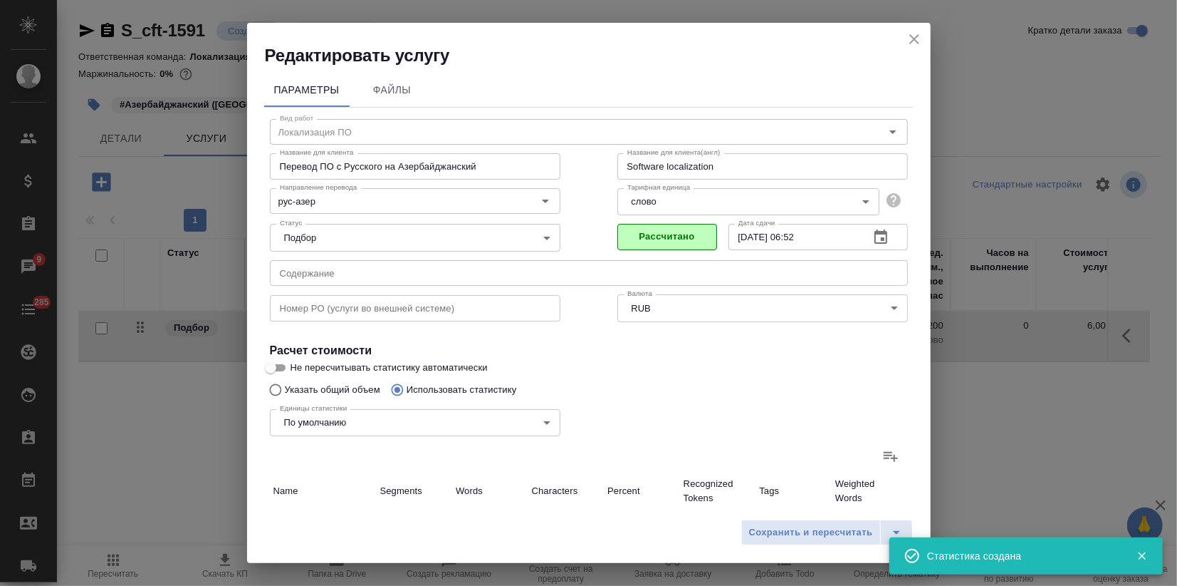
type input "4"
type input "32"
type input "120"
type input "30"
type input "304"
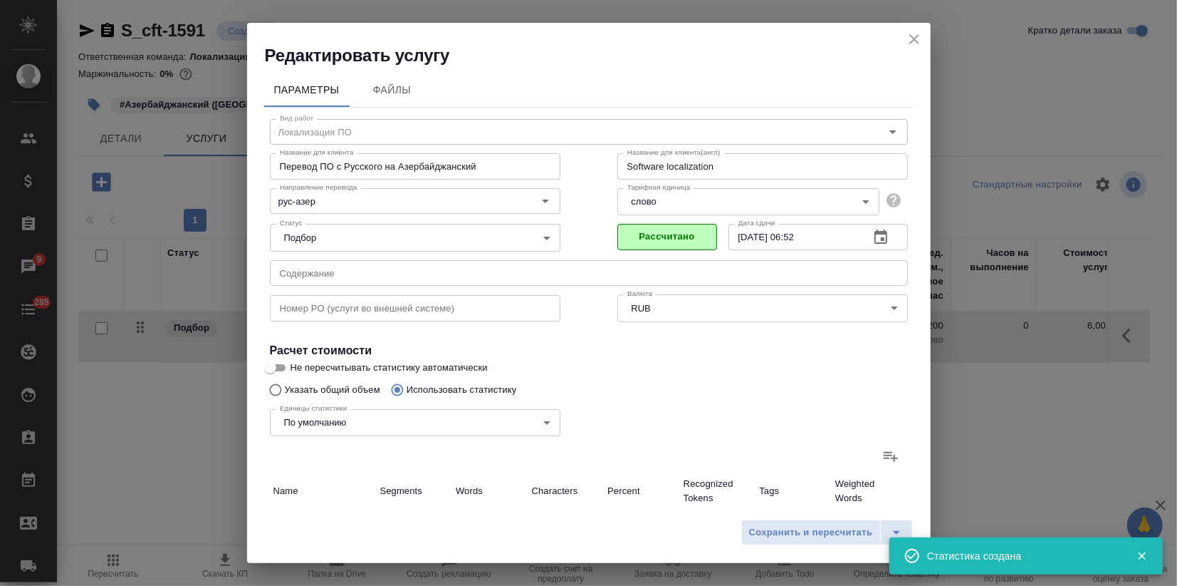
type input "2645"
type input "675"
type input "10511"
type input "85924"
type input "12"
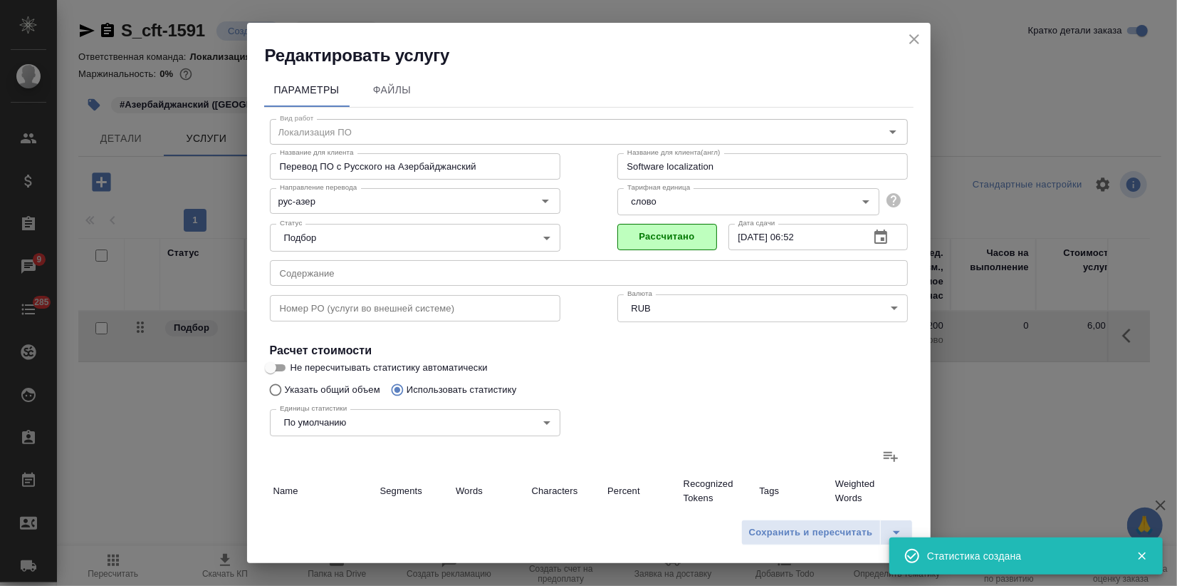
type input "30"
type input "166"
type input "10"
type input "66"
type input "524"
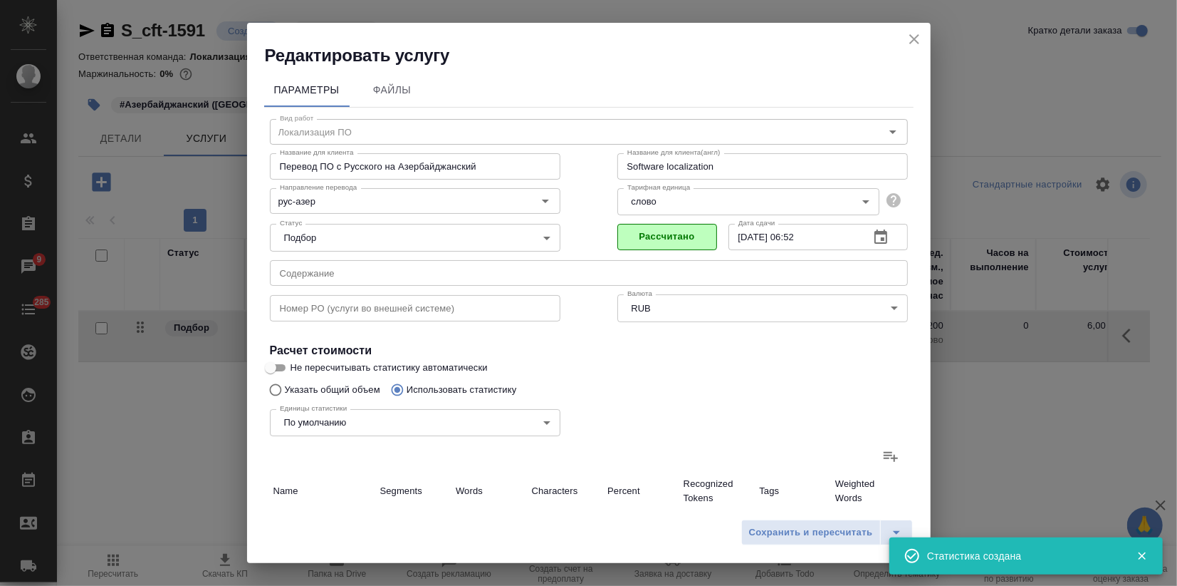
type input "3"
type input "43"
type input "364"
type input "6"
type input "15"
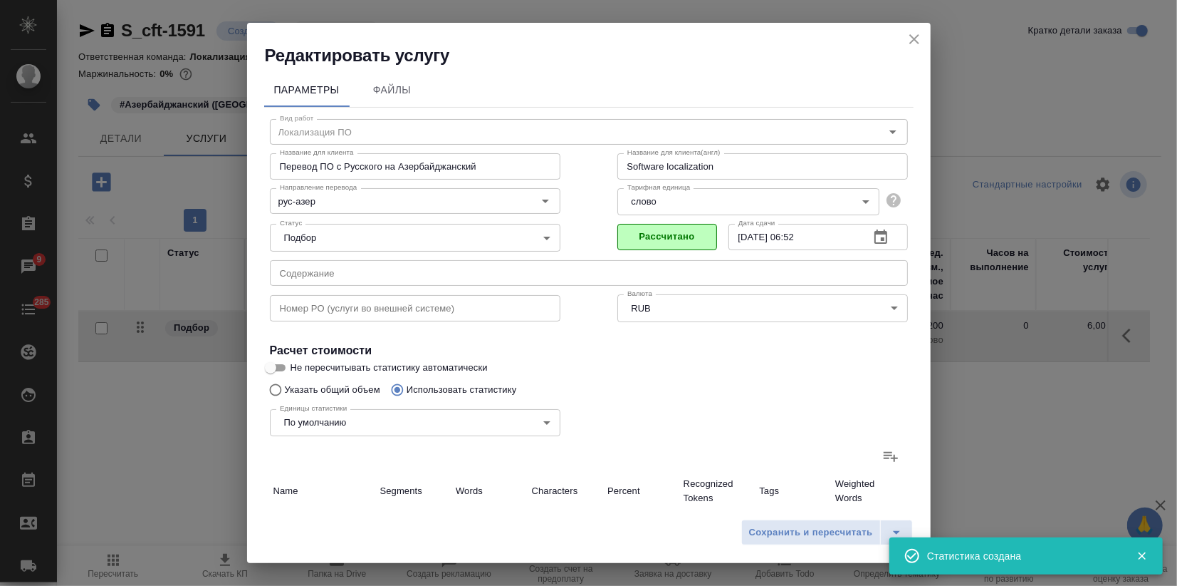
type input "98"
type input "1424"
type input "34057"
type input "277259"
type input "1459"
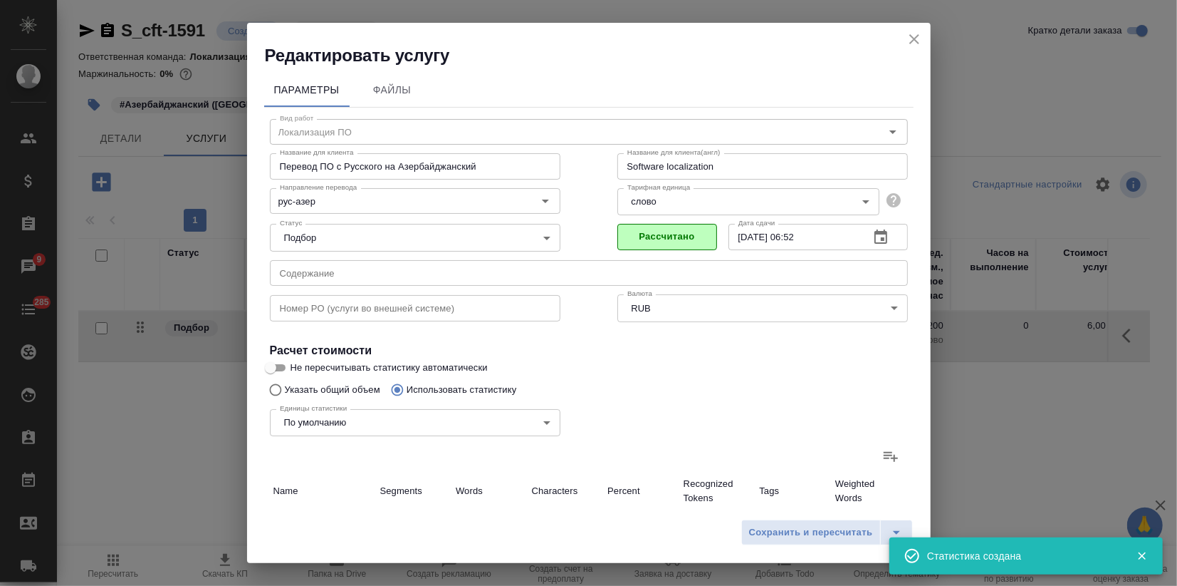
type input "34243"
type input "278531"
type input "2164"
type input "45058"
type input "367100"
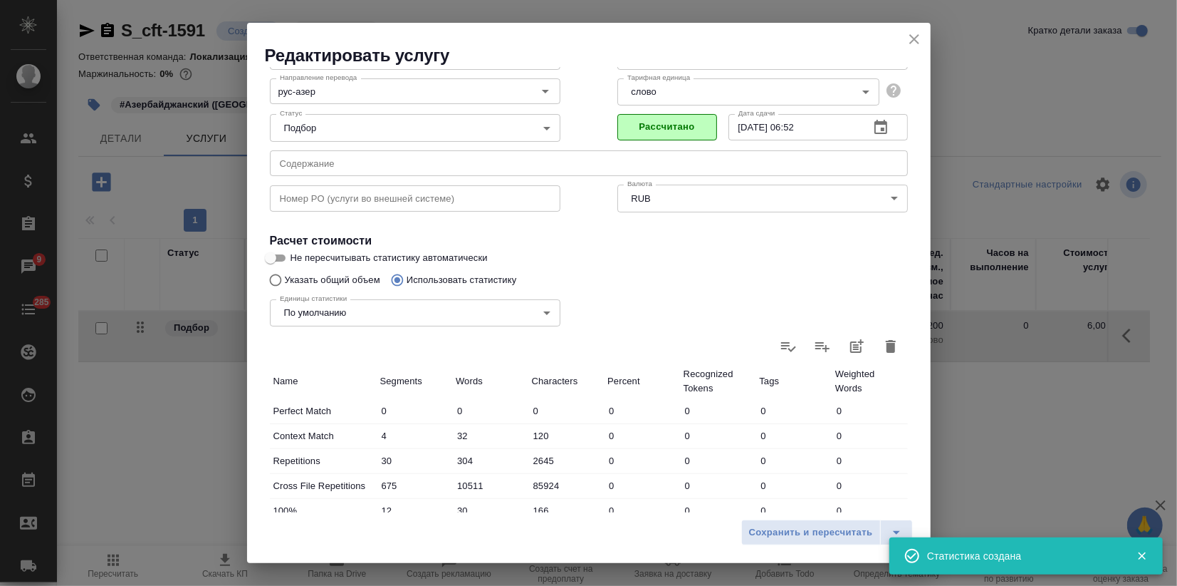
scroll to position [384, 0]
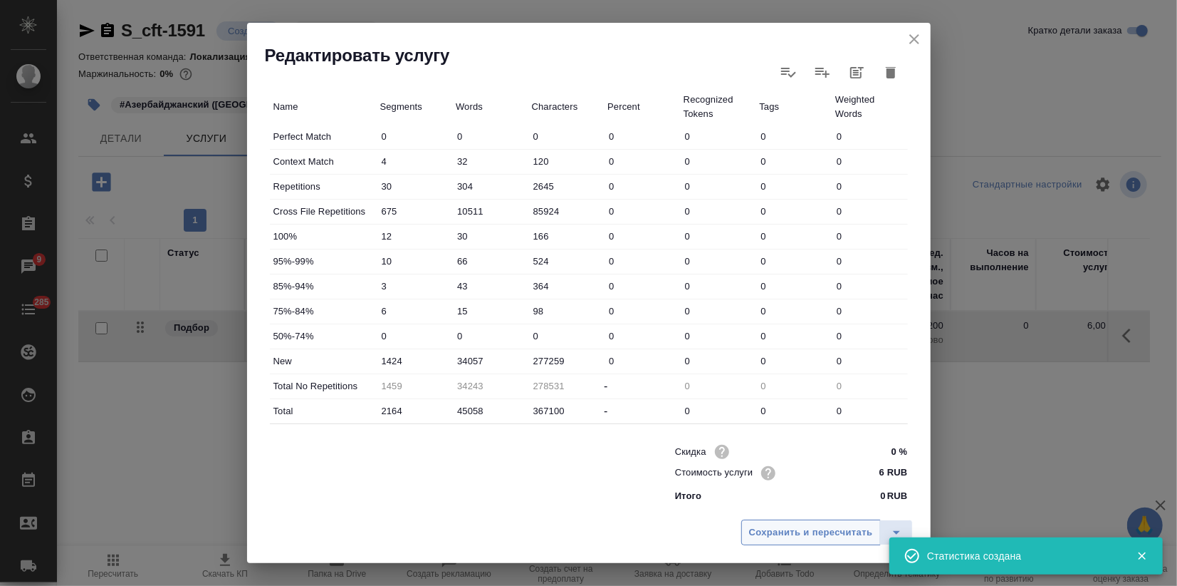
click at [788, 536] on span "Сохранить и пересчитать" at bounding box center [811, 532] width 124 height 16
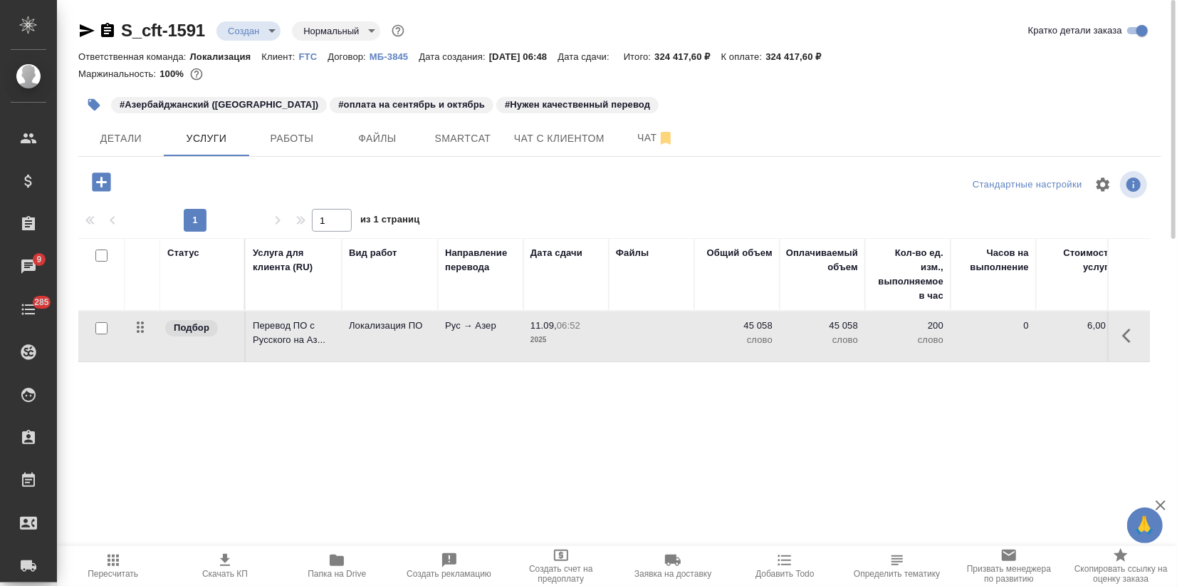
click at [771, 407] on div "Статус Услуга для клиента (RU) Вид работ Направление перевода Дата сдачи Файлы …" at bounding box center [614, 391] width 1072 height 306
drag, startPoint x: 107, startPoint y: 137, endPoint x: 114, endPoint y: 143, distance: 9.1
click at [107, 140] on span "Детали" at bounding box center [121, 139] width 68 height 18
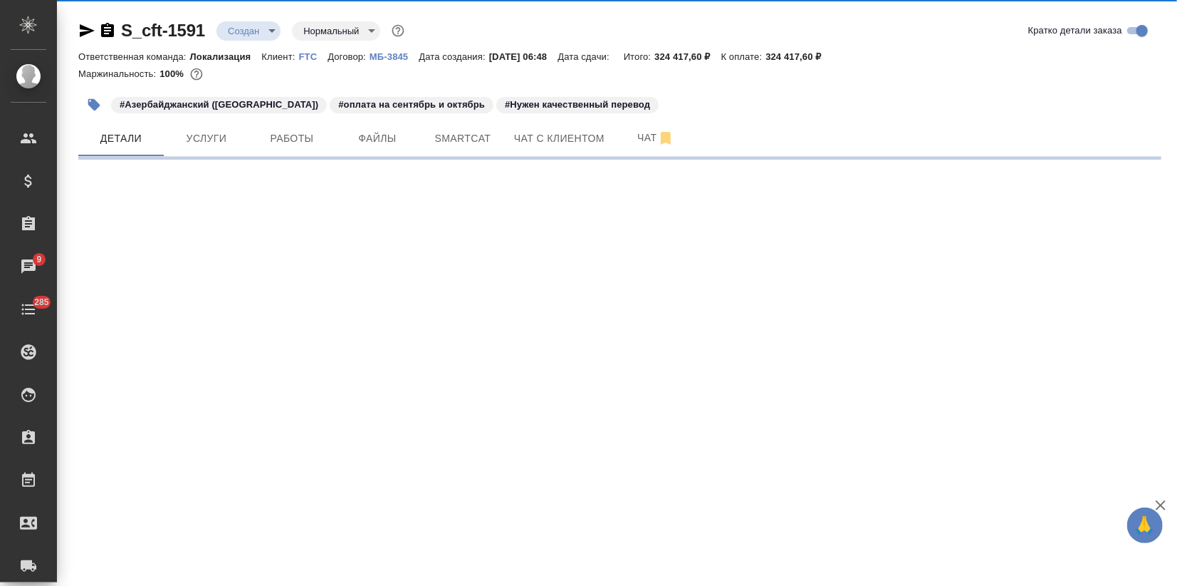
select select "RU"
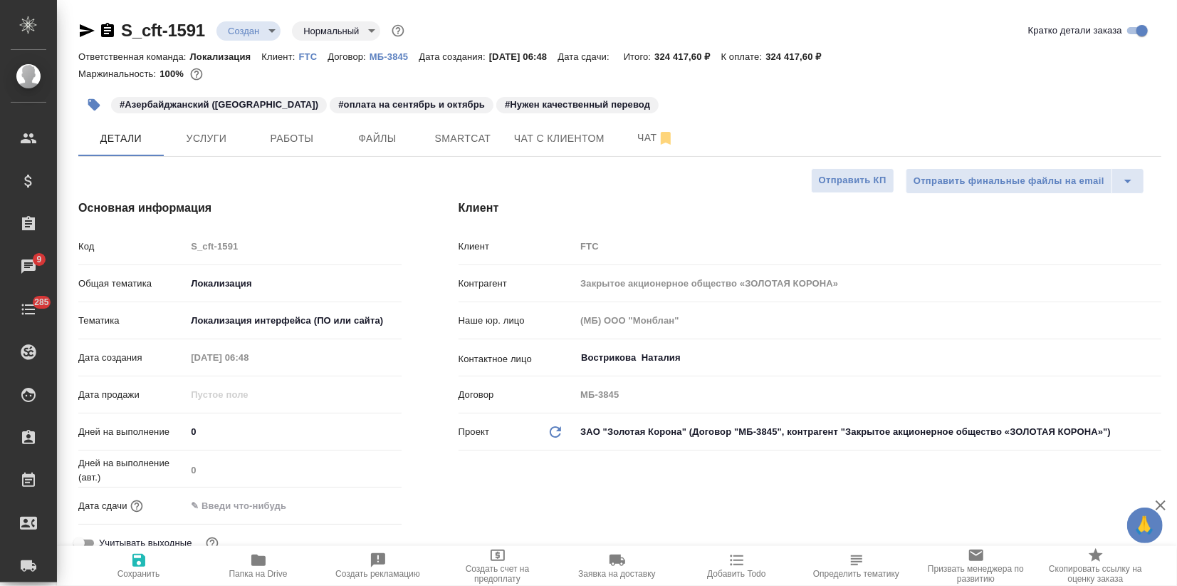
type textarea "x"
click at [281, 506] on input "text" at bounding box center [248, 505] width 125 height 21
click at [364, 505] on icon "button" at bounding box center [360, 504] width 17 height 17
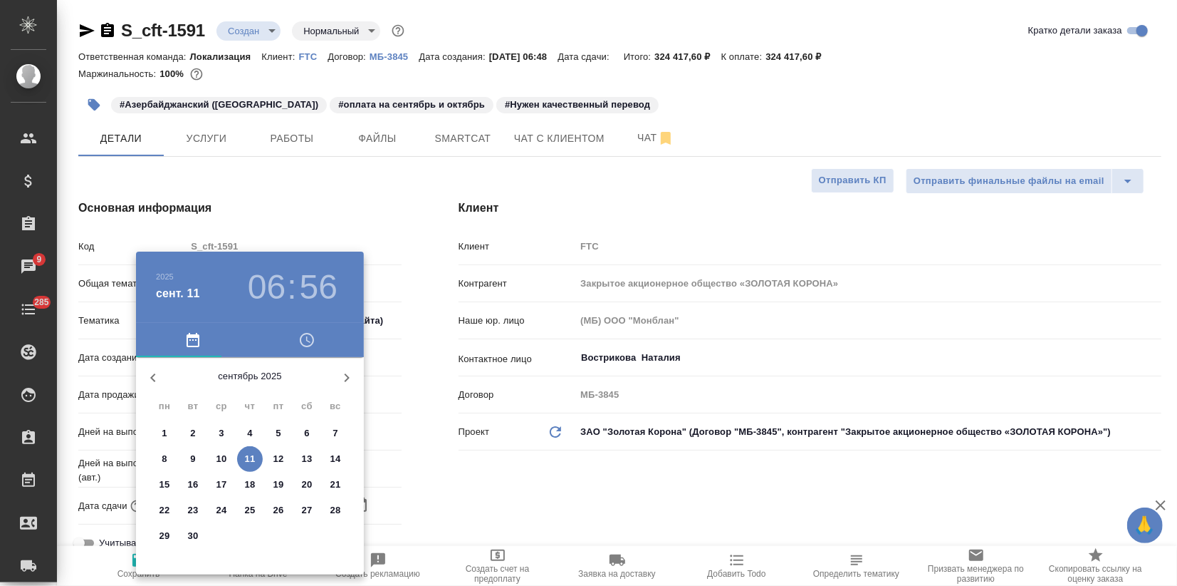
click at [347, 378] on icon "button" at bounding box center [347, 377] width 5 height 9
click at [217, 485] on p "15" at bounding box center [222, 484] width 11 height 14
type input "[DATE] 06:56"
type textarea "x"
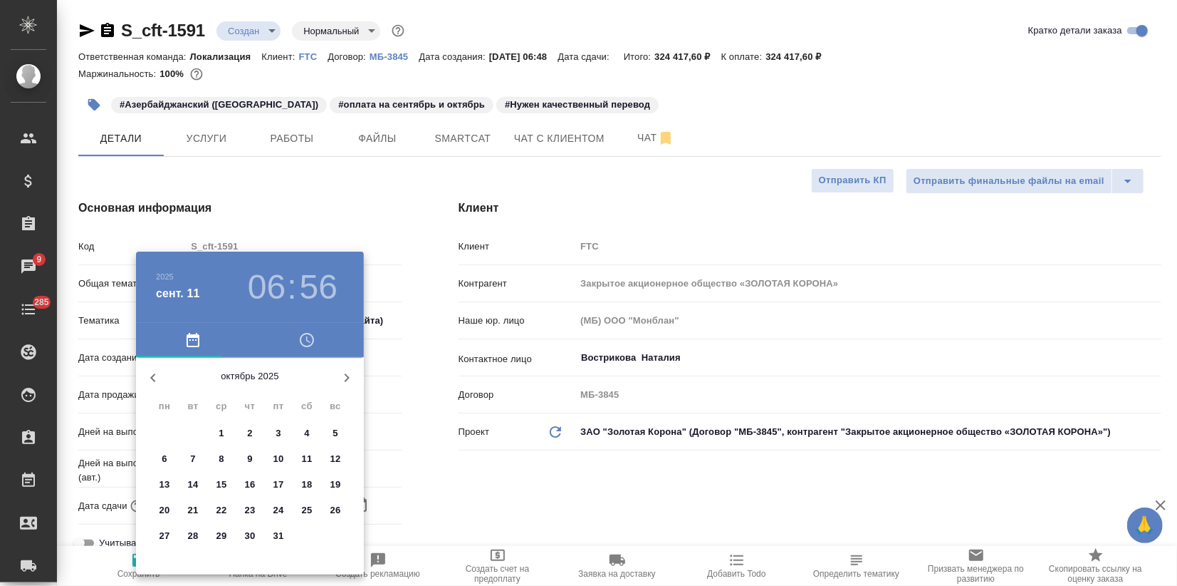
type textarea "x"
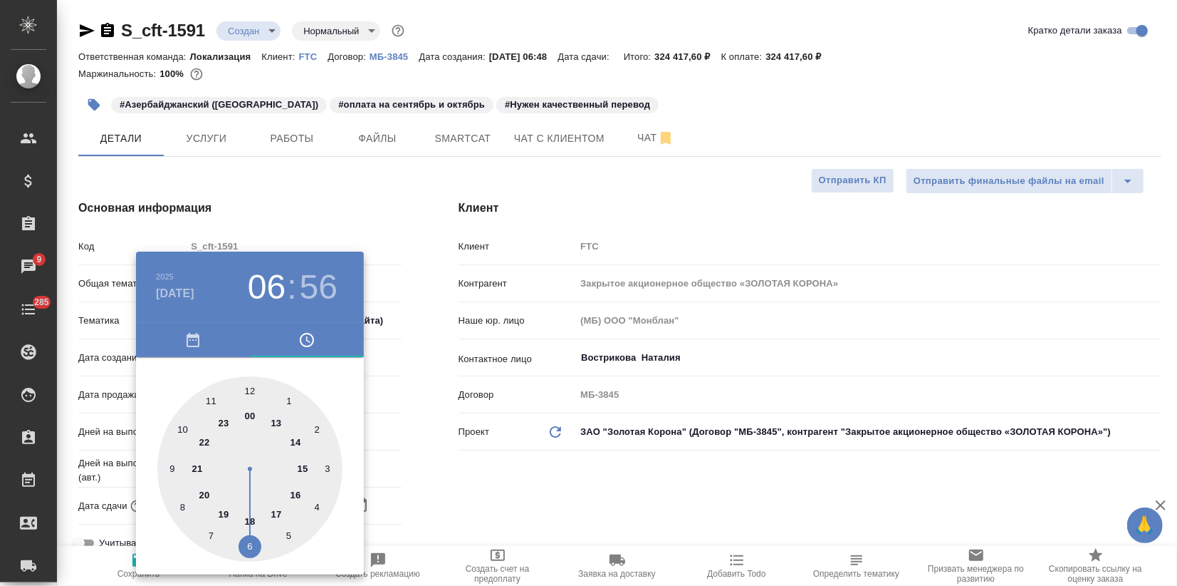
click at [249, 517] on div at bounding box center [249, 468] width 185 height 185
type input "[DATE] 18:56"
type textarea "x"
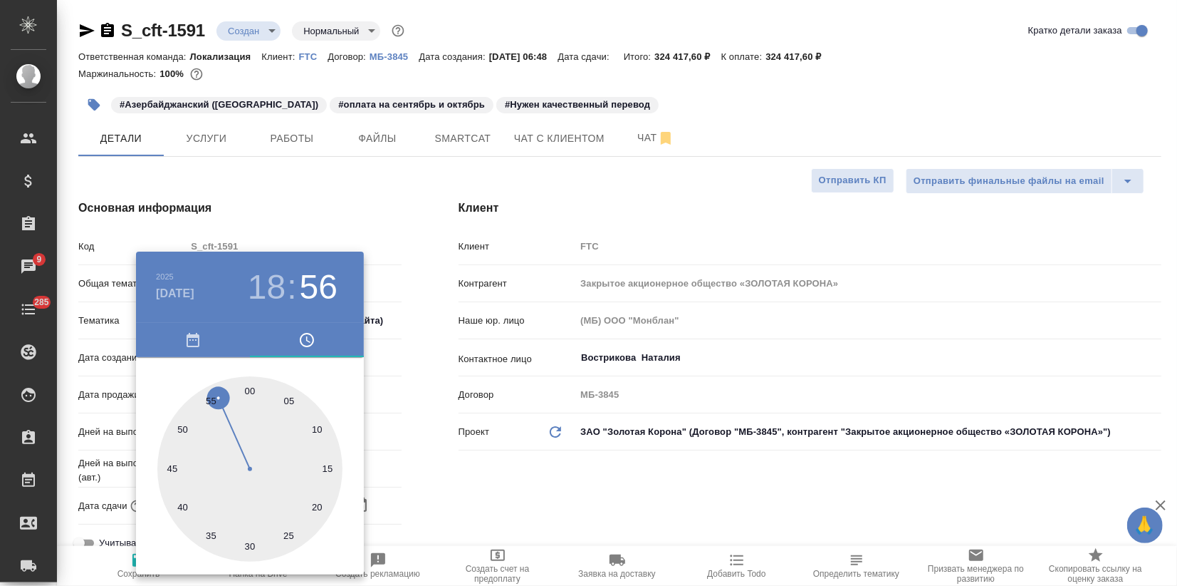
click at [251, 387] on div at bounding box center [249, 468] width 185 height 185
type input "[DATE] 18:00"
type textarea "x"
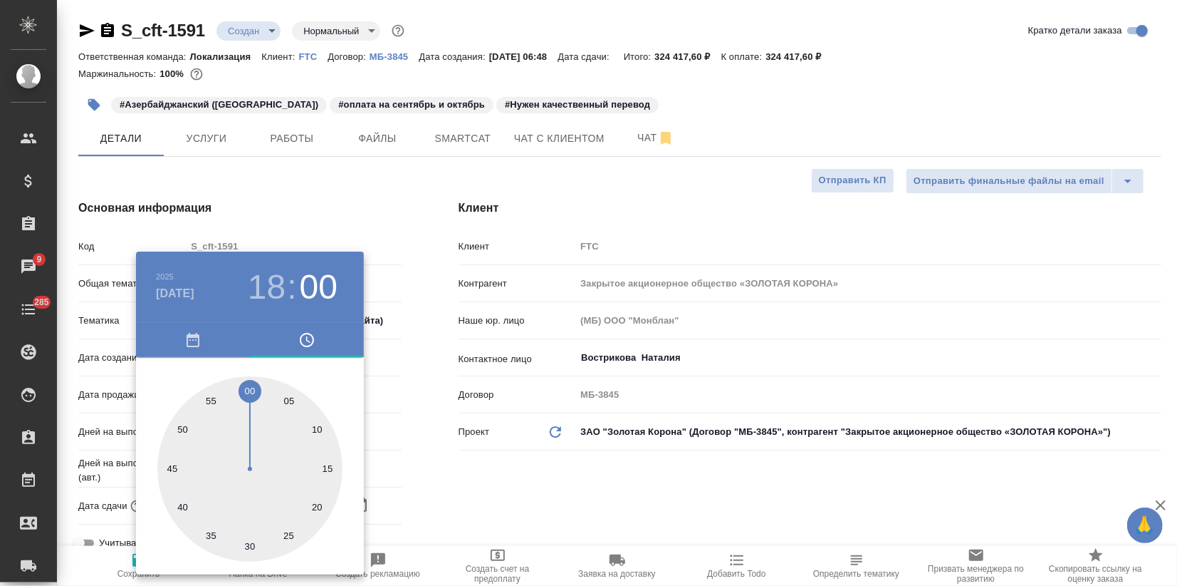
click at [414, 444] on div at bounding box center [588, 293] width 1177 height 586
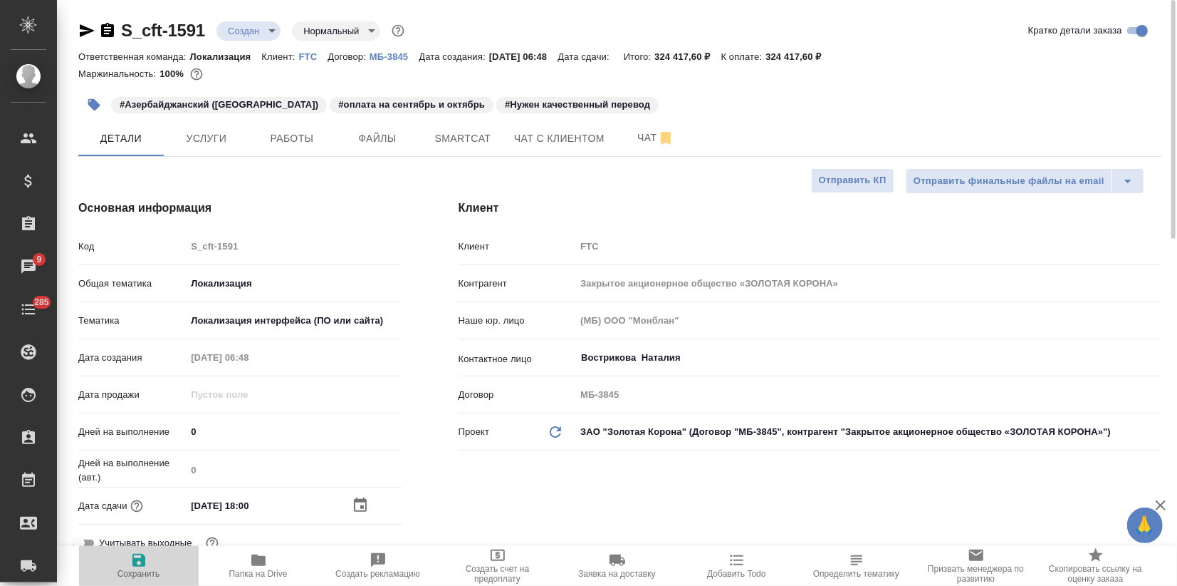
click at [151, 561] on span "Сохранить" at bounding box center [139, 564] width 103 height 27
type textarea "x"
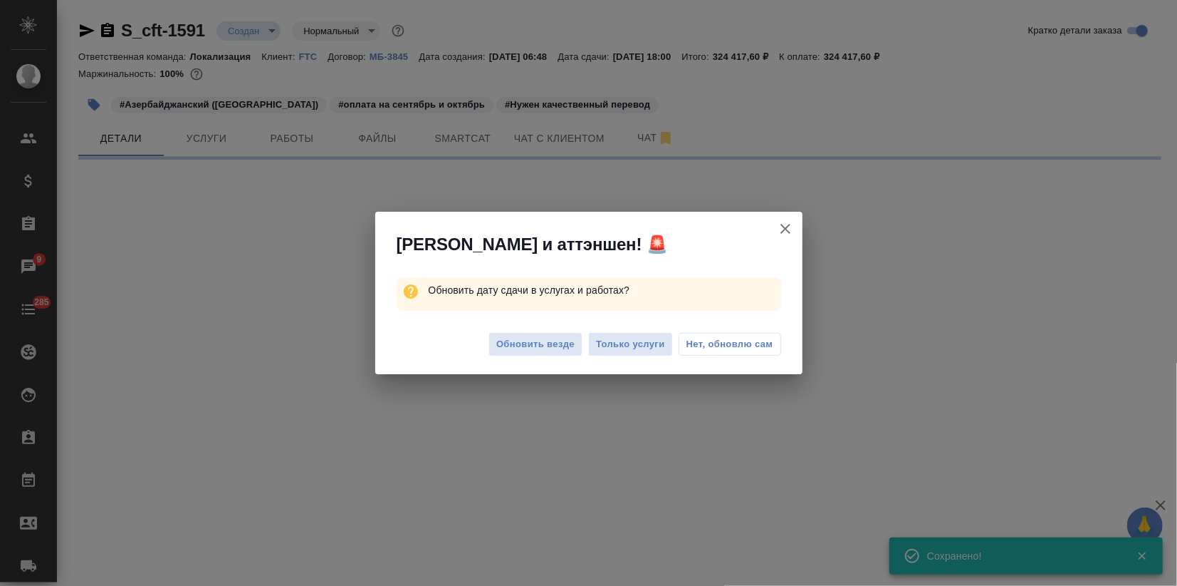
select select "RU"
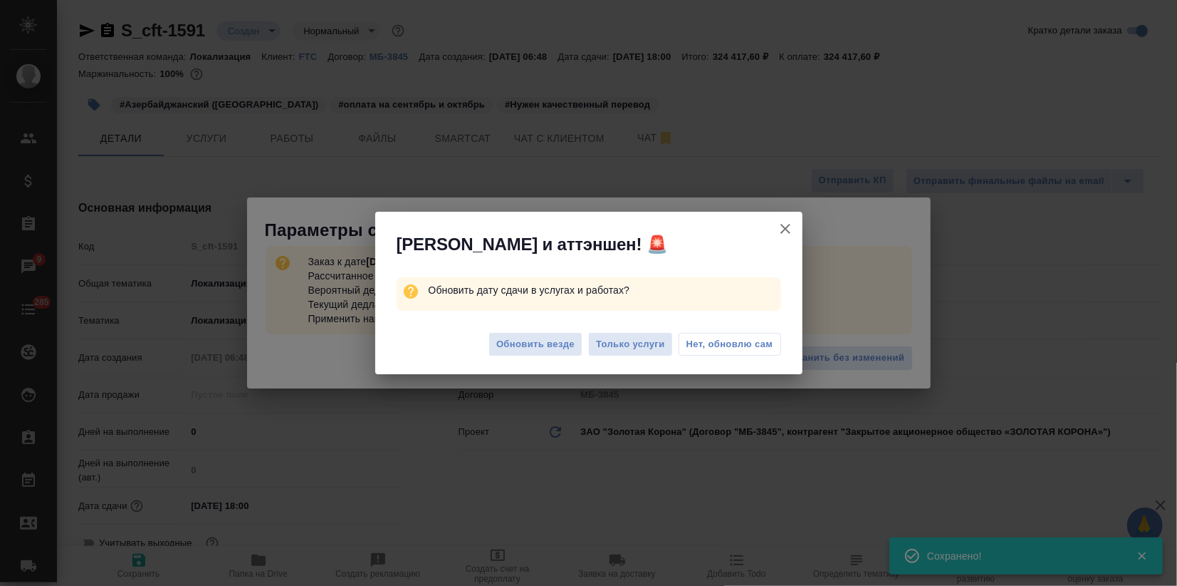
type textarea "x"
click at [788, 227] on icon "button" at bounding box center [785, 228] width 17 height 17
type textarea "x"
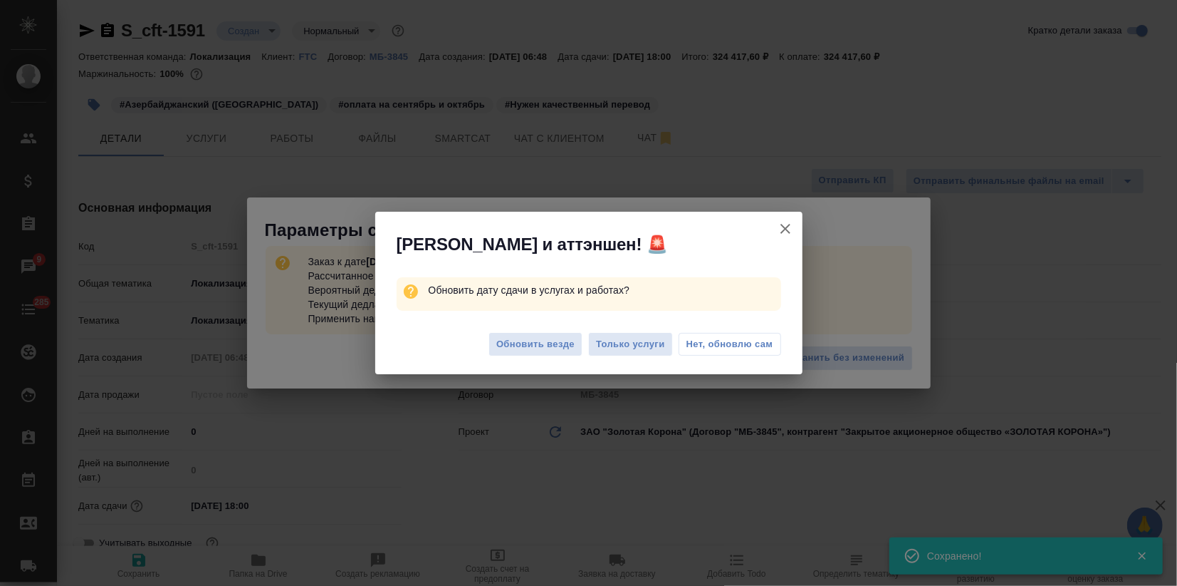
type textarea "x"
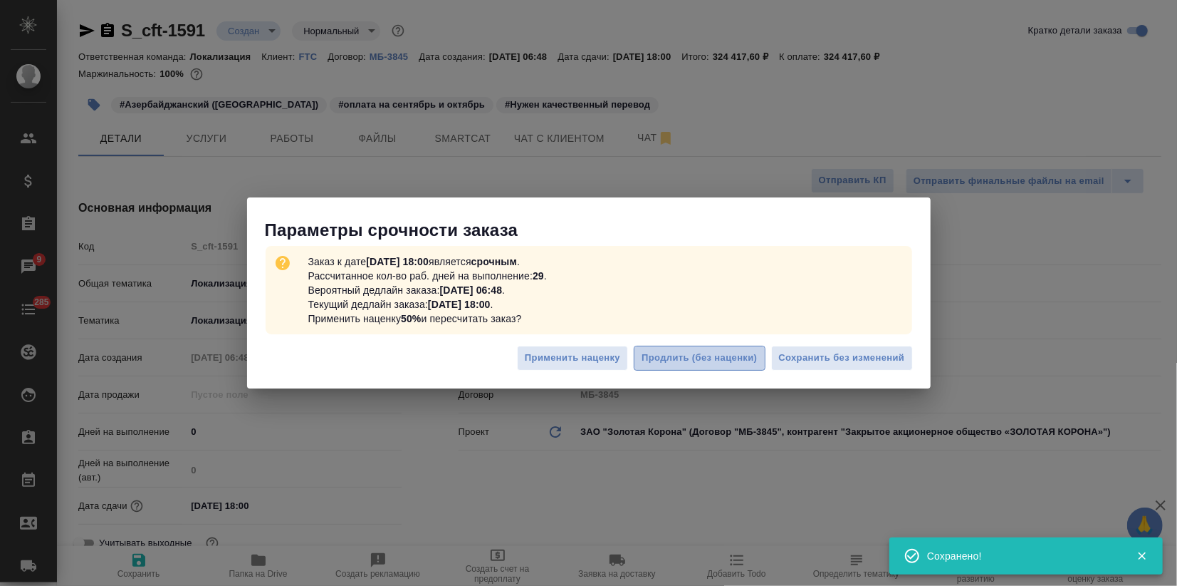
click at [699, 360] on span "Продлить (без наценки)" at bounding box center [699, 358] width 115 height 16
type textarea "x"
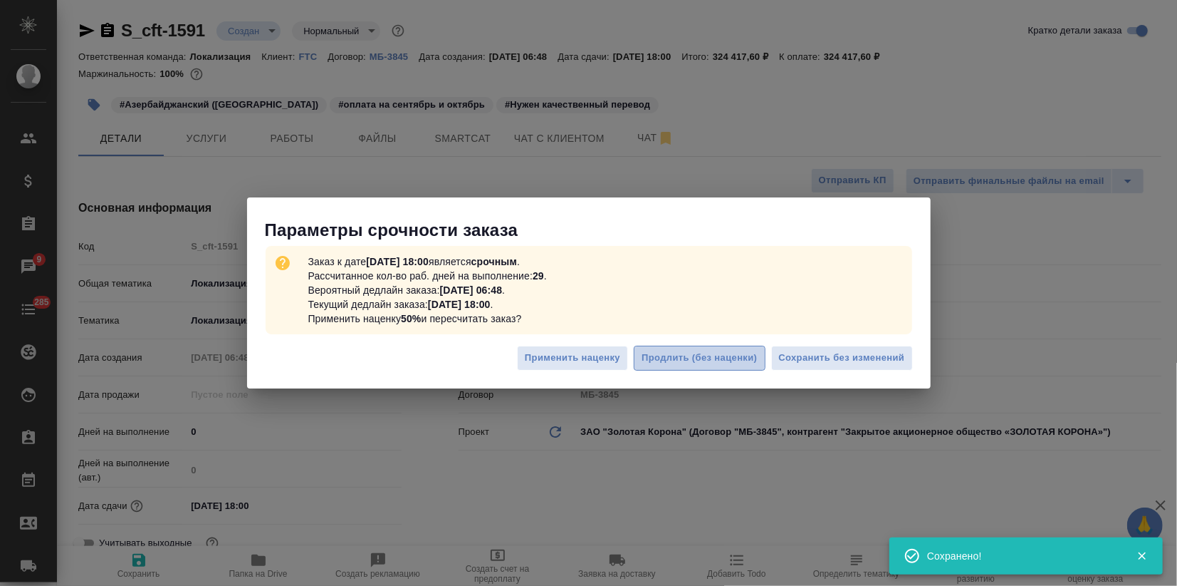
type textarea "x"
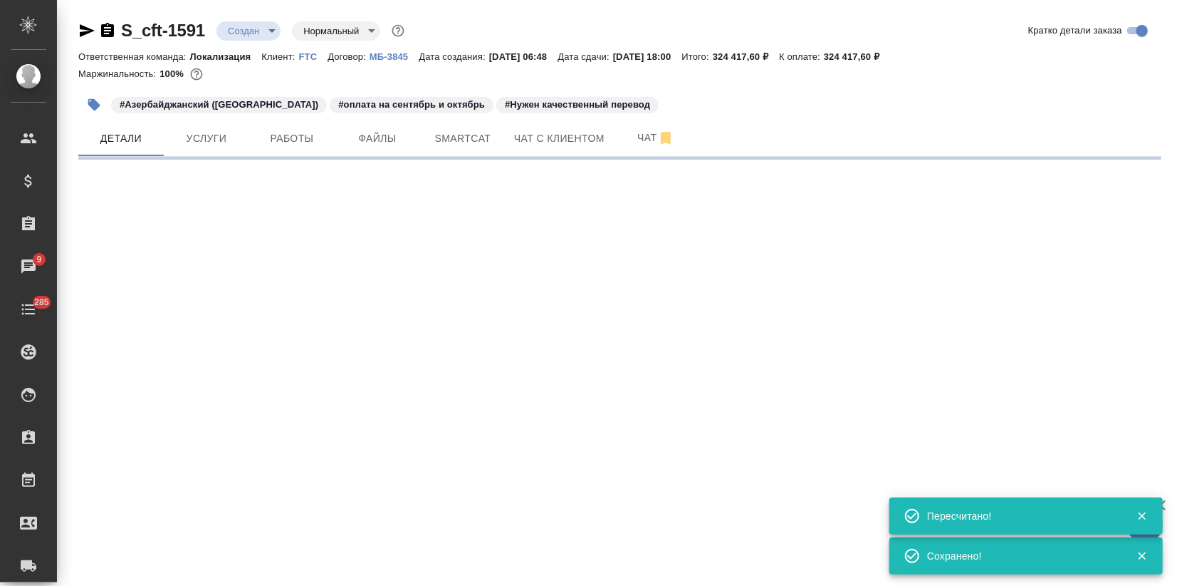
select select "RU"
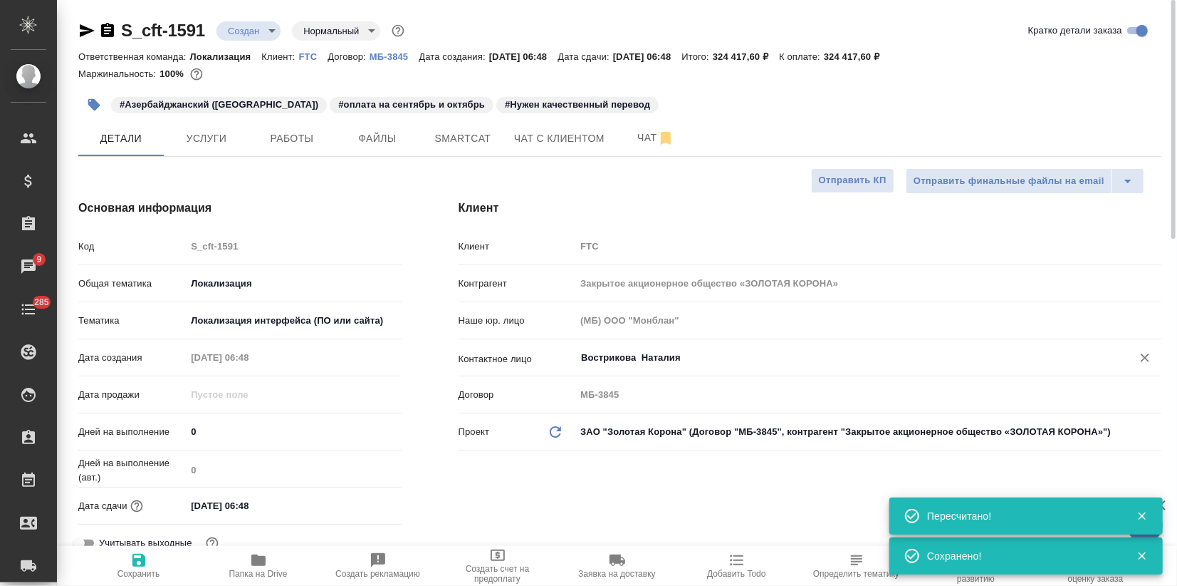
type textarea "x"
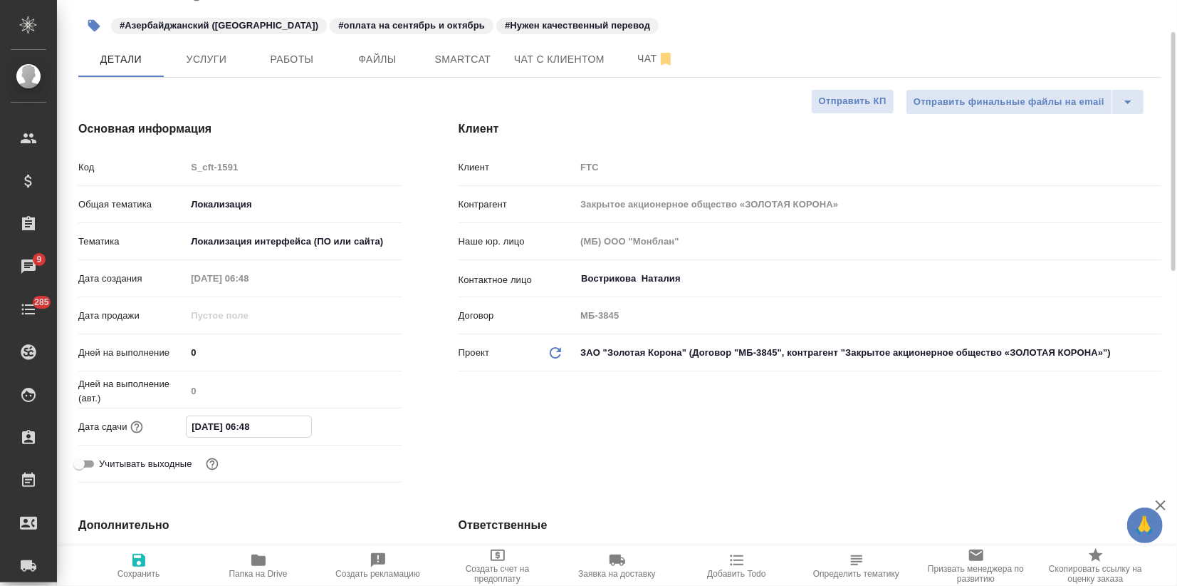
click at [276, 434] on input "[DATE] 06:48" at bounding box center [249, 426] width 125 height 21
click at [355, 425] on icon "button" at bounding box center [360, 425] width 17 height 17
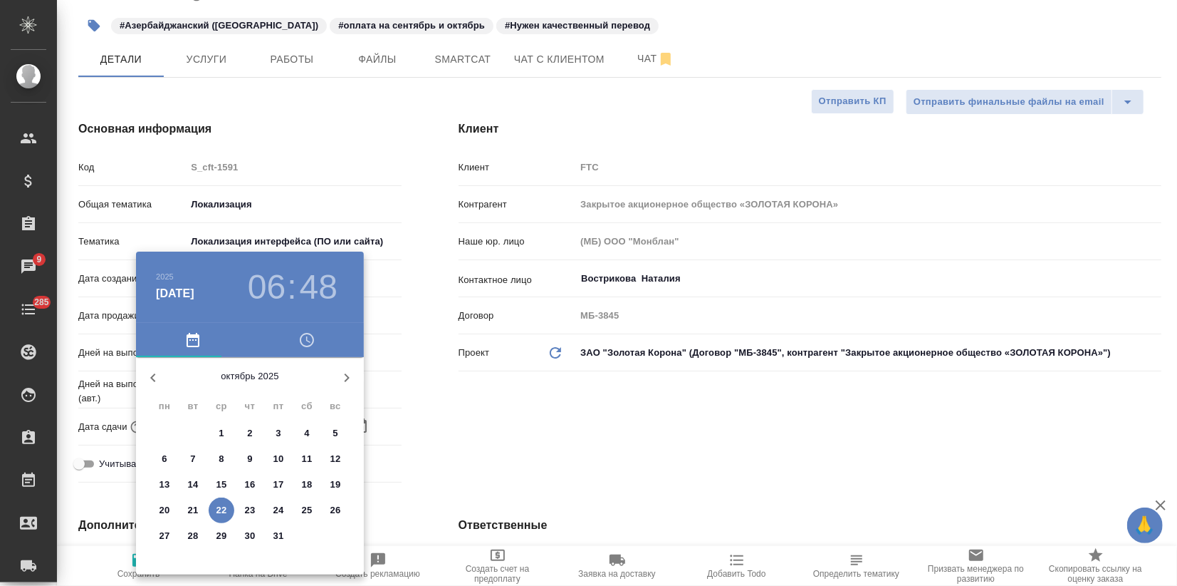
click at [429, 448] on div at bounding box center [588, 293] width 1177 height 586
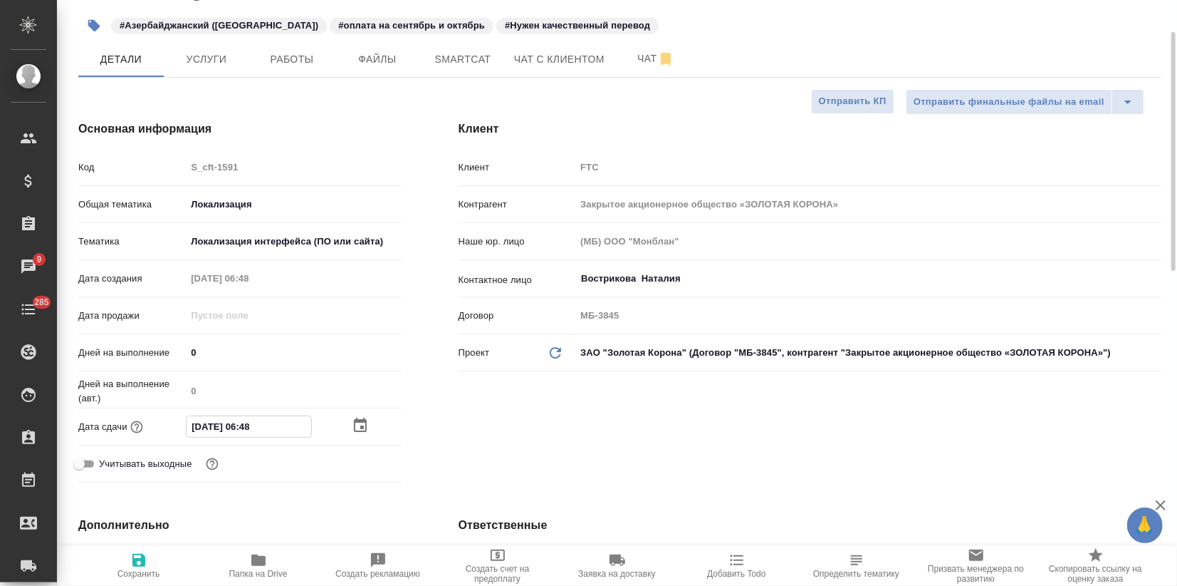
click at [252, 429] on input "[DATE] 06:48" at bounding box center [249, 426] width 125 height 21
type input "[DATE] 14:8_"
type textarea "x"
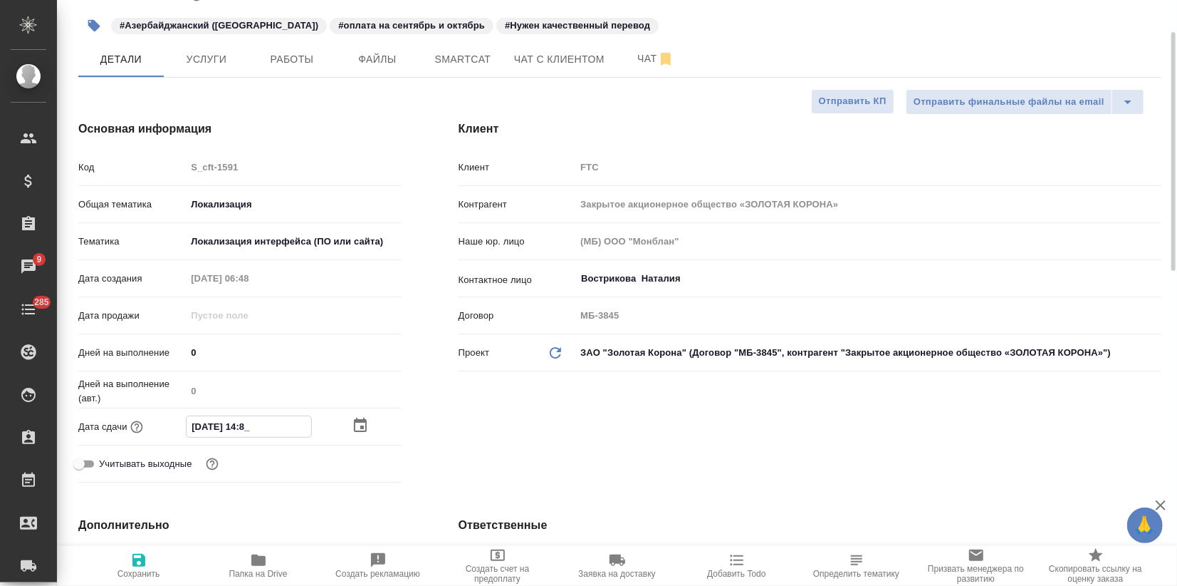
type input "[DATE] 16:48"
type textarea "x"
drag, startPoint x: 257, startPoint y: 425, endPoint x: 284, endPoint y: 427, distance: 27.2
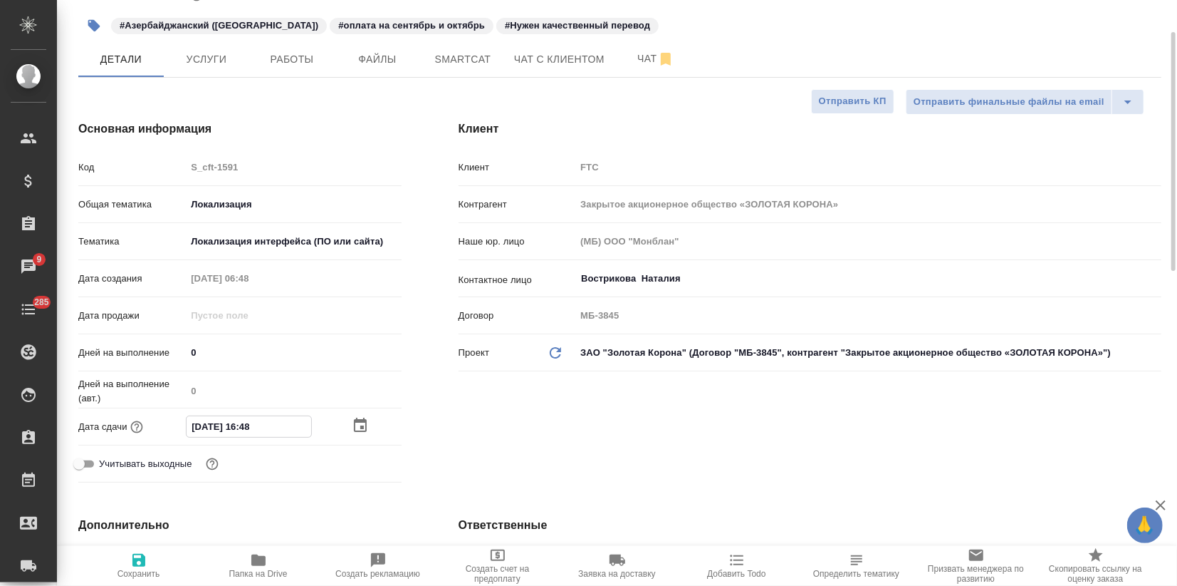
click at [291, 427] on input "[DATE] 16:48" at bounding box center [249, 426] width 125 height 21
type input "[DATE] 16:0_"
type textarea "x"
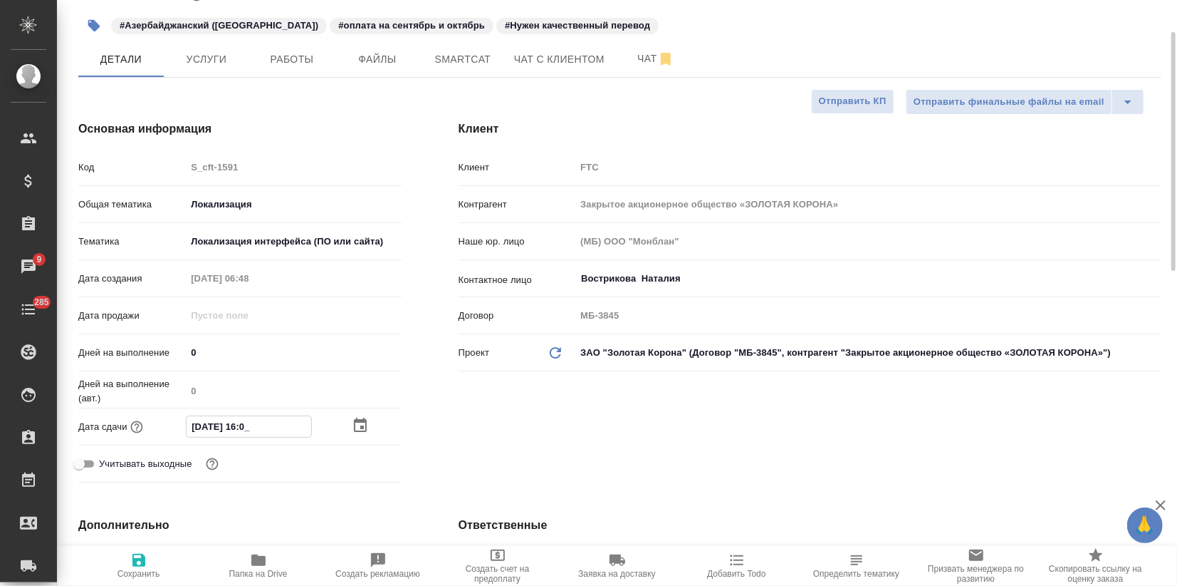
type input "[DATE] 16:00"
type textarea "x"
type input "[DATE] 16:00"
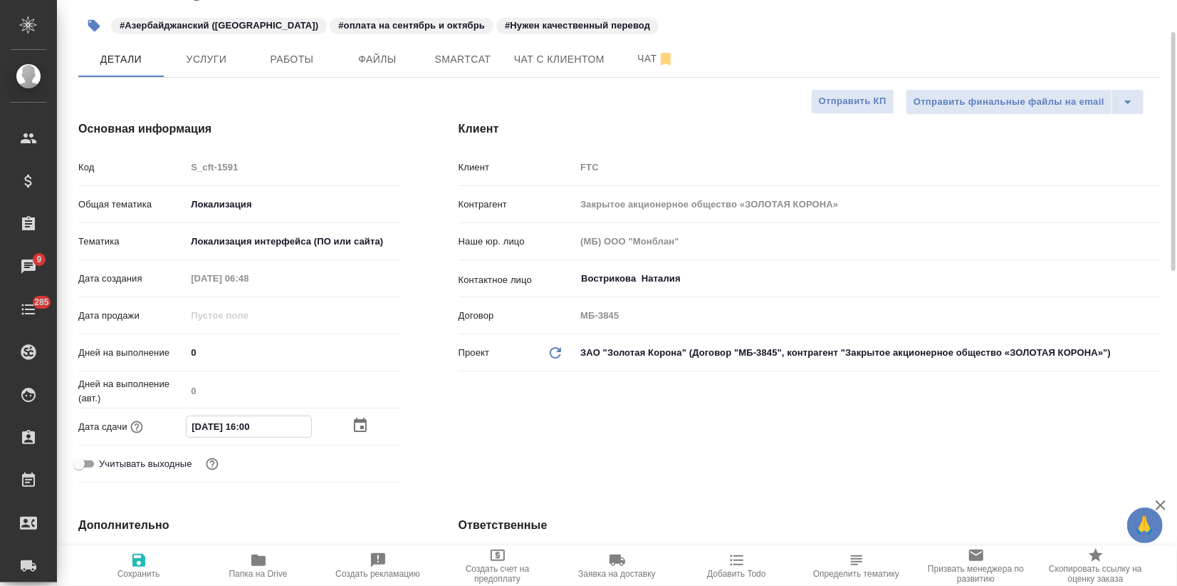
click at [149, 570] on span "Сохранить" at bounding box center [139, 573] width 43 height 10
type textarea "x"
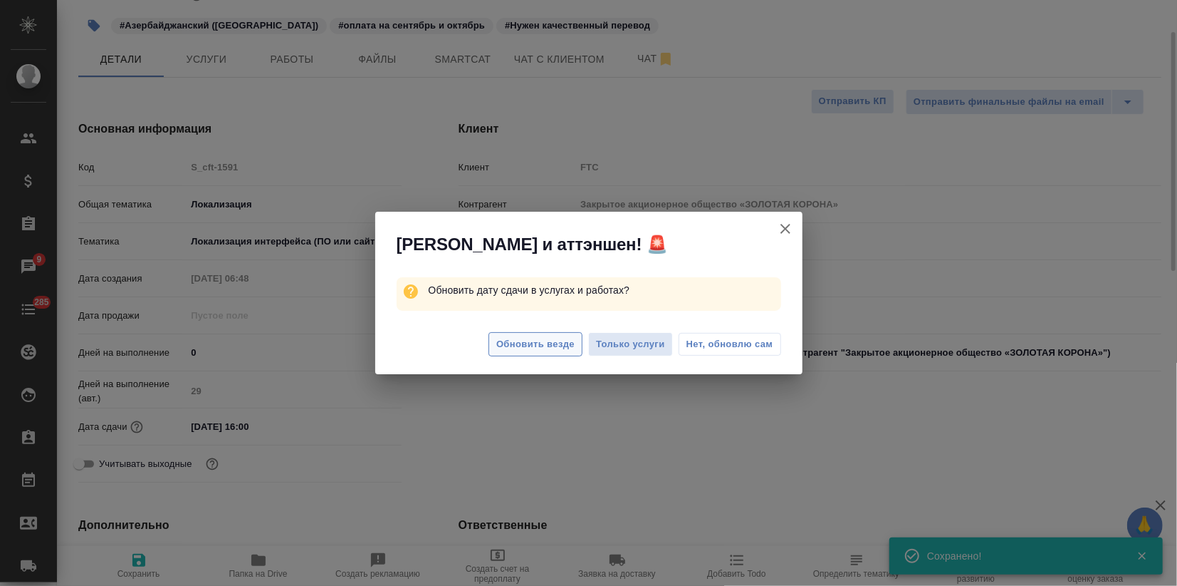
click at [508, 350] on span "Обновить везде" at bounding box center [535, 344] width 78 height 16
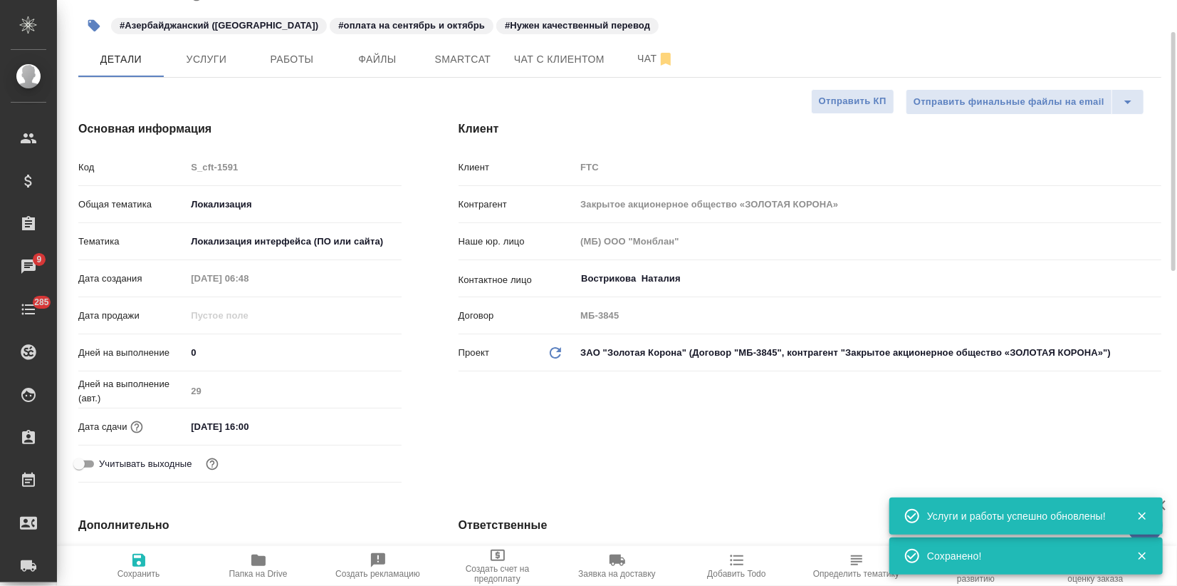
scroll to position [0, 0]
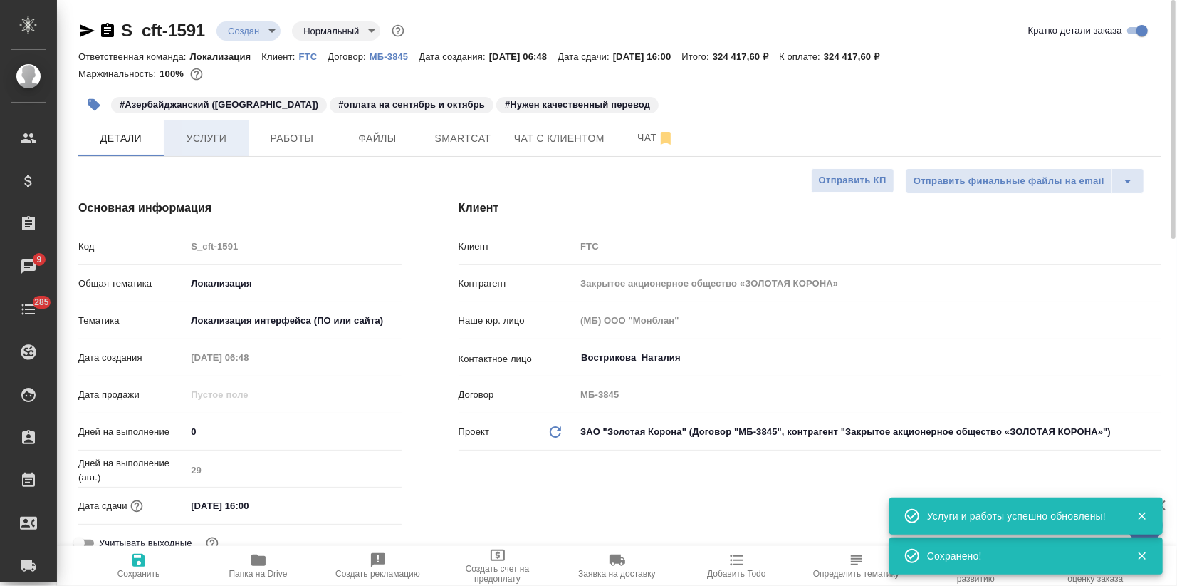
click at [225, 135] on span "Услуги" at bounding box center [206, 139] width 68 height 18
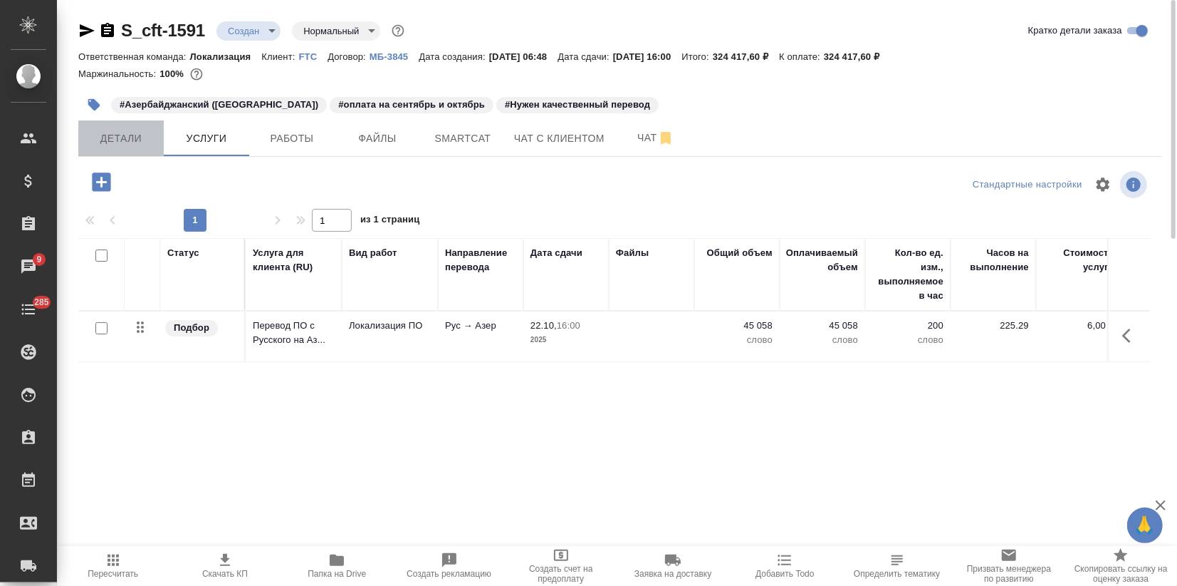
click at [105, 145] on span "Детали" at bounding box center [121, 139] width 68 height 18
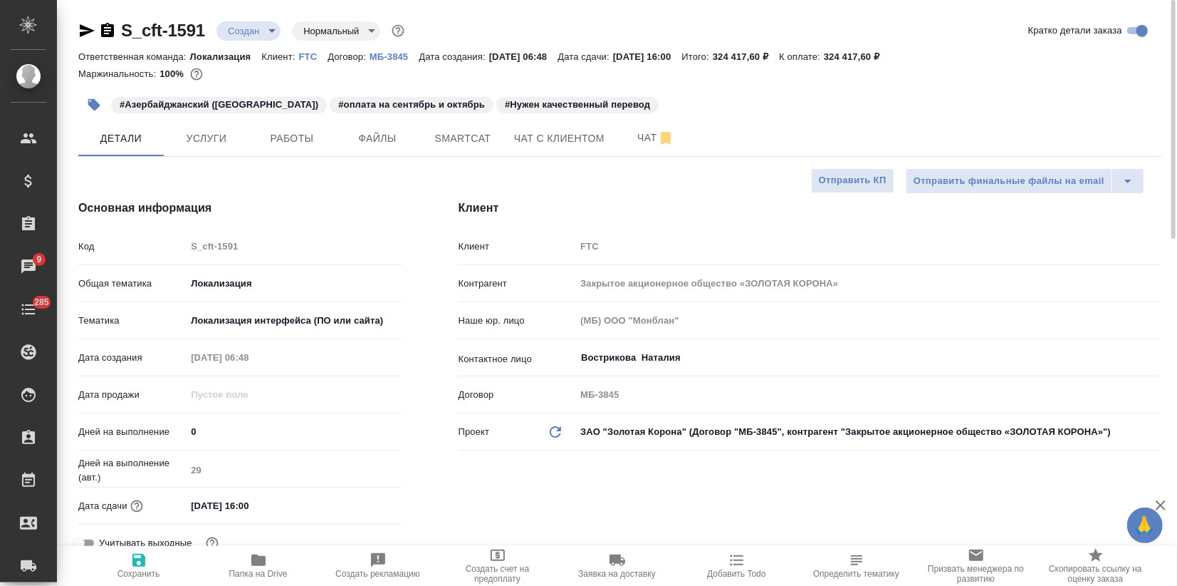
click at [264, 36] on body "🙏 .cls-1 fill:#fff; AWATERA Zagorodnikh [PERSON_NAME] Спецификации Заказы 9 Чат…" at bounding box center [588, 293] width 1177 height 586
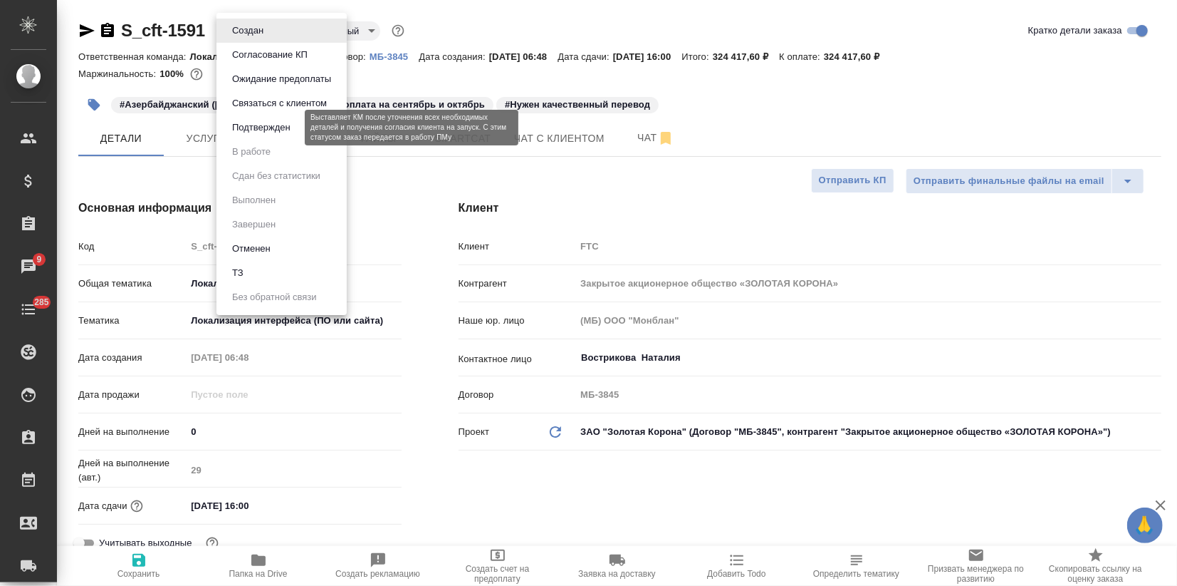
click at [273, 132] on button "Подтвержден" at bounding box center [261, 128] width 67 height 16
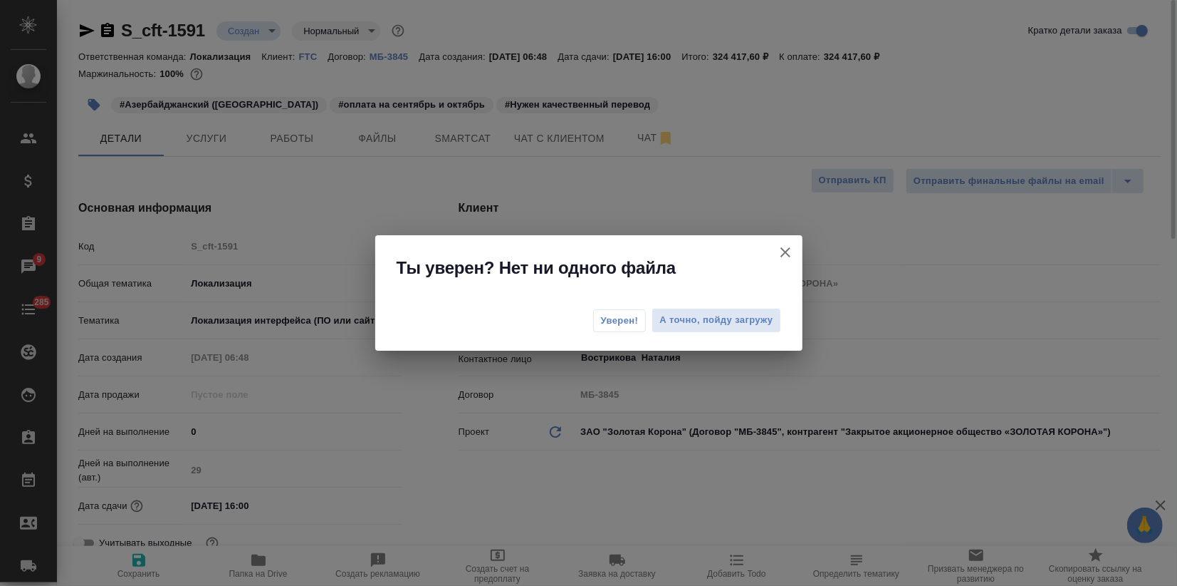
click at [598, 328] on button "Уверен!" at bounding box center [619, 320] width 53 height 23
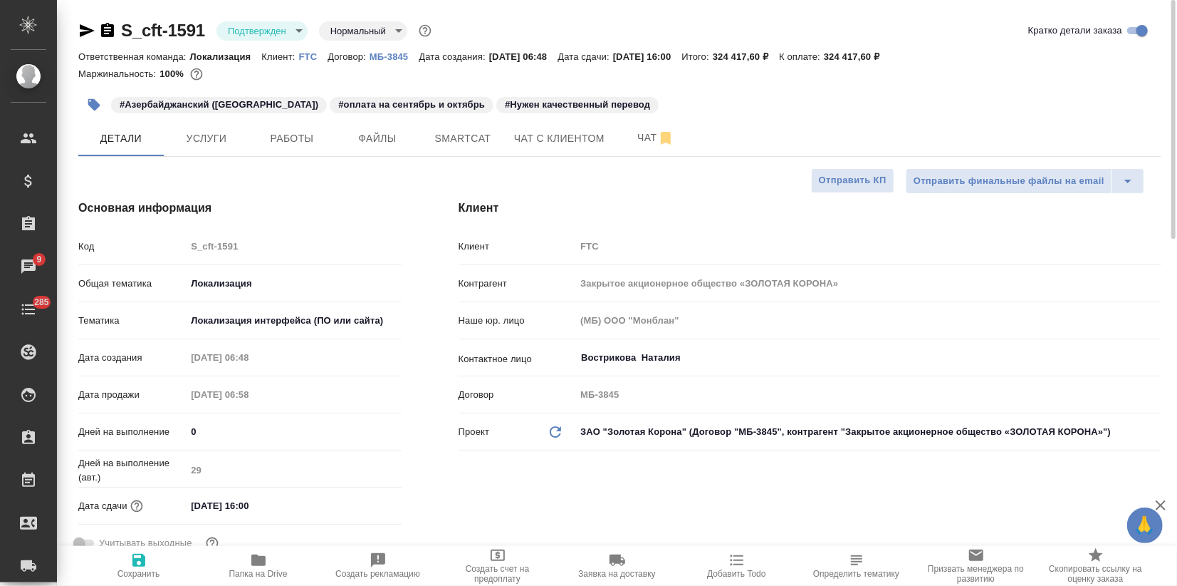
click at [816, 57] on p "К оплате:" at bounding box center [801, 56] width 45 height 11
click at [758, 54] on p "324 417,60 ₽" at bounding box center [746, 56] width 66 height 11
drag, startPoint x: 816, startPoint y: 55, endPoint x: 919, endPoint y: 51, distance: 102.6
click at [919, 51] on div "Ответственная команда: Локализация Клиент: FTC Договор: МБ-3845 Дата создания: …" at bounding box center [619, 56] width 1083 height 17
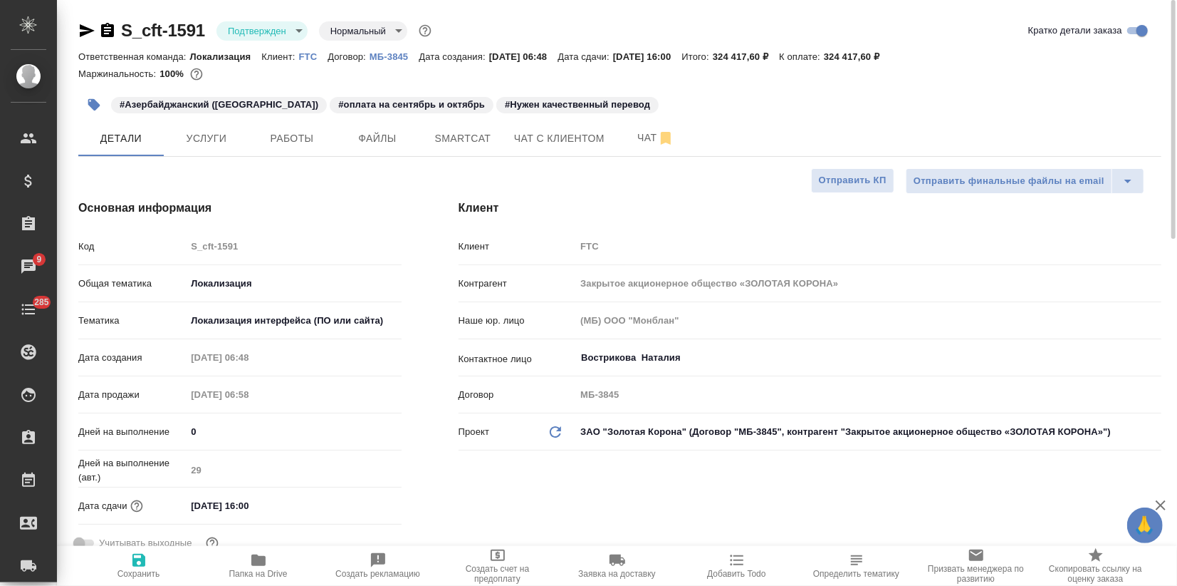
click at [766, 62] on div "Ответственная команда: Локализация Клиент: FTC Договор: МБ-3845 Дата создания: …" at bounding box center [619, 56] width 1083 height 17
drag, startPoint x: 720, startPoint y: 55, endPoint x: 805, endPoint y: 54, distance: 84.8
click at [805, 54] on div "Ответственная команда: Локализация Клиент: FTC Договор: МБ-3845 Дата создания: …" at bounding box center [619, 56] width 1083 height 17
copy div "Итого: 324 417,60 ₽"
click at [900, 66] on div "Маржинальность: 100%" at bounding box center [619, 74] width 1083 height 19
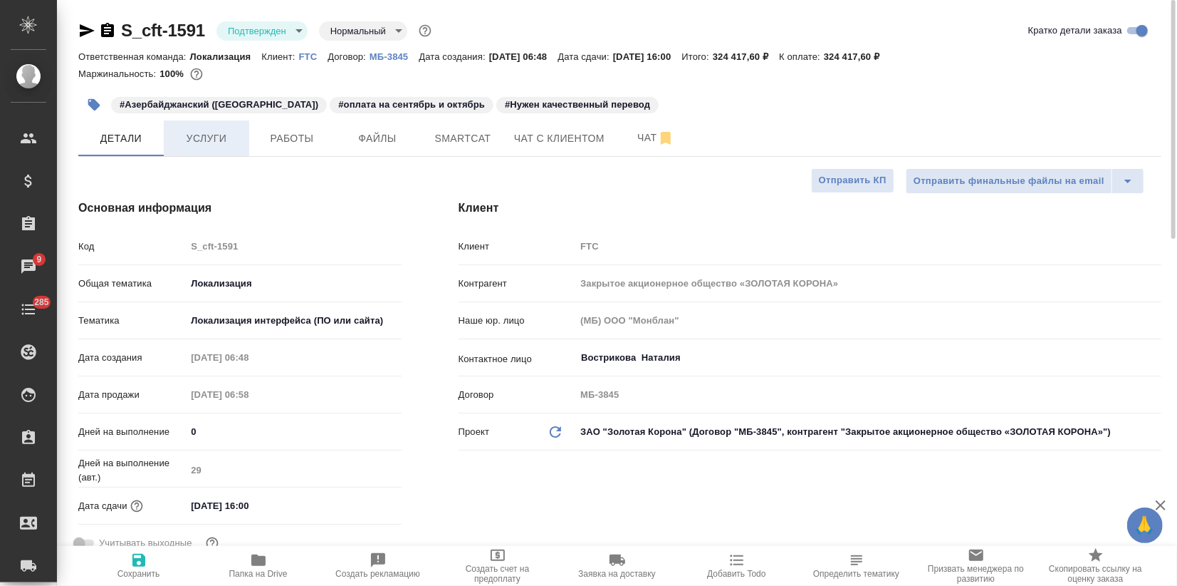
click at [227, 155] on button "Услуги" at bounding box center [206, 138] width 85 height 36
